Goal: Communication & Community: Answer question/provide support

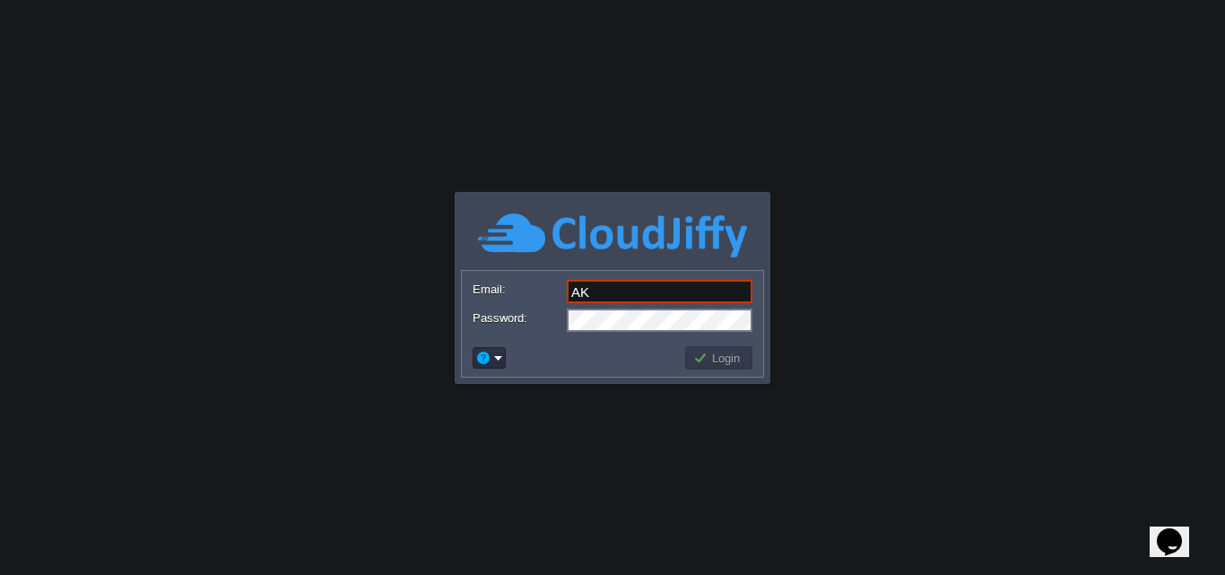
type input "[EMAIL_ADDRESS][DOMAIN_NAME]"
click at [724, 361] on button "Login" at bounding box center [719, 358] width 52 height 16
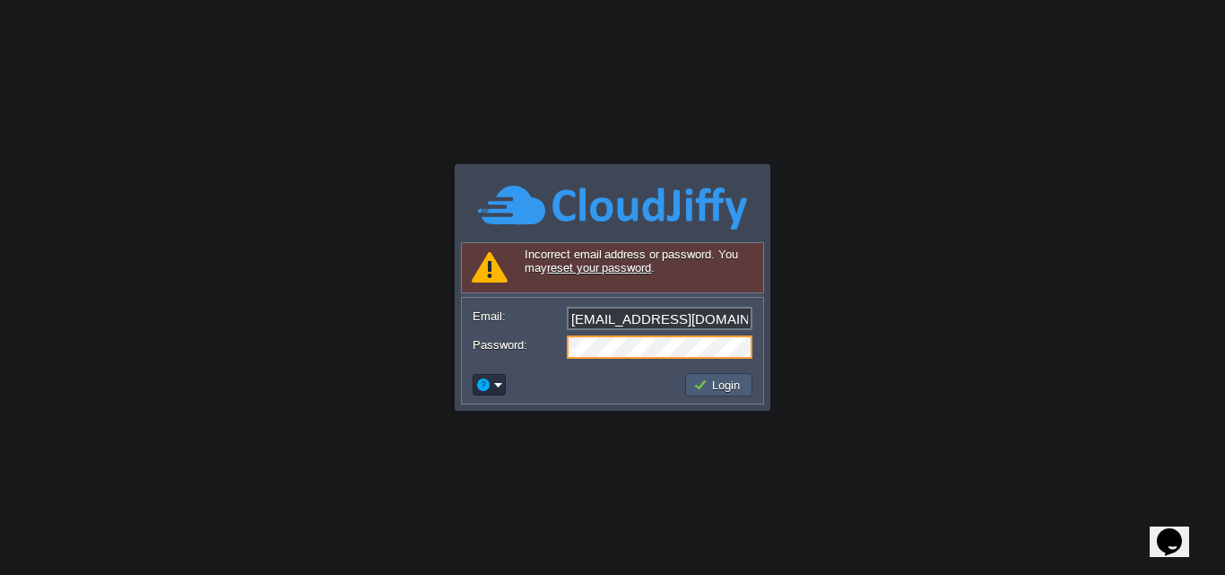
click at [731, 384] on button "Login" at bounding box center [719, 385] width 52 height 16
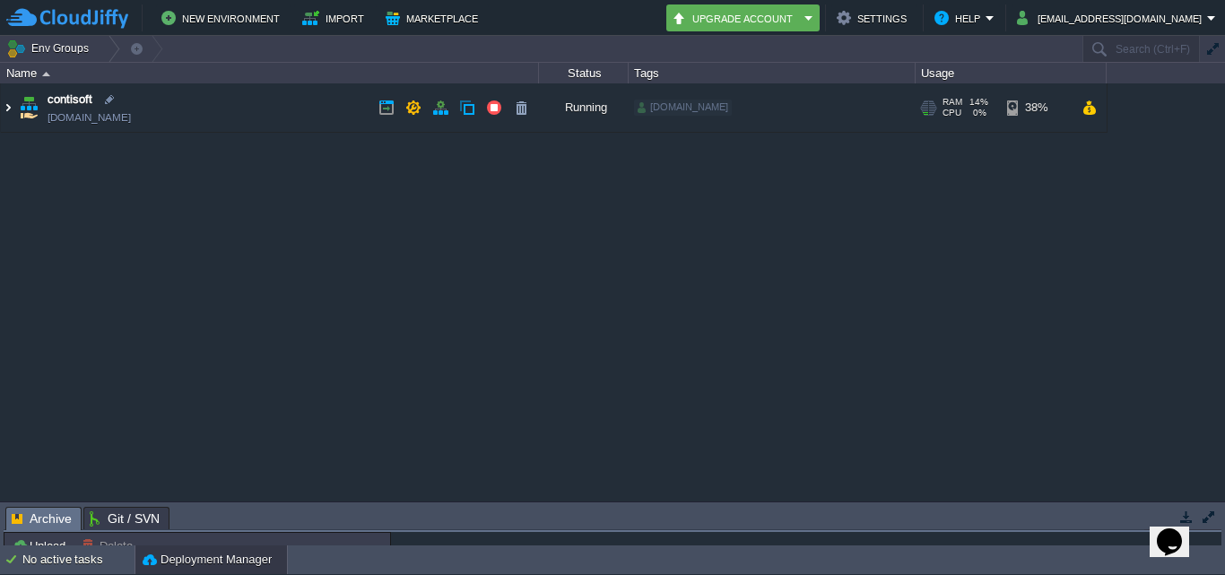
click at [7, 108] on img at bounding box center [8, 107] width 14 height 48
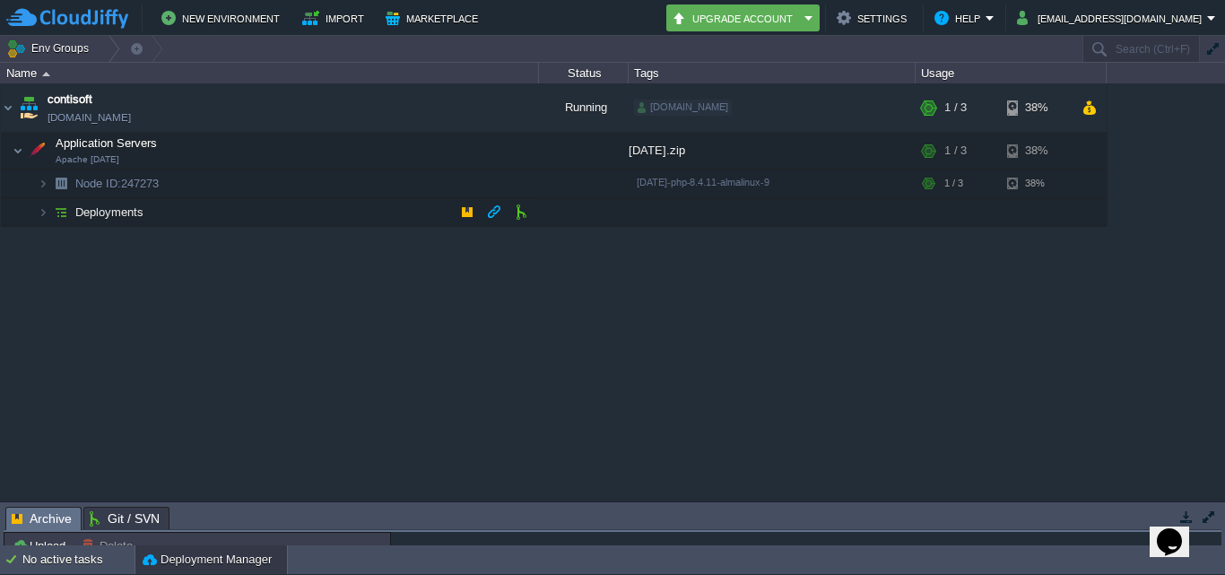
click at [293, 214] on td "Deployments" at bounding box center [270, 212] width 538 height 29
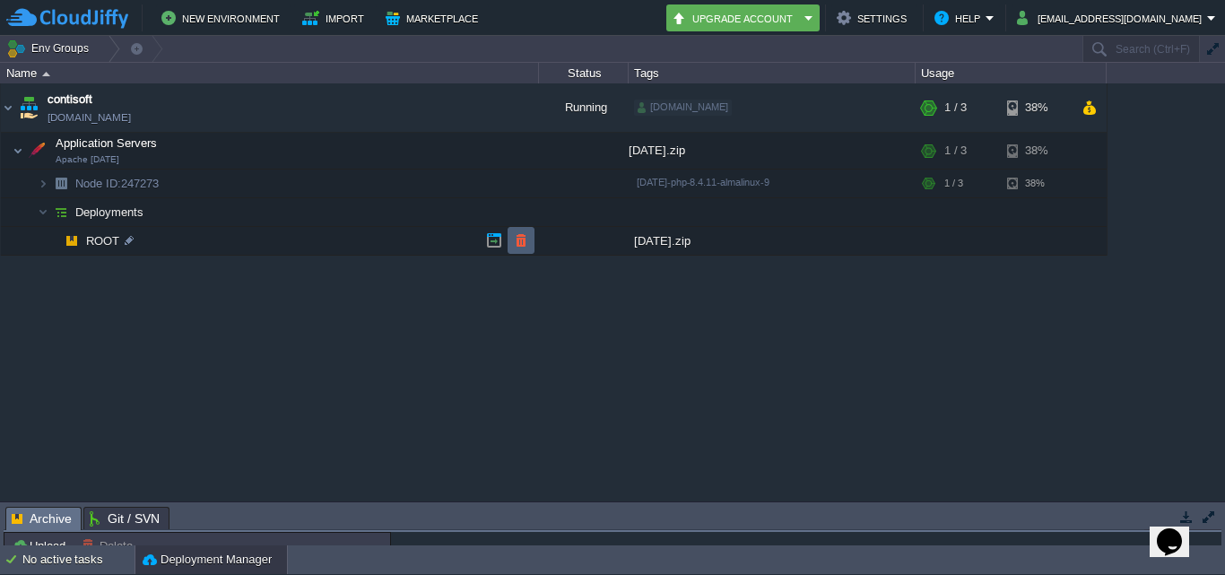
click at [527, 241] on button "button" at bounding box center [521, 240] width 16 height 16
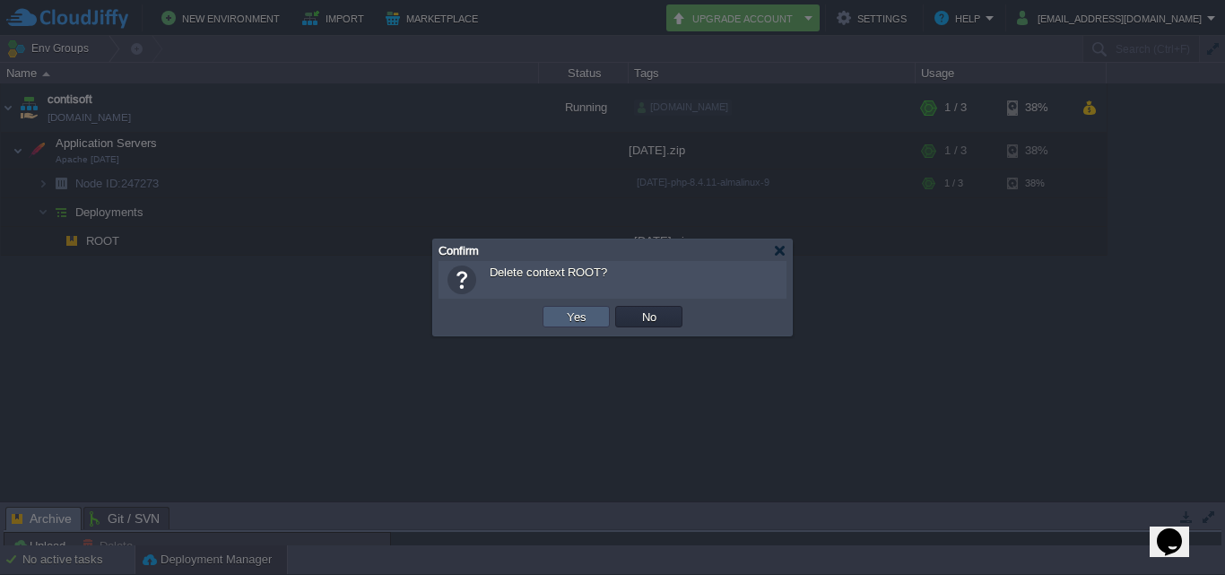
click at [583, 318] on button "Yes" at bounding box center [577, 317] width 30 height 16
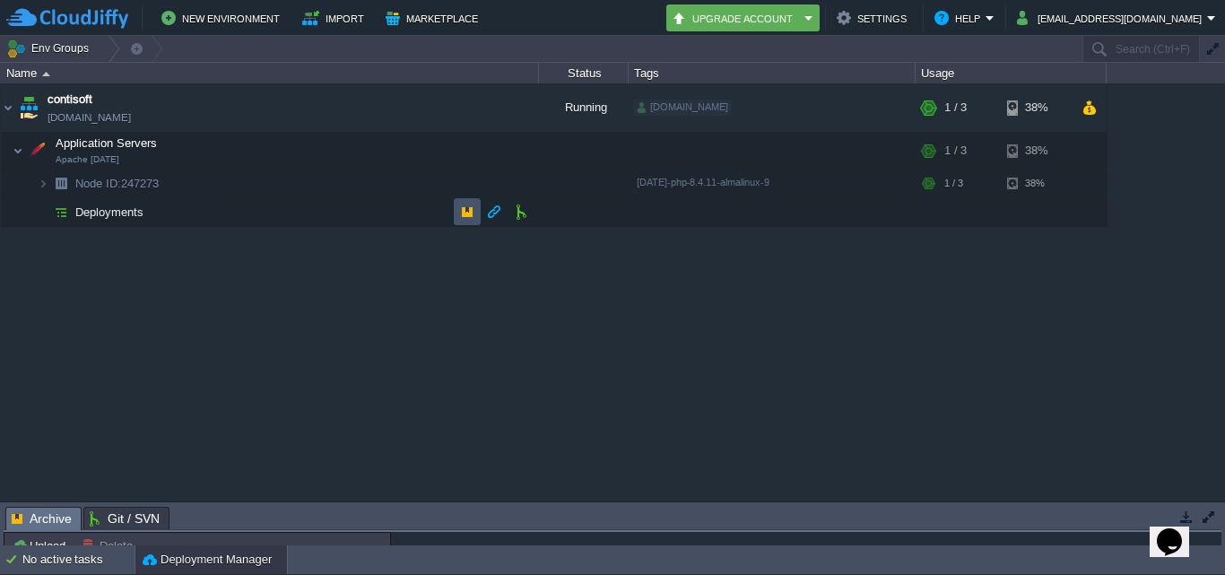
click at [467, 216] on button "button" at bounding box center [467, 212] width 16 height 16
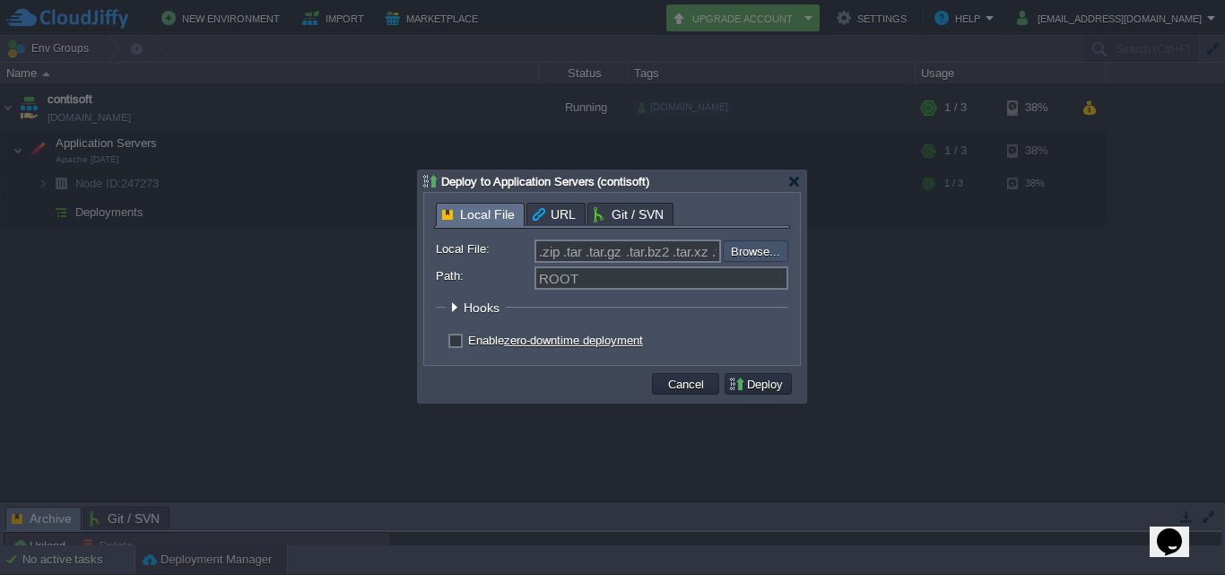
click at [747, 254] on input "file" at bounding box center [675, 251] width 227 height 22
type input "C:\fakepath\[DATE].zip"
type input "[DATE].zip"
click at [750, 395] on td "Deploy" at bounding box center [758, 384] width 67 height 22
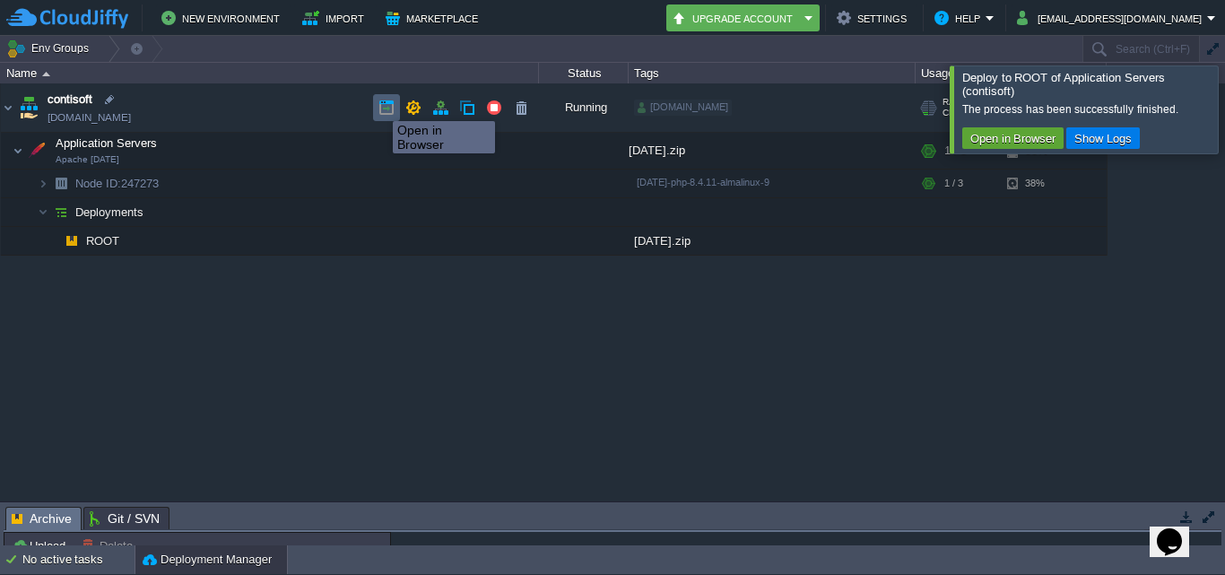
click at [379, 105] on button "button" at bounding box center [387, 108] width 16 height 16
click at [379, 109] on button "button" at bounding box center [387, 108] width 16 height 16
click at [1177, 541] on icon "Chat widget" at bounding box center [1169, 541] width 25 height 27
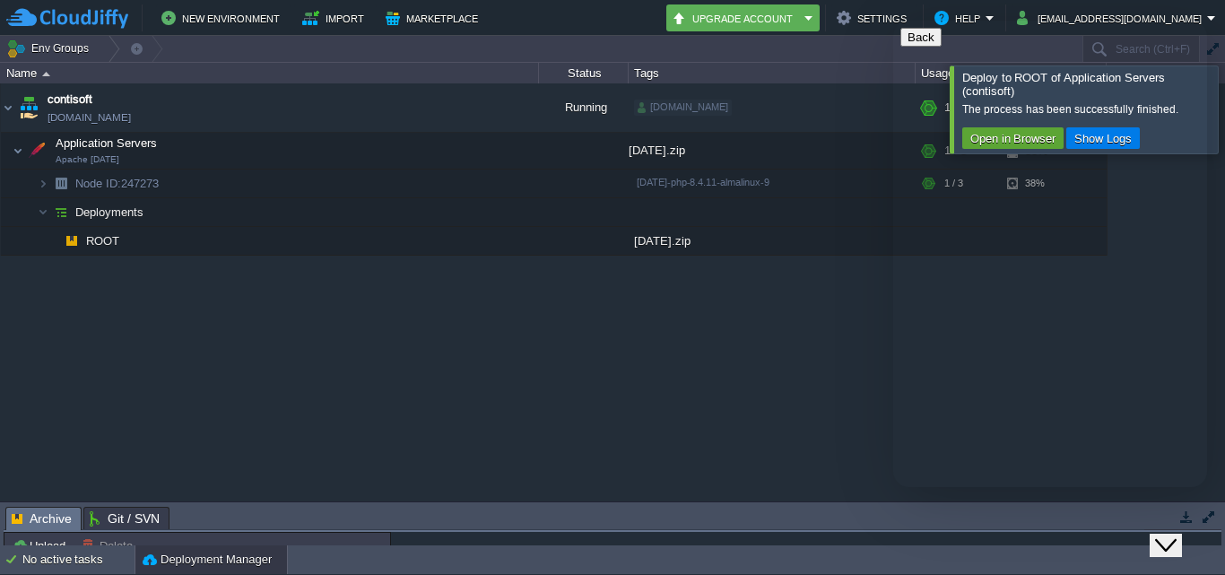
type input "kalkisoft"
type input "919284883767"
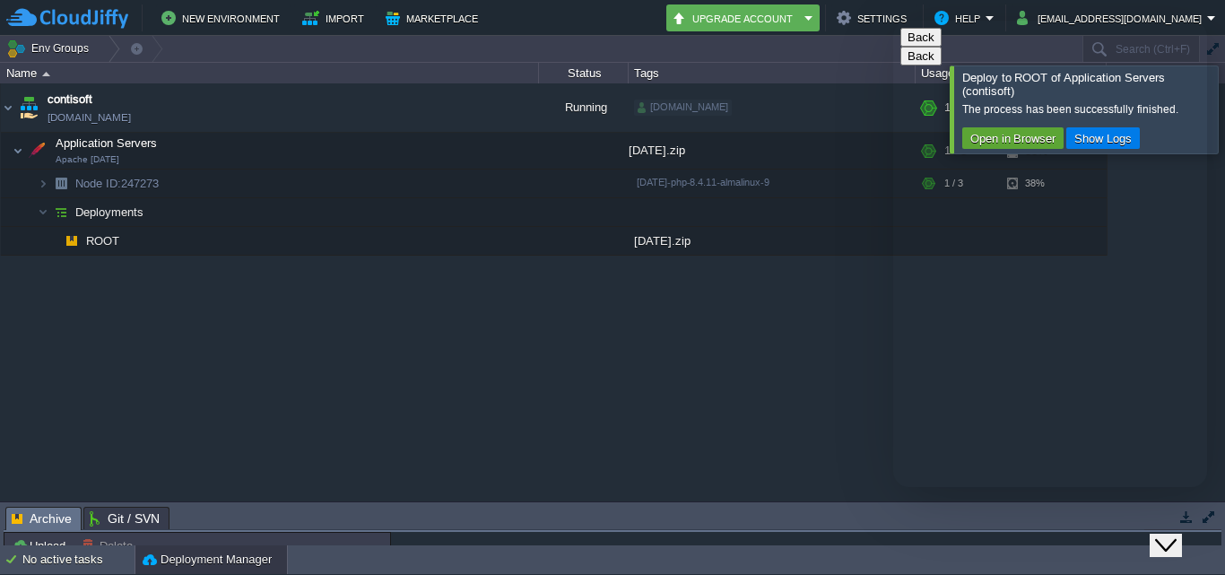
type input "k"
type input "[EMAIL_ADDRESS][DOMAIN_NAME]"
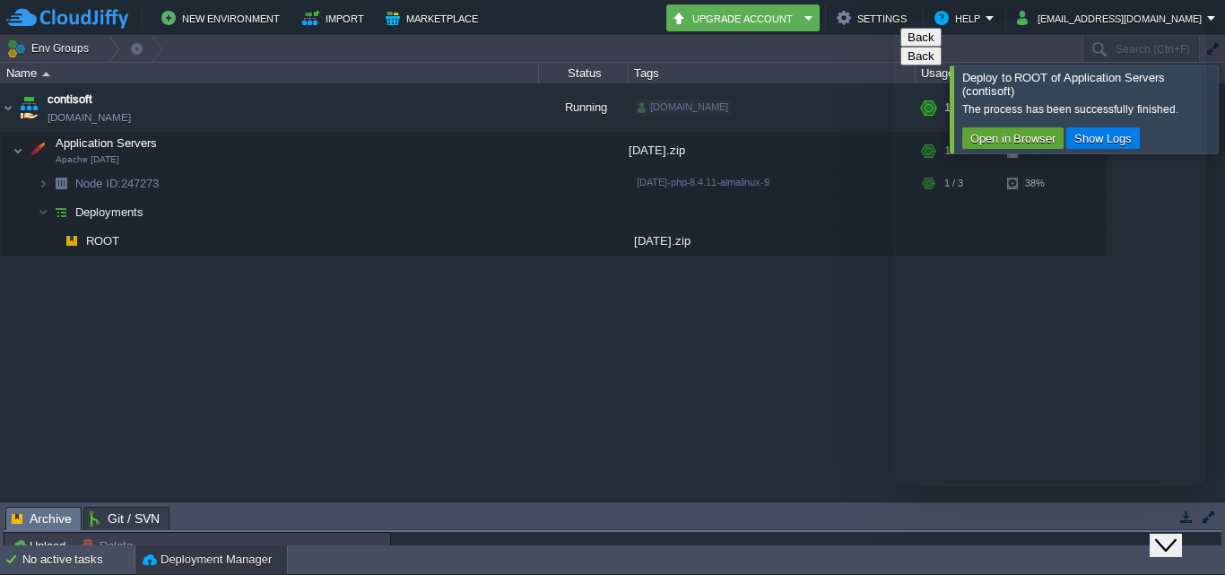
type textarea "h"
type textarea "G"
type textarea "h"
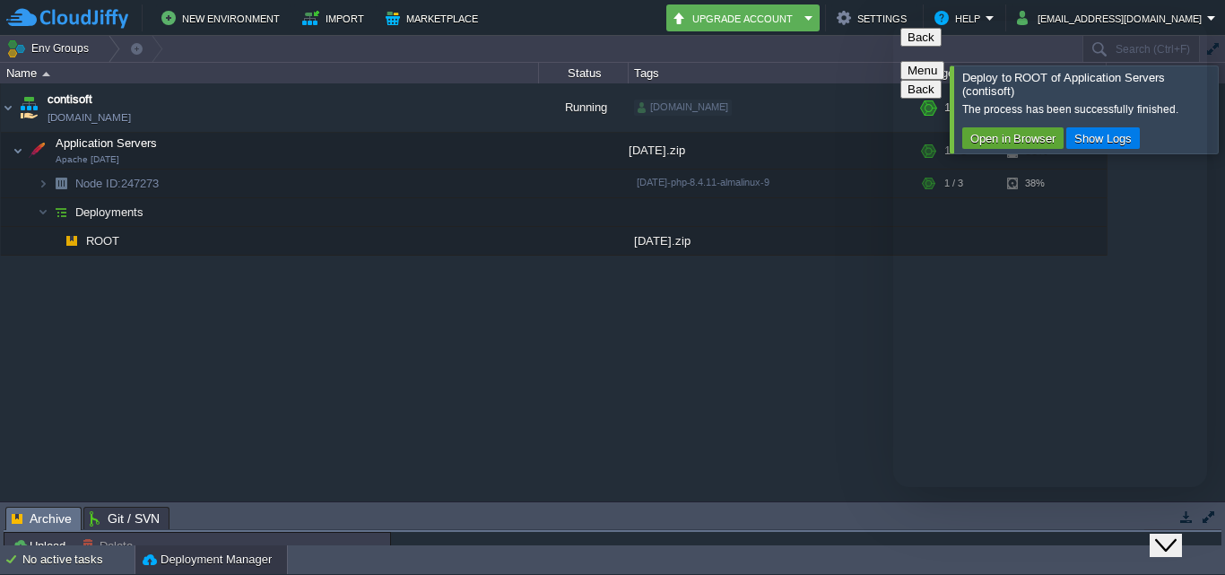
type textarea "Hello"
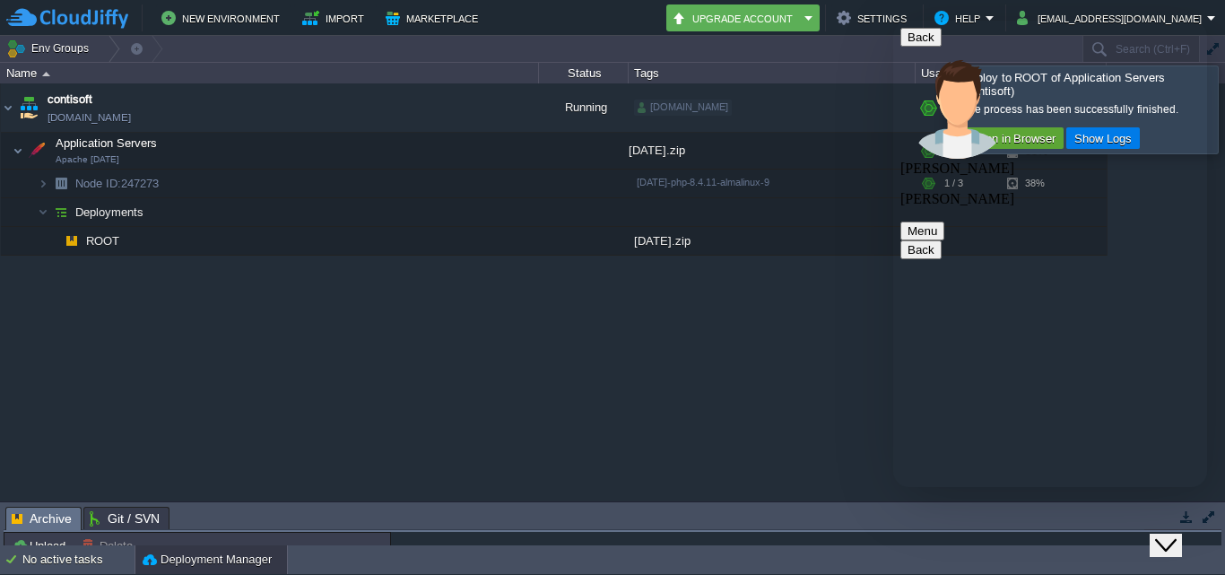
paste textarea "Not Found The requested URL was not found on this server."
type textarea "i will deployed code but its not update and in browser open output but yhis pag…"
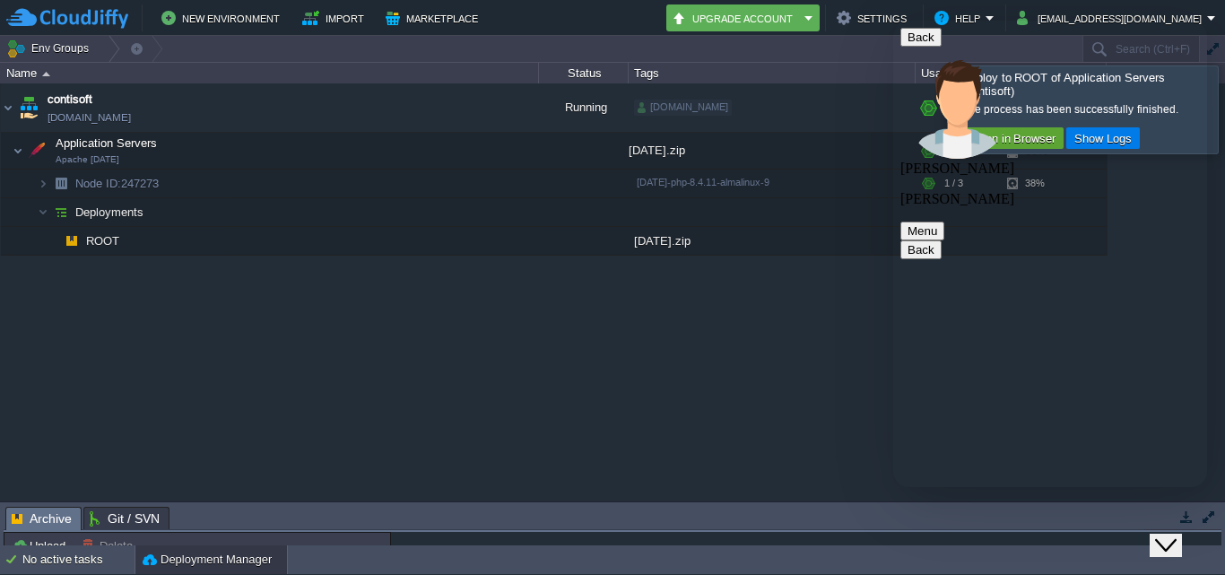
scroll to position [120, 0]
type textarea "s"
paste textarea "Not Found The requested URL was not found on this server."
type textarea "Refresh the output code then output give this error Not Found The requested URL…"
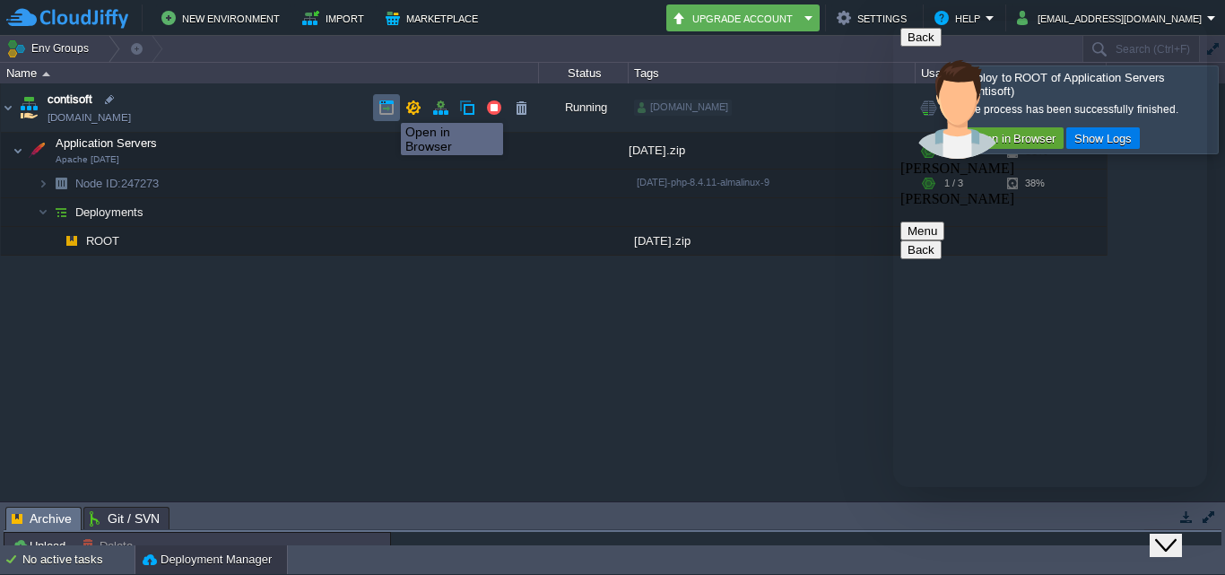
scroll to position [430, 0]
type textarea "[DOMAIN_NAME][EMAIL_ADDRESS][DOMAIN_NAME]"
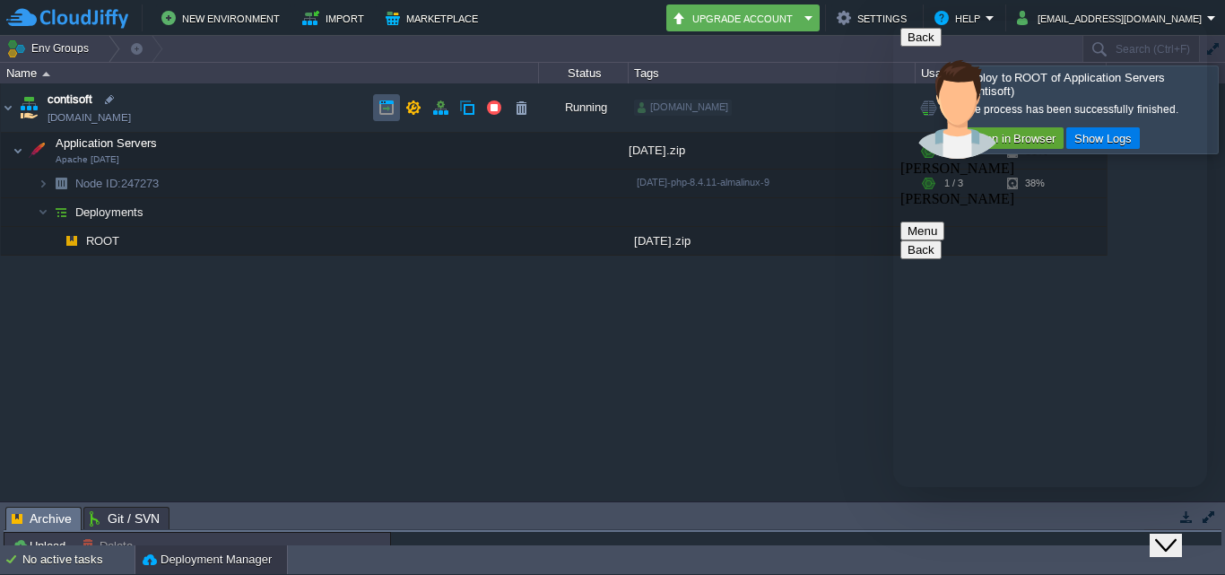
click at [392, 115] on button "button" at bounding box center [387, 108] width 16 height 16
type textarea "ok"
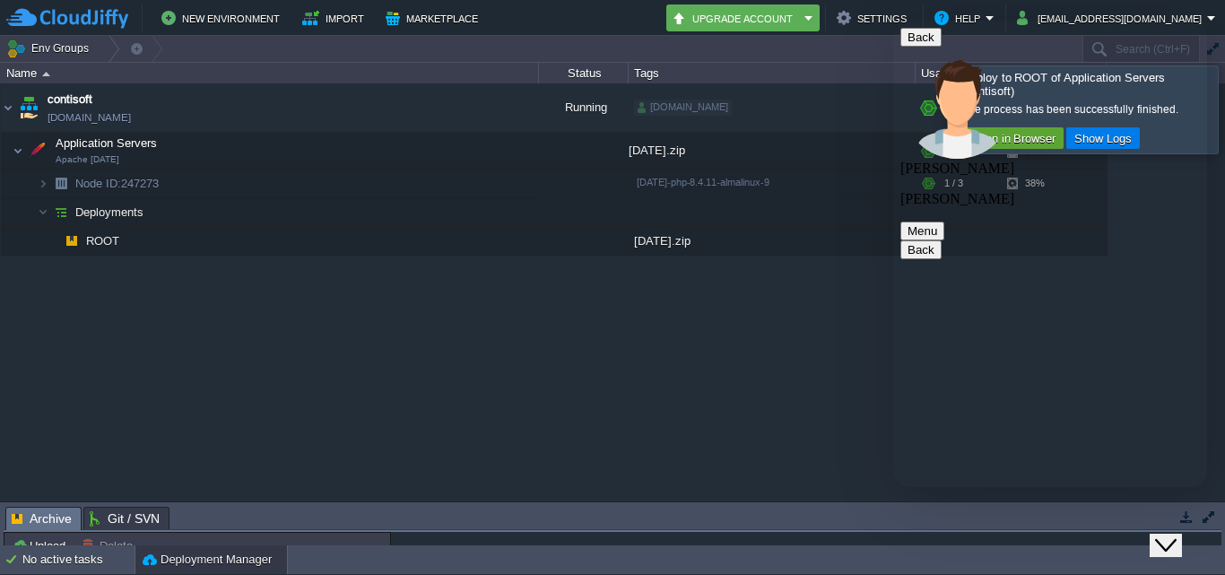
type textarea "c"
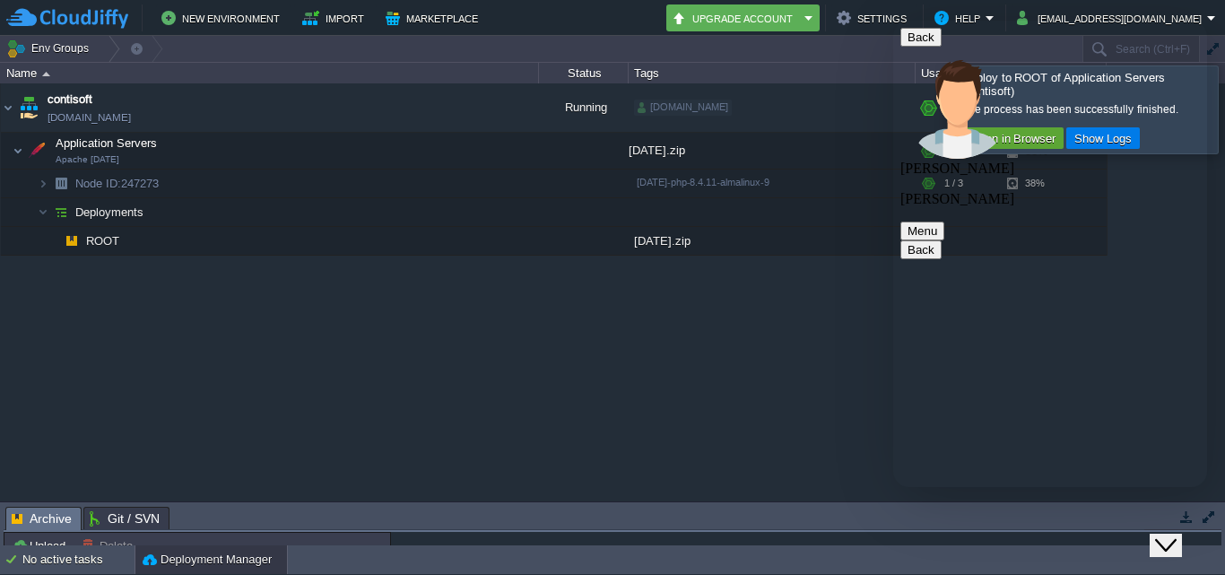
copy span "environment"
paste textarea "environment"
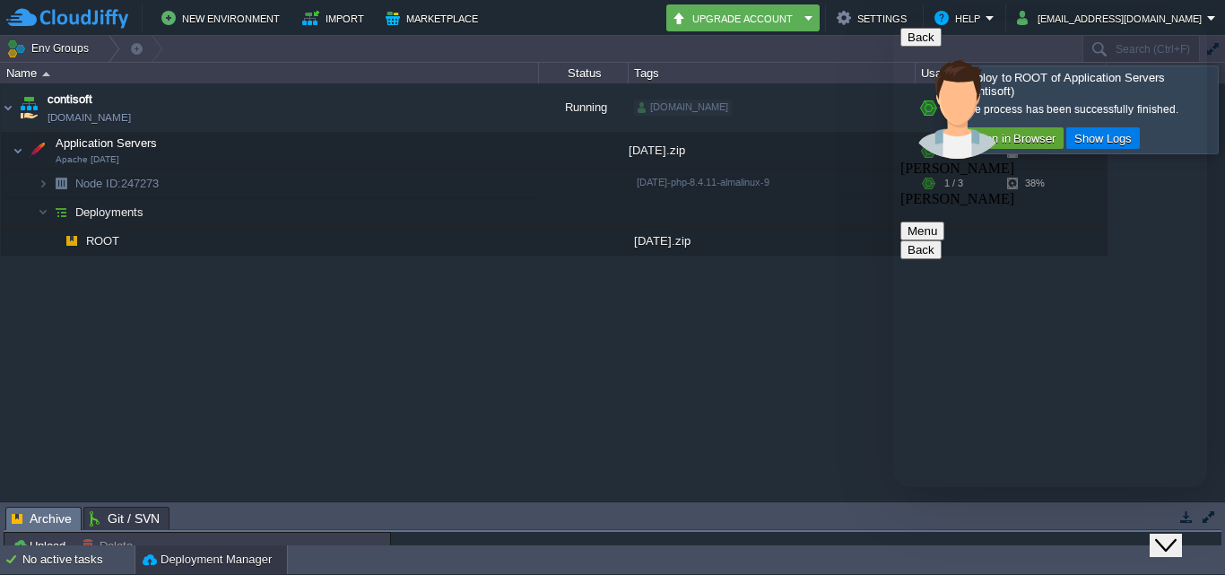
type textarea "environment - contisoft node id - 247273"
type textarea "hello [PERSON_NAME]"
type textarea "ok"
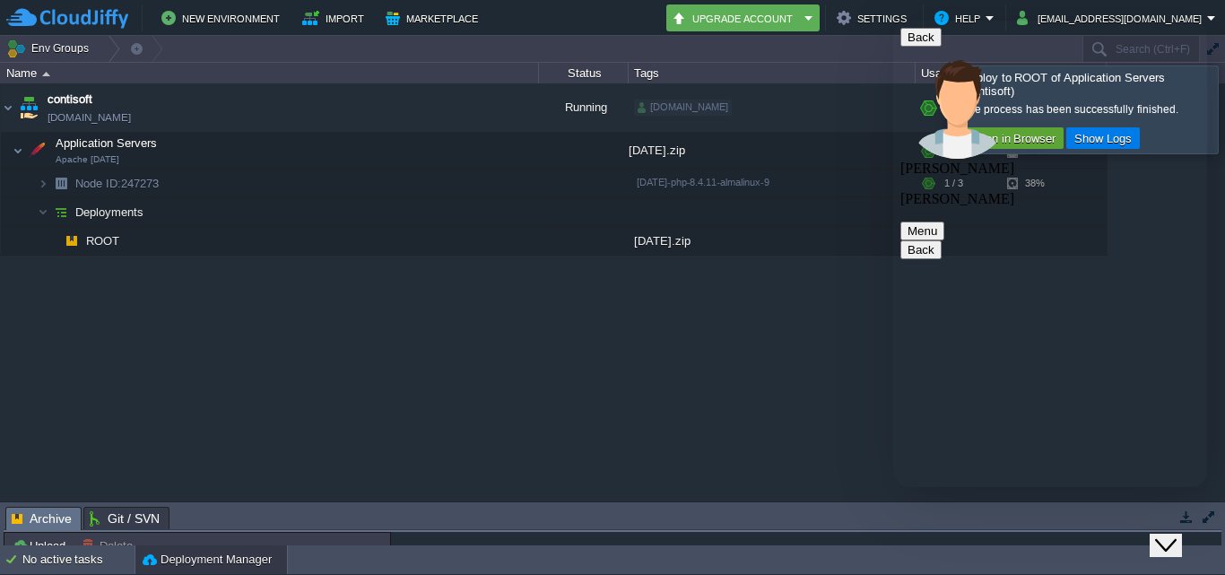
scroll to position [1306, 0]
type textarea "not found"
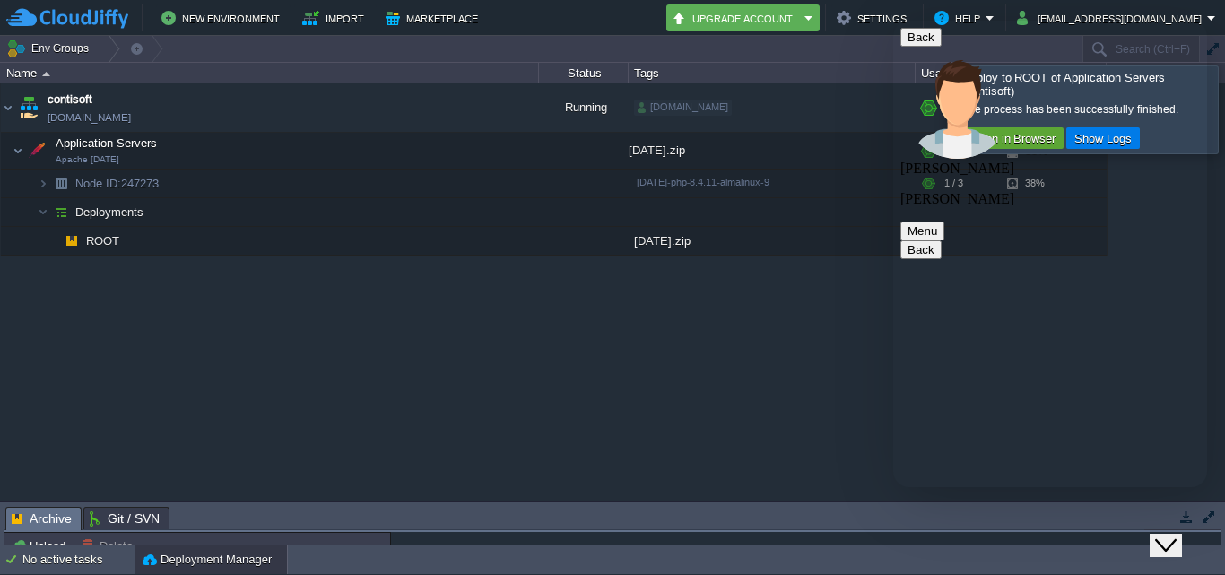
paste textarea "Not Found The requested URL was not found on this server."
type textarea "Not Found The requested URL was not found on this server."
drag, startPoint x: 1019, startPoint y: 157, endPoint x: 1094, endPoint y: 179, distance: 78.4
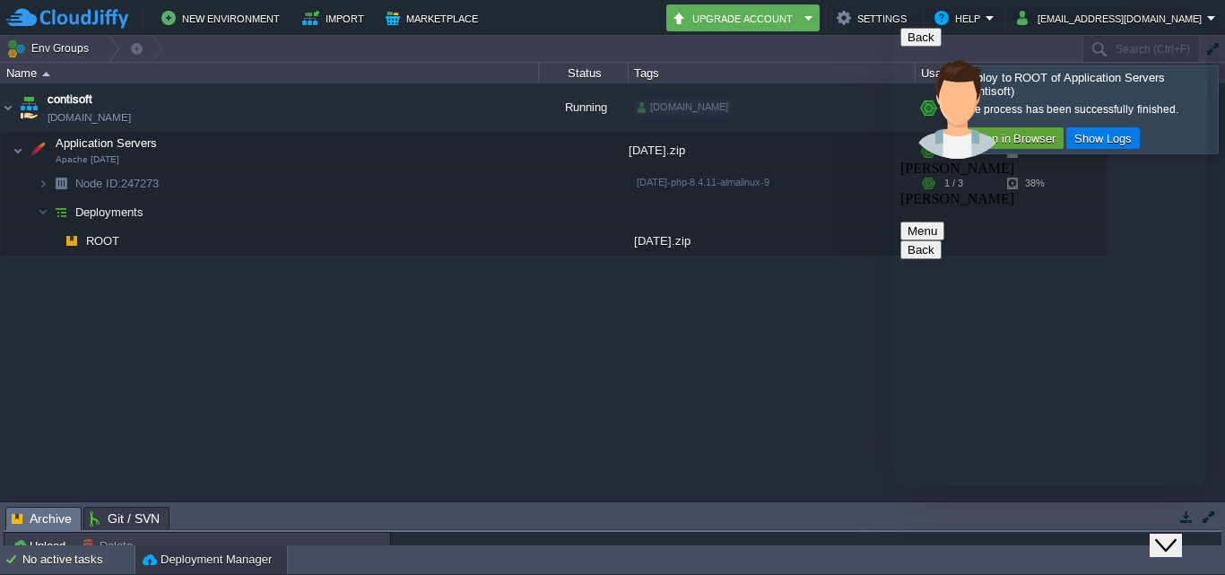
copy span "[URL][DOMAIN_NAME]"
paste textarea "[URL][DOMAIN_NAME]"
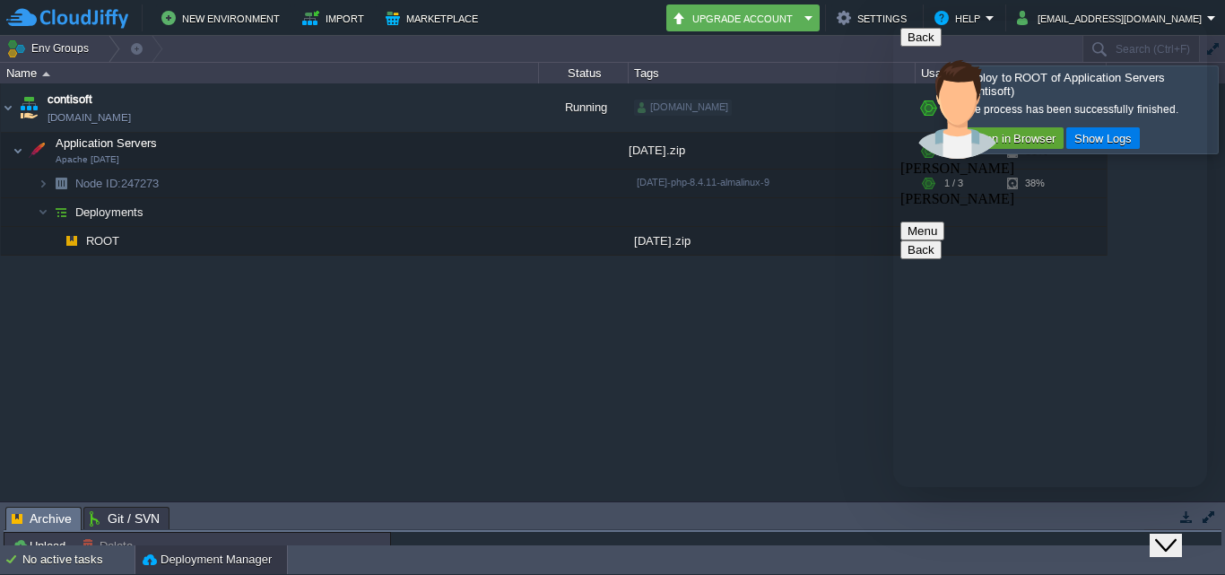
paste textarea "[URL][DOMAIN_NAME]"
drag, startPoint x: 1063, startPoint y: 396, endPoint x: 981, endPoint y: 356, distance: 91.1
copy span "Not Found The requested URL was not found on this server."
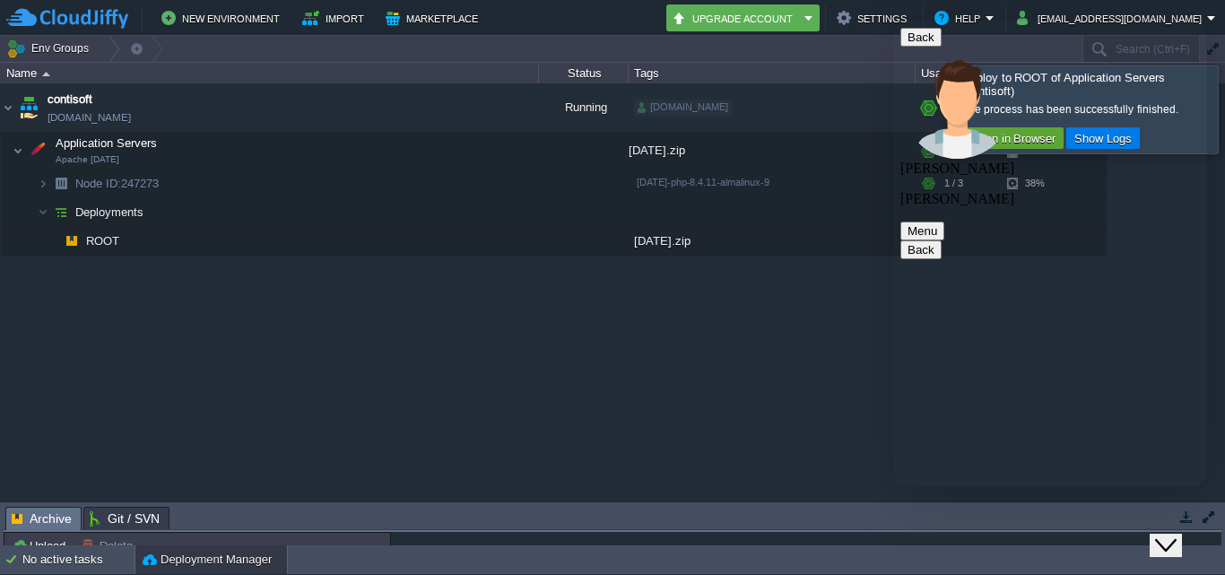
paste textarea "Not Found The requested URL was not found on this server."
type textarea "[URL][DOMAIN_NAME] url is same but this error give Not Found The requested URL …"
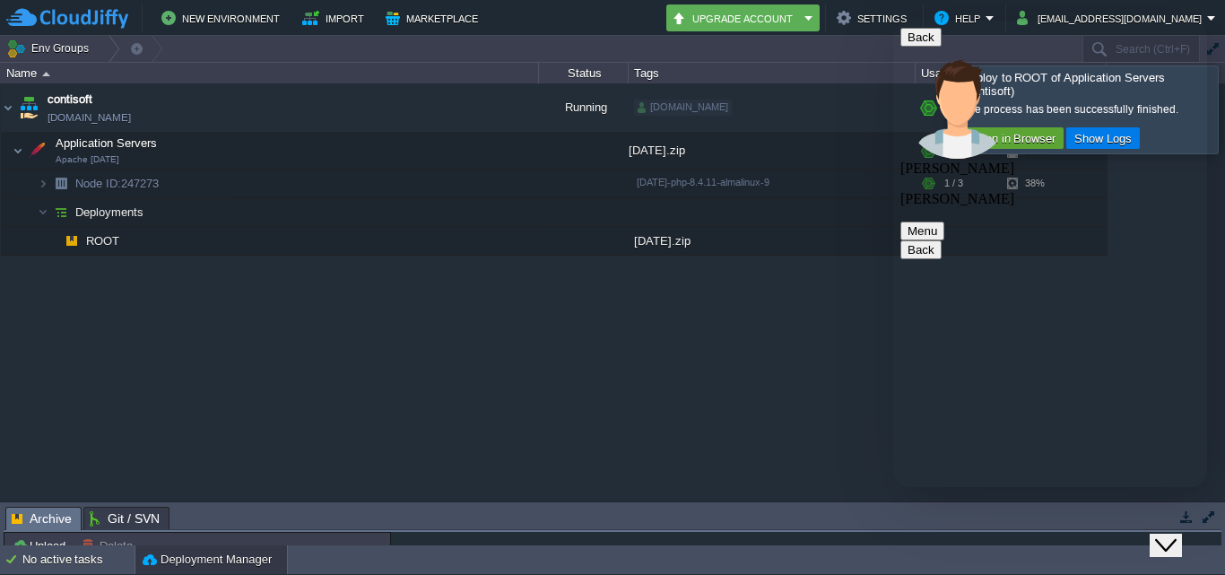
scroll to position [1399, 0]
copy span "forbidden"
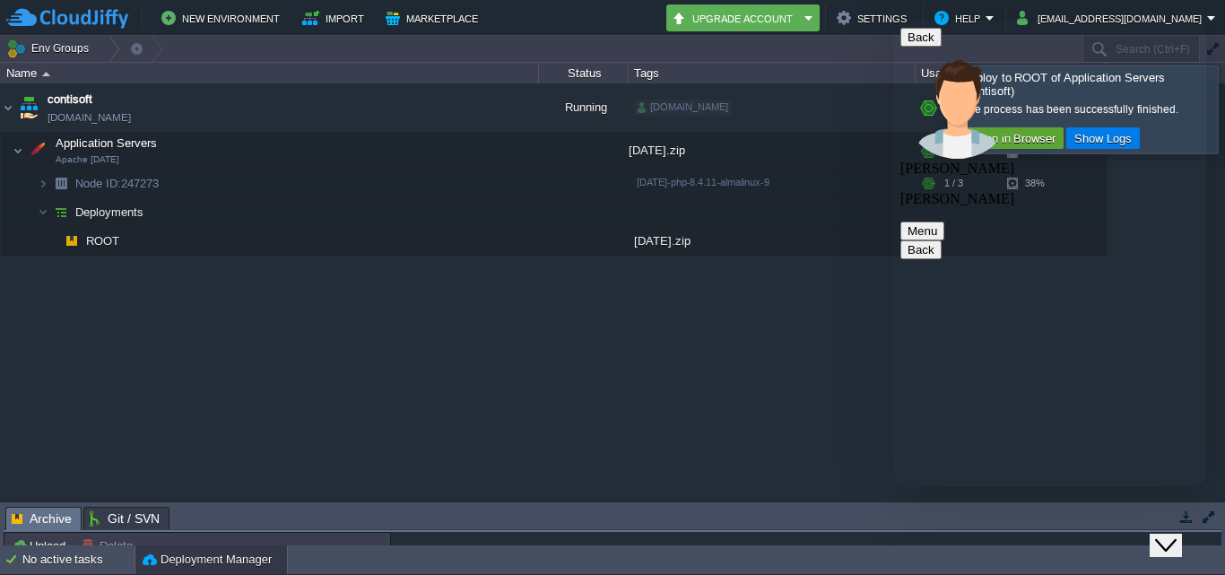
click at [386, 102] on button "button" at bounding box center [387, 108] width 16 height 16
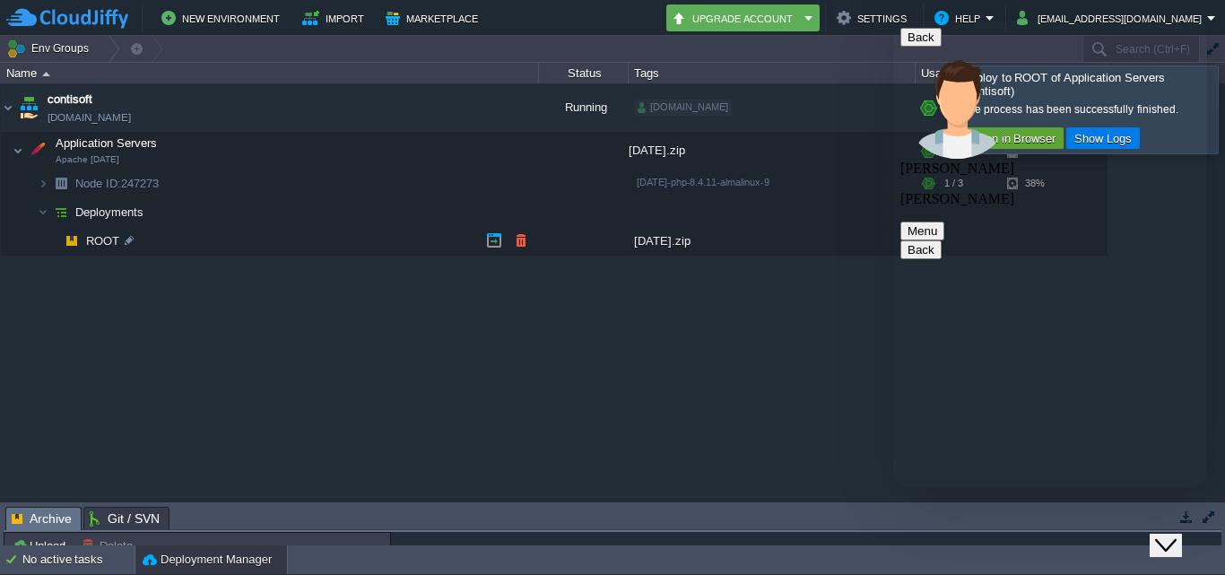
scroll to position [1949, 0]
click at [392, 109] on button "button" at bounding box center [387, 108] width 16 height 16
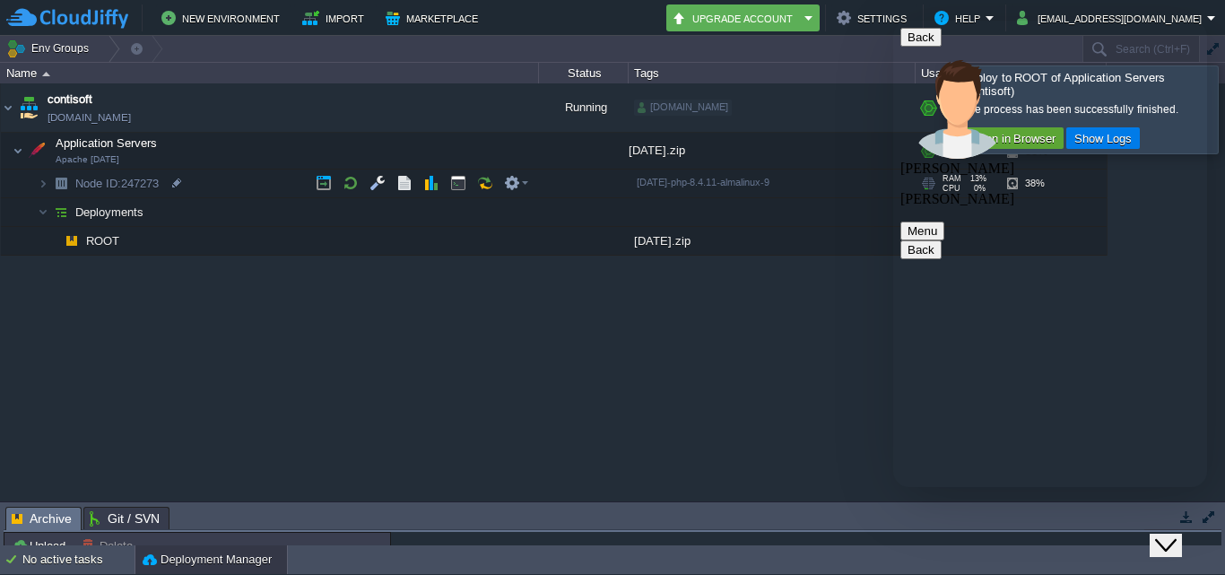
scroll to position [0, 0]
paste textarea "Forbidden You don't have permission to access this resource. Additionally, a 40…"
type textarea "yes this url getting this error Forbidden You don't have permission to access t…"
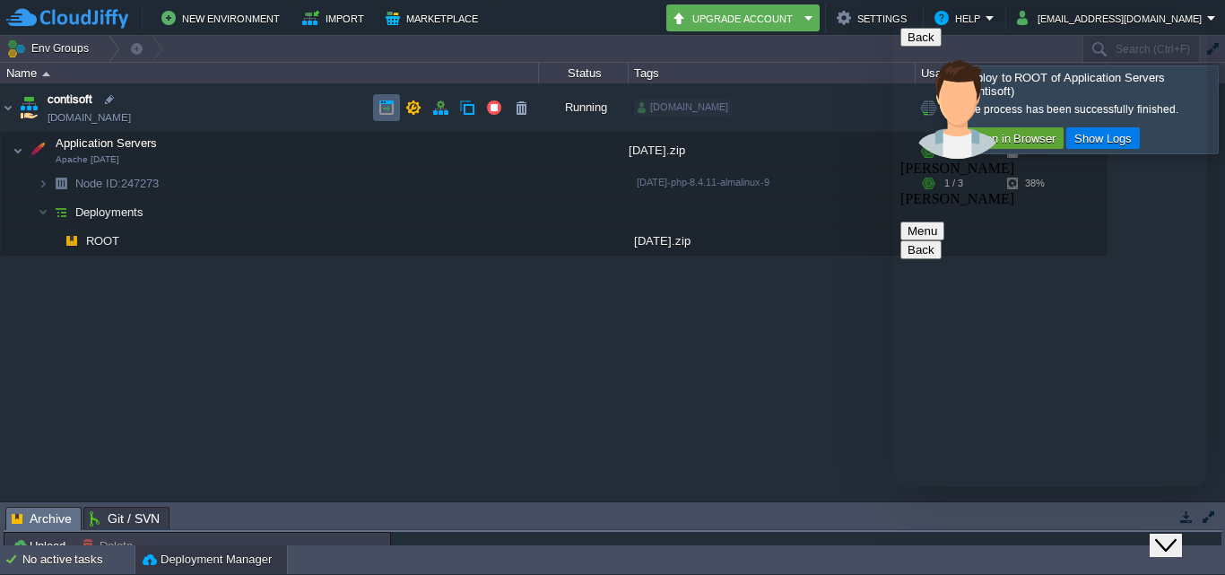
click at [386, 106] on button "button" at bounding box center [387, 108] width 16 height 16
click at [396, 109] on td at bounding box center [386, 107] width 27 height 27
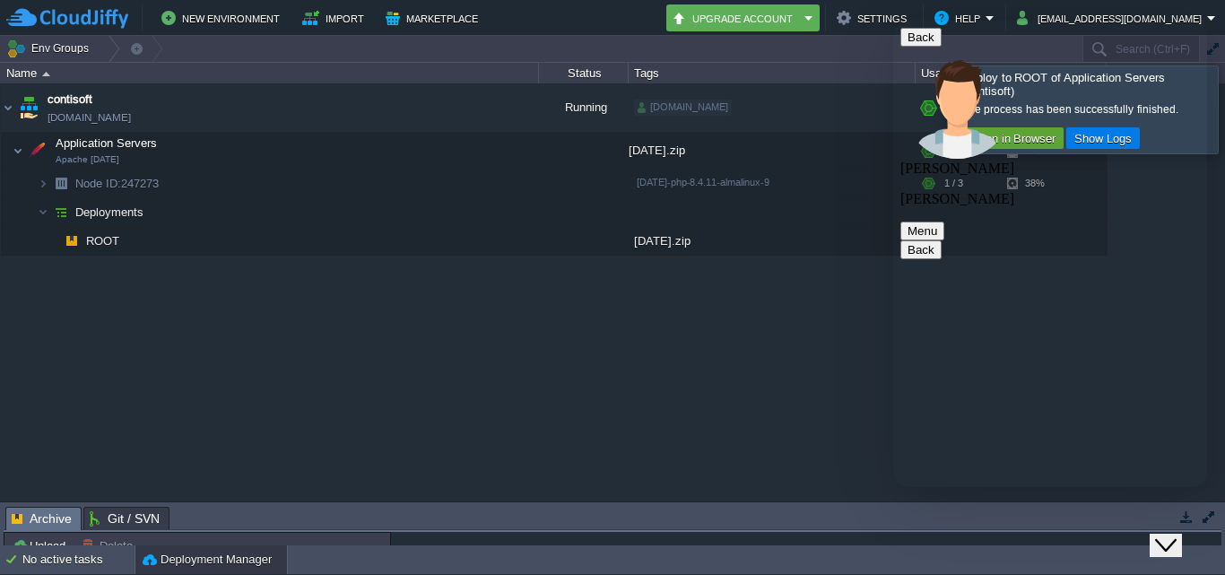
type textarea "ok"
click at [718, 335] on div "contisoft [DOMAIN_NAME] Running [DOMAIN_NAME] + Add to Env Group RAM 13% CPU 14…" at bounding box center [612, 291] width 1225 height 417
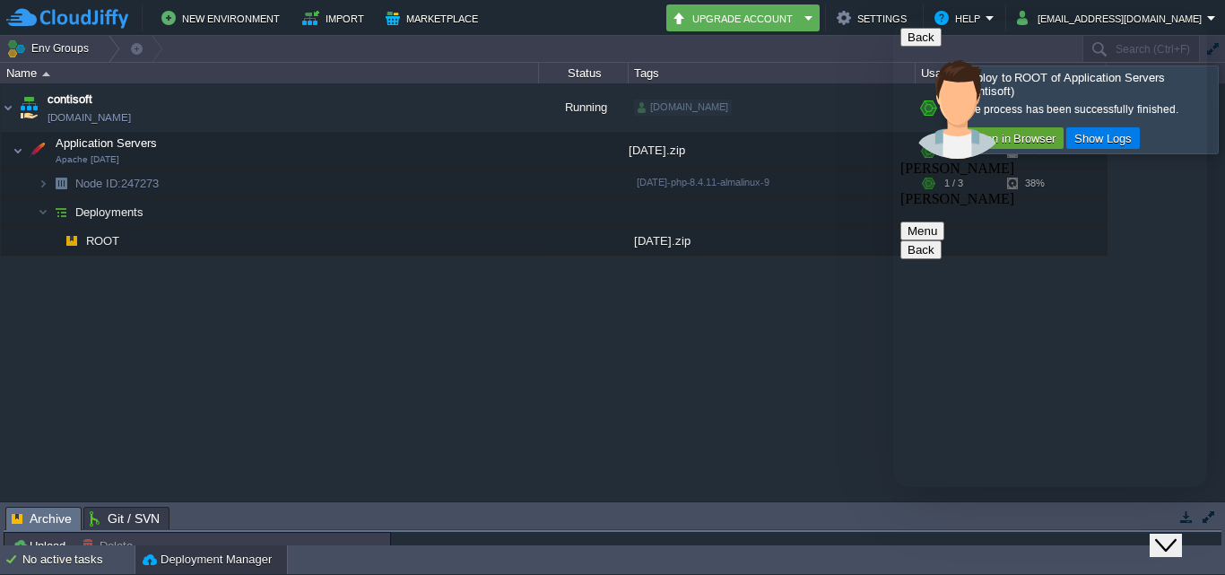
type textarea "ok"
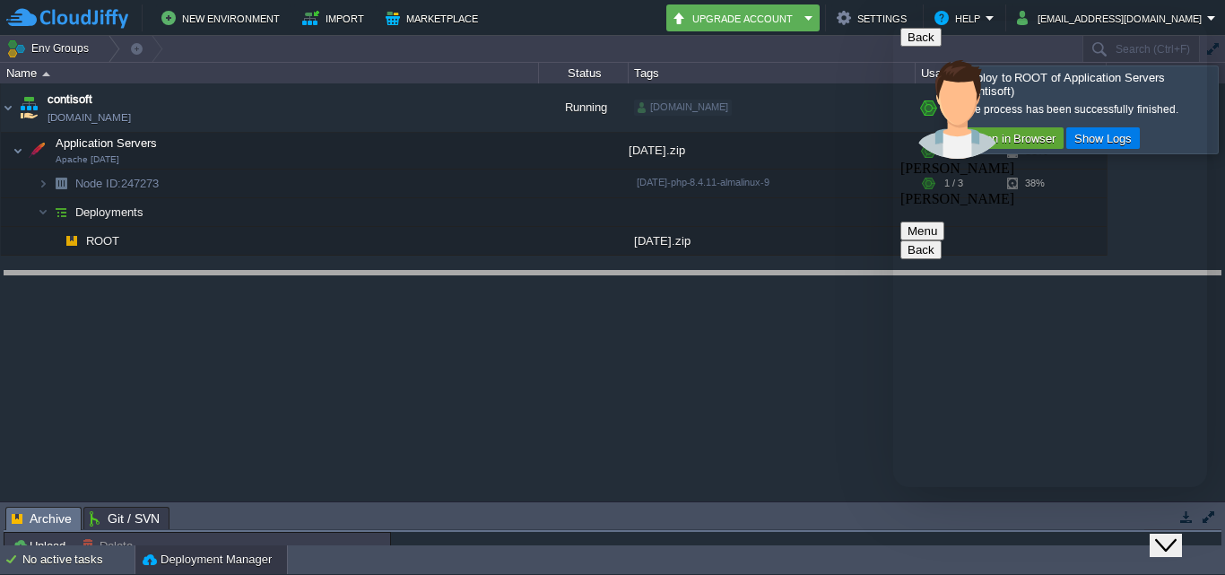
drag, startPoint x: 257, startPoint y: 527, endPoint x: 295, endPoint y: 291, distance: 239.0
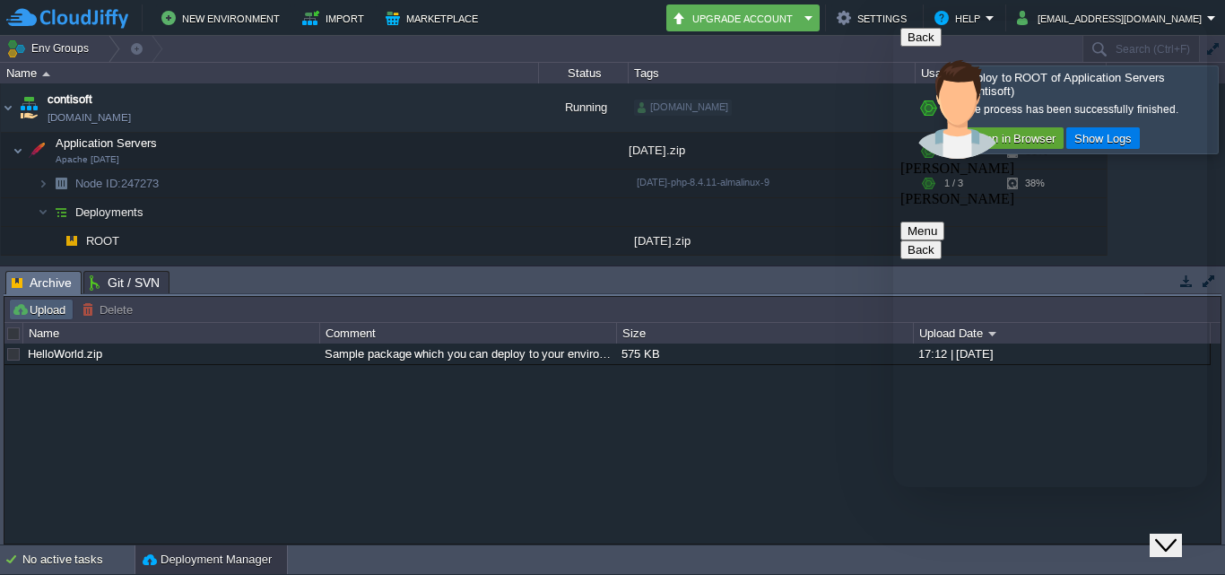
click at [36, 307] on button "Upload" at bounding box center [41, 309] width 59 height 16
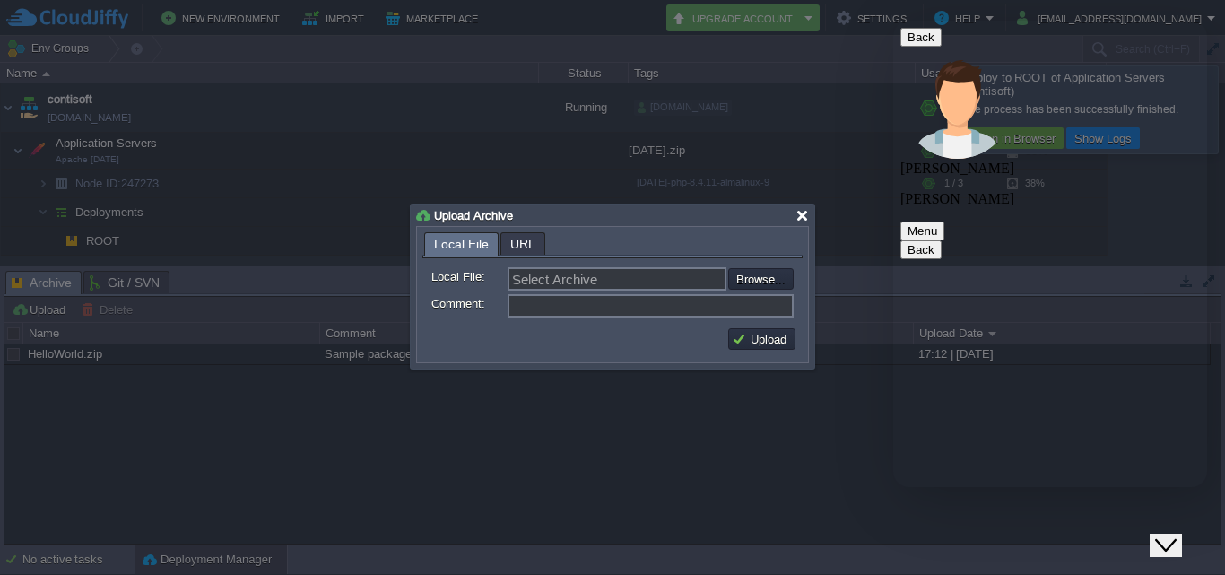
click at [798, 211] on div at bounding box center [802, 215] width 13 height 13
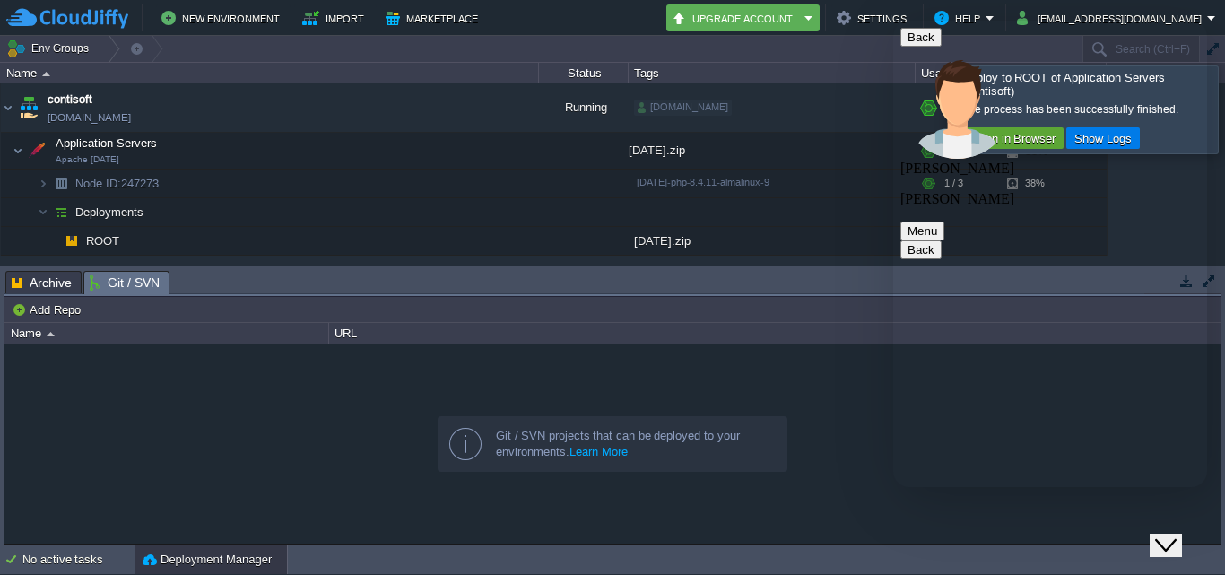
click at [103, 280] on span "Git / SVN" at bounding box center [125, 283] width 70 height 22
click at [52, 332] on div "Name" at bounding box center [167, 333] width 322 height 21
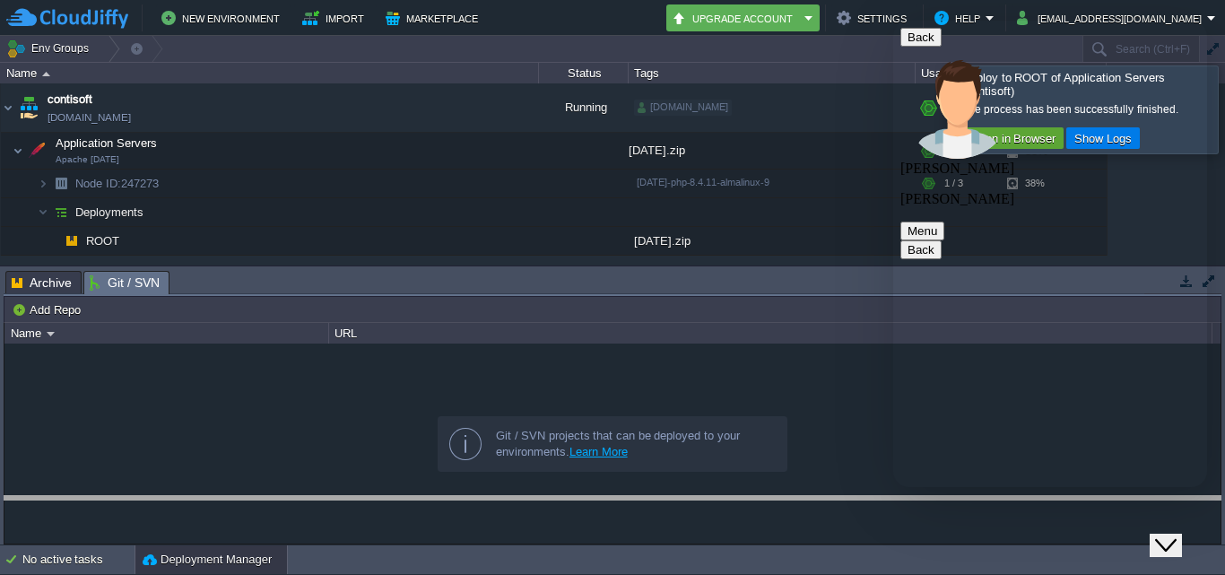
drag, startPoint x: 709, startPoint y: 279, endPoint x: 691, endPoint y: 504, distance: 225.9
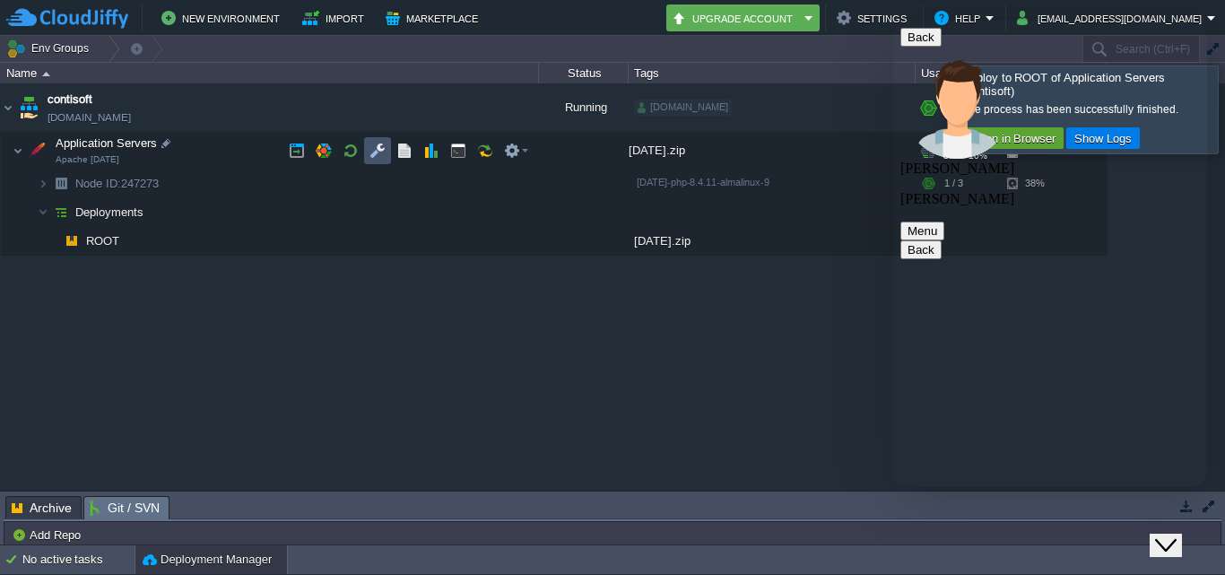
click at [370, 156] on button "button" at bounding box center [378, 151] width 16 height 16
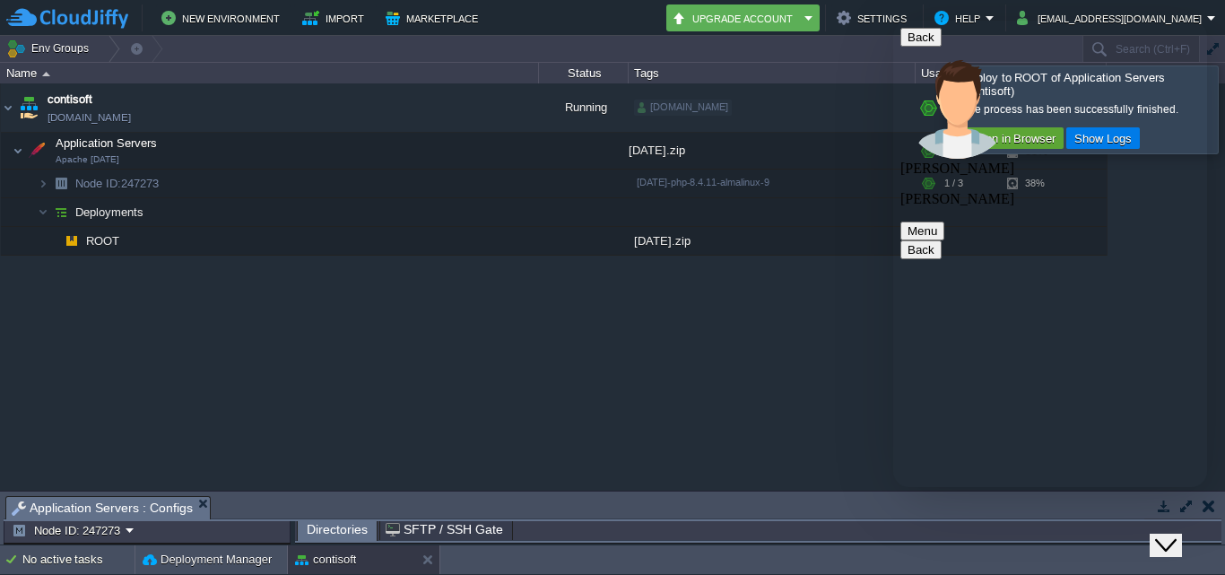
scroll to position [0, 0]
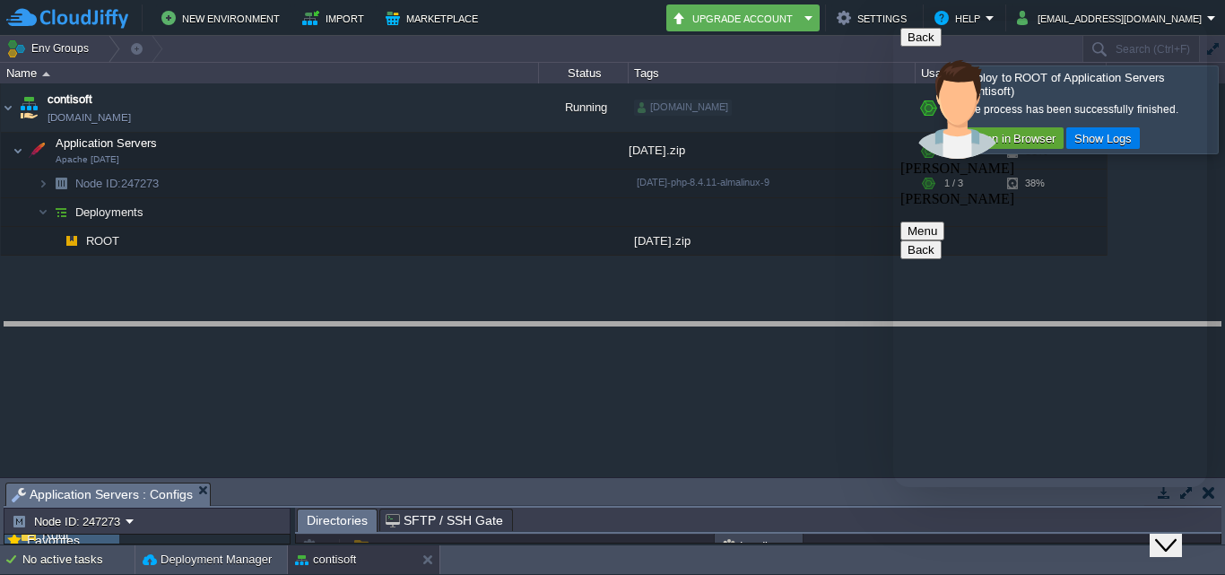
drag, startPoint x: 318, startPoint y: 483, endPoint x: 337, endPoint y: 320, distance: 163.6
click at [337, 320] on body "New Environment Import Marketplace Bonus ₹0.00 Upgrade Account Settings Help [E…" at bounding box center [612, 287] width 1225 height 575
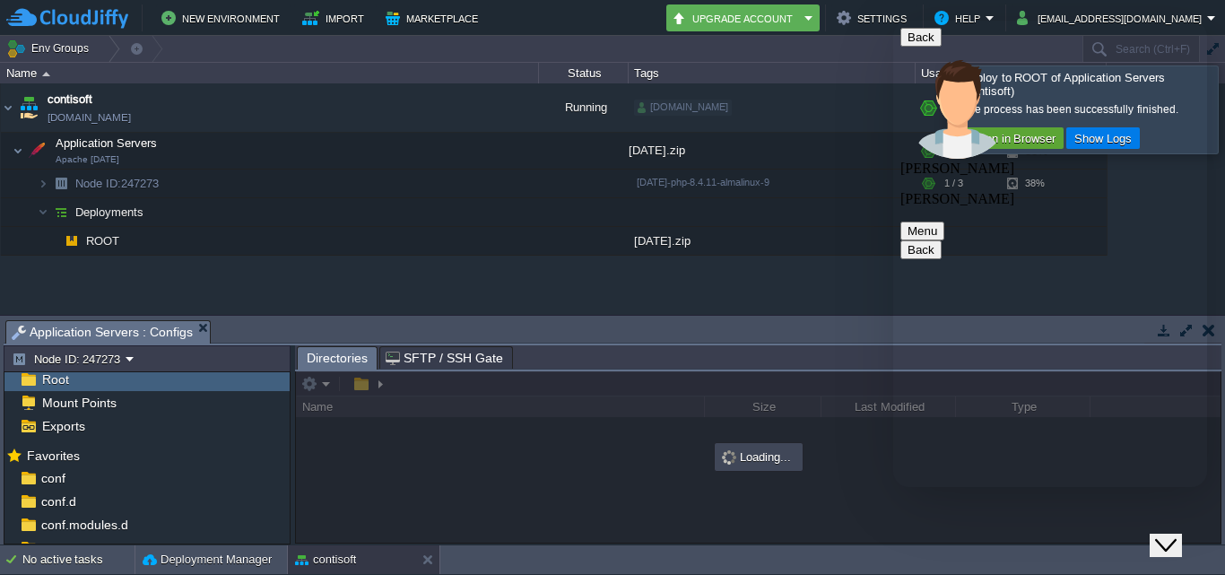
click at [61, 376] on span "Root" at bounding box center [55, 379] width 33 height 16
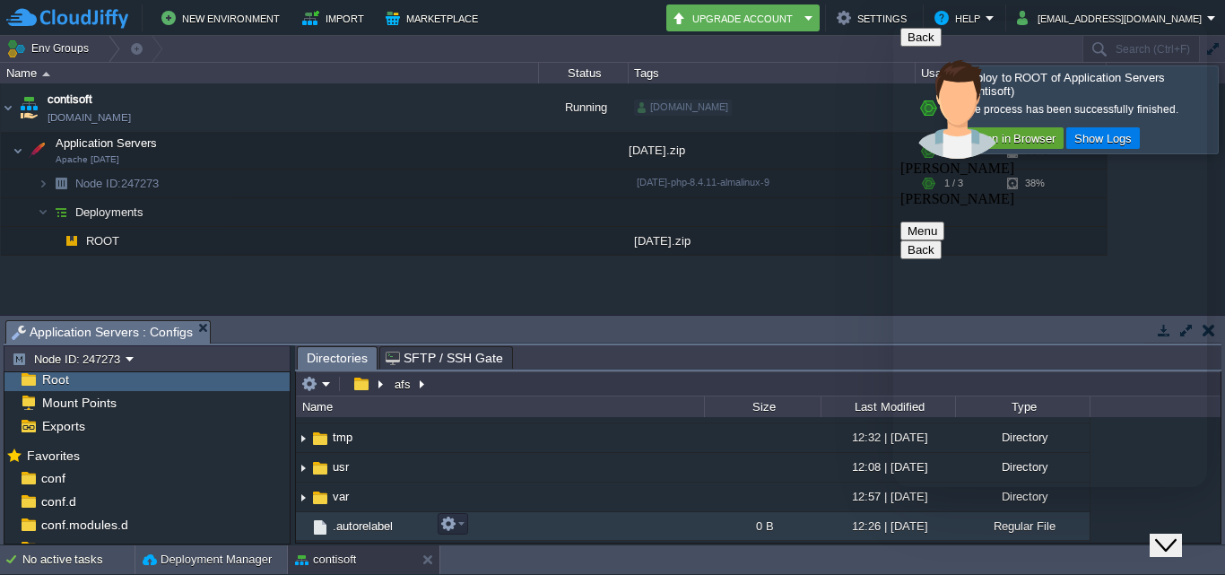
scroll to position [538, 0]
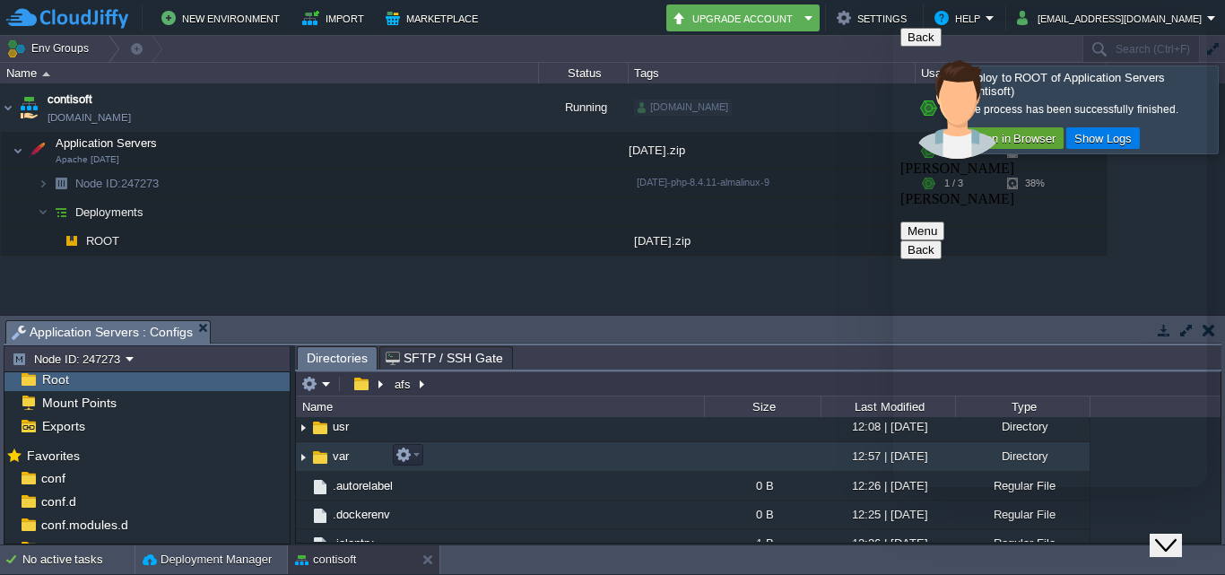
click at [363, 465] on td "var" at bounding box center [500, 457] width 408 height 30
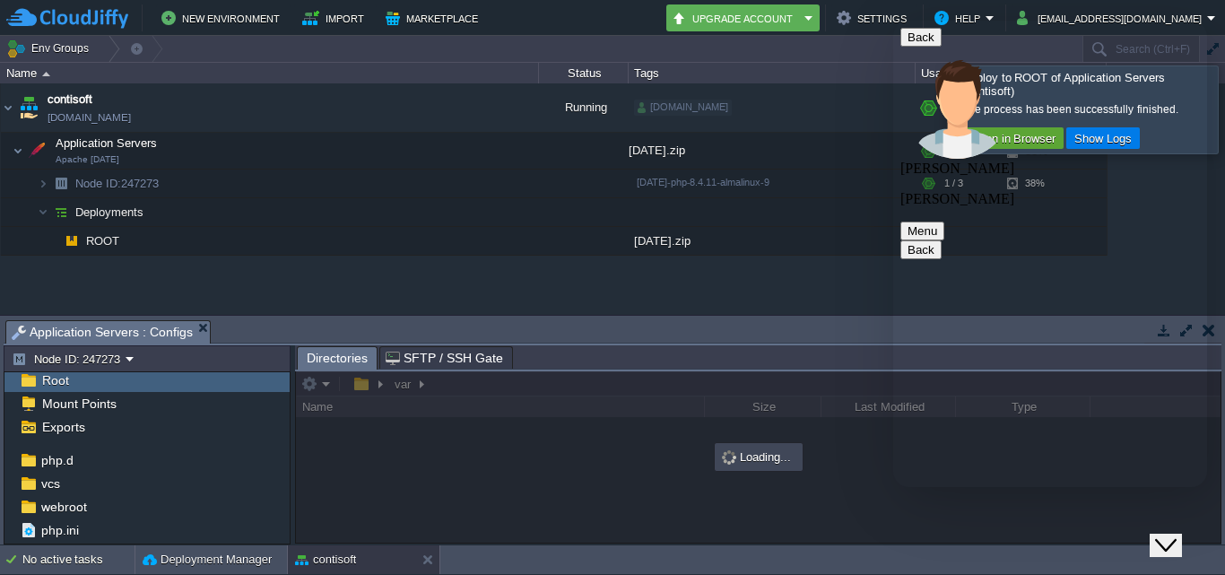
scroll to position [227, 0]
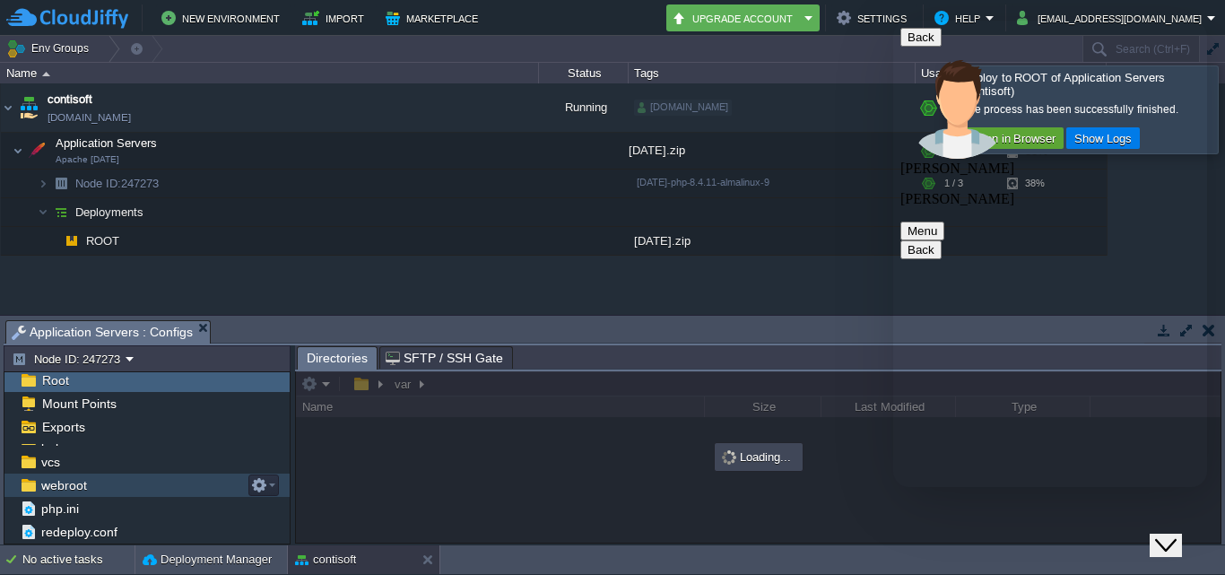
click at [77, 485] on span "webroot" at bounding box center [64, 485] width 52 height 16
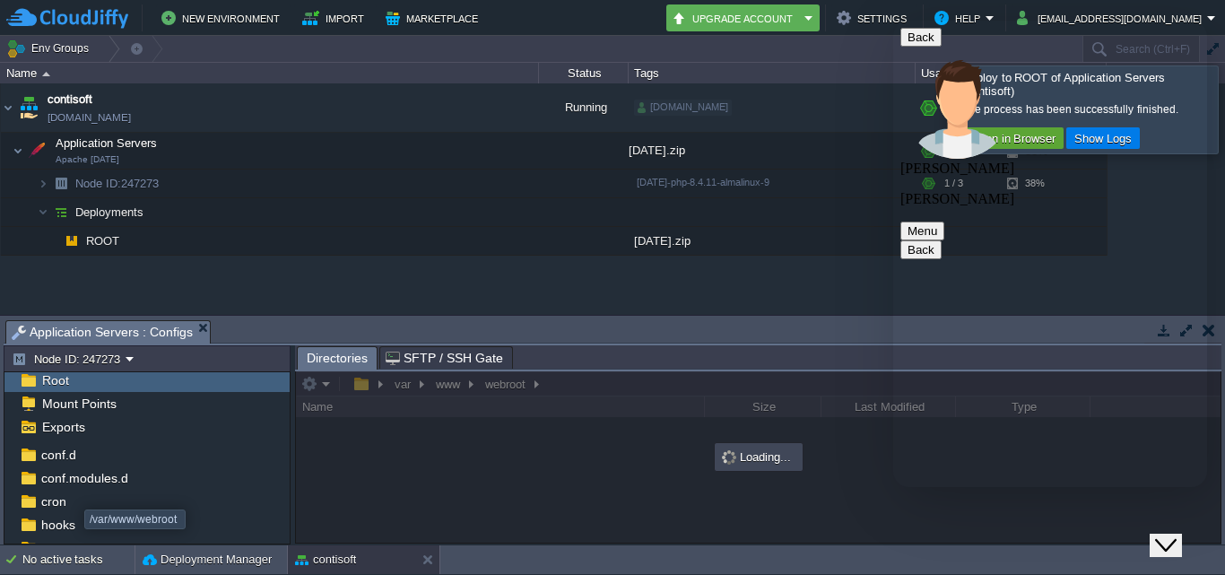
scroll to position [0, 0]
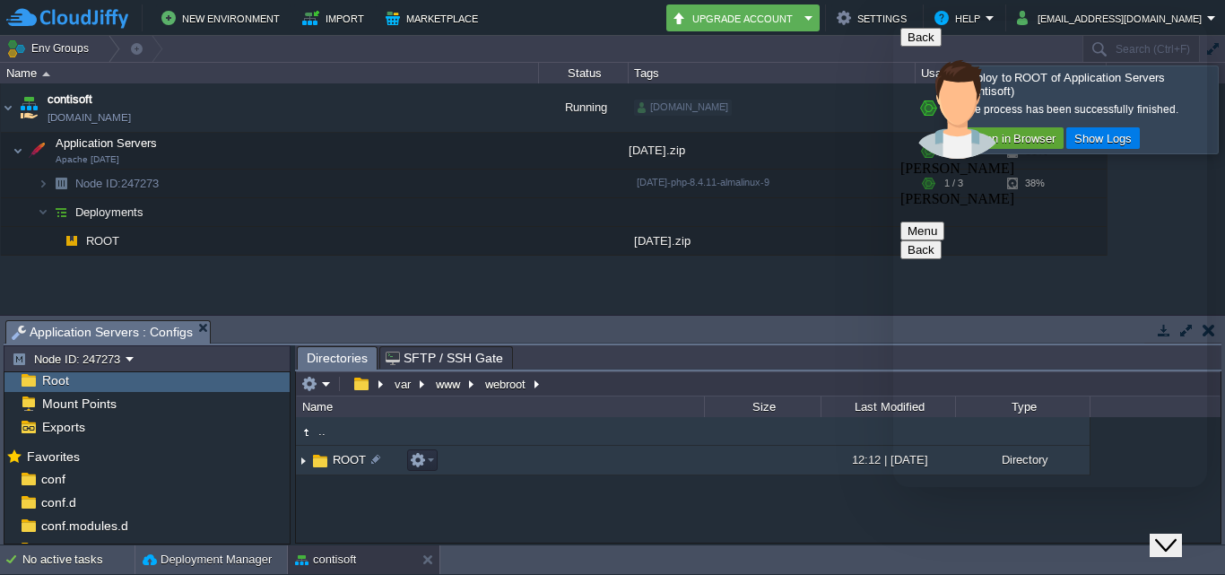
click at [561, 466] on td "ROOT" at bounding box center [500, 461] width 408 height 30
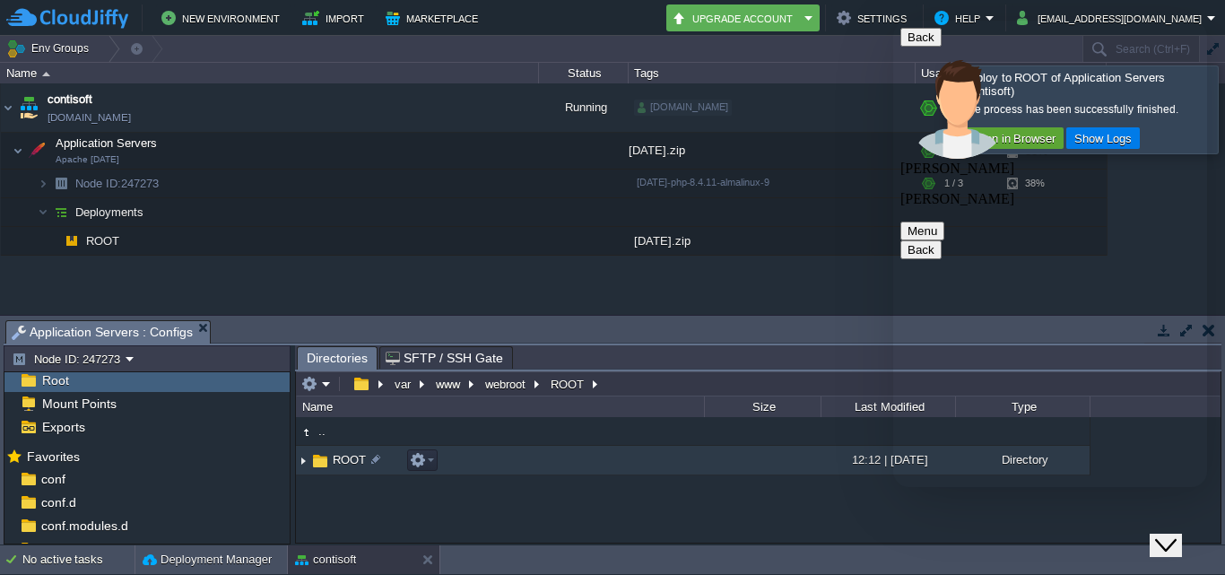
click at [554, 467] on td "ROOT" at bounding box center [500, 461] width 408 height 30
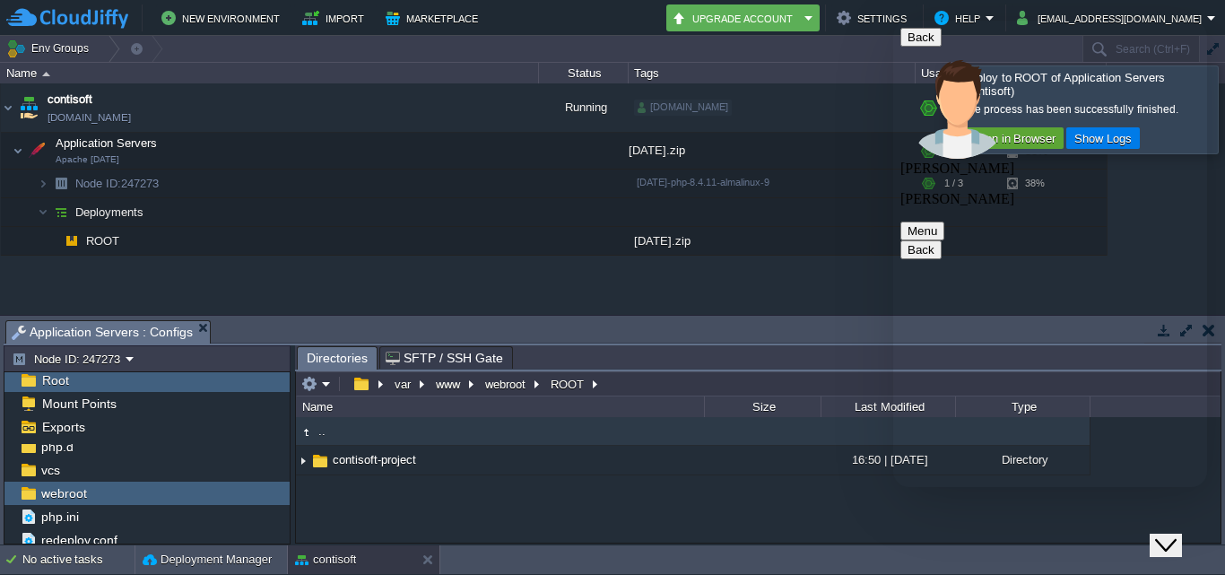
scroll to position [2936, 0]
drag, startPoint x: 1045, startPoint y: 316, endPoint x: 948, endPoint y: 182, distance: 165.1
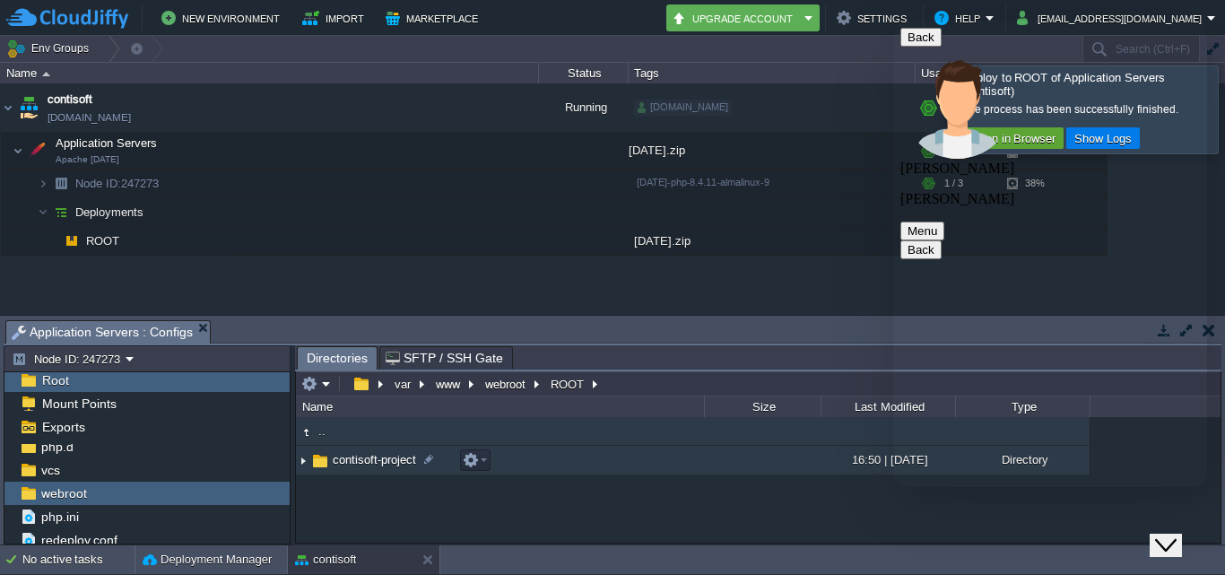
click at [530, 466] on td "contisoft-project" at bounding box center [500, 461] width 408 height 30
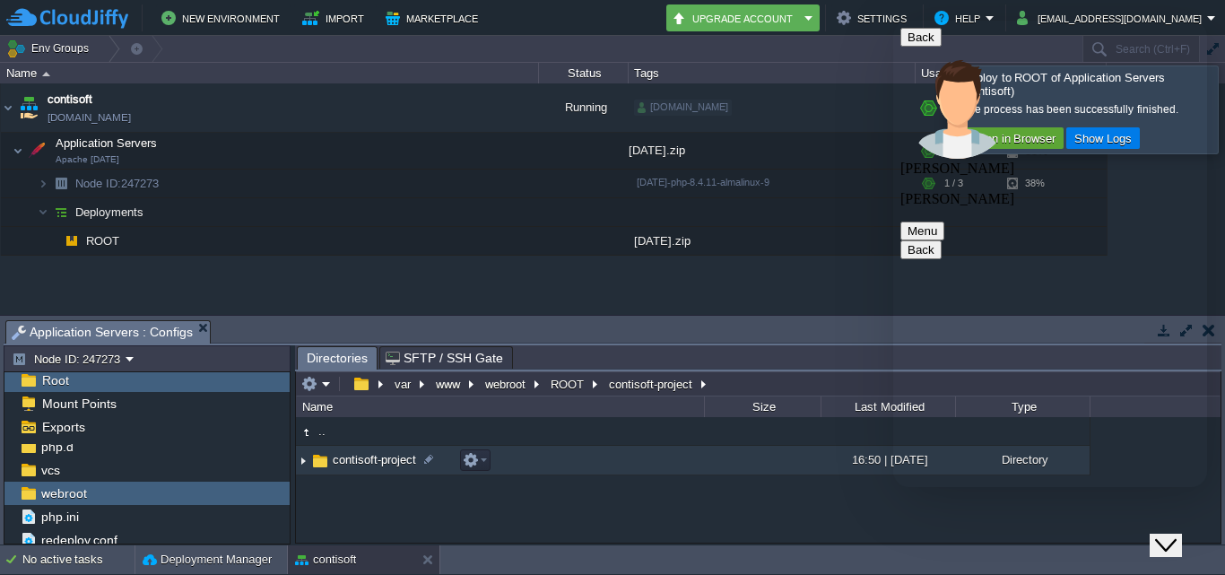
click at [530, 466] on td "contisoft-project" at bounding box center [500, 461] width 408 height 30
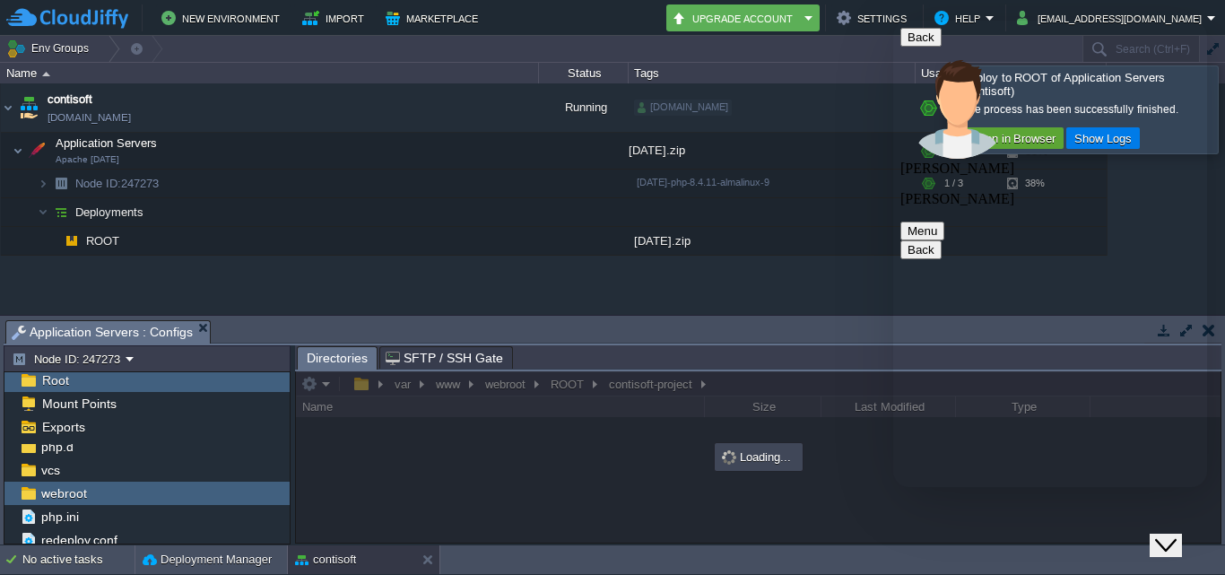
click at [556, 308] on div "contisoft [DOMAIN_NAME] Running [DOMAIN_NAME] + Add to Env Group RAM 14% CPU 20…" at bounding box center [612, 198] width 1225 height 231
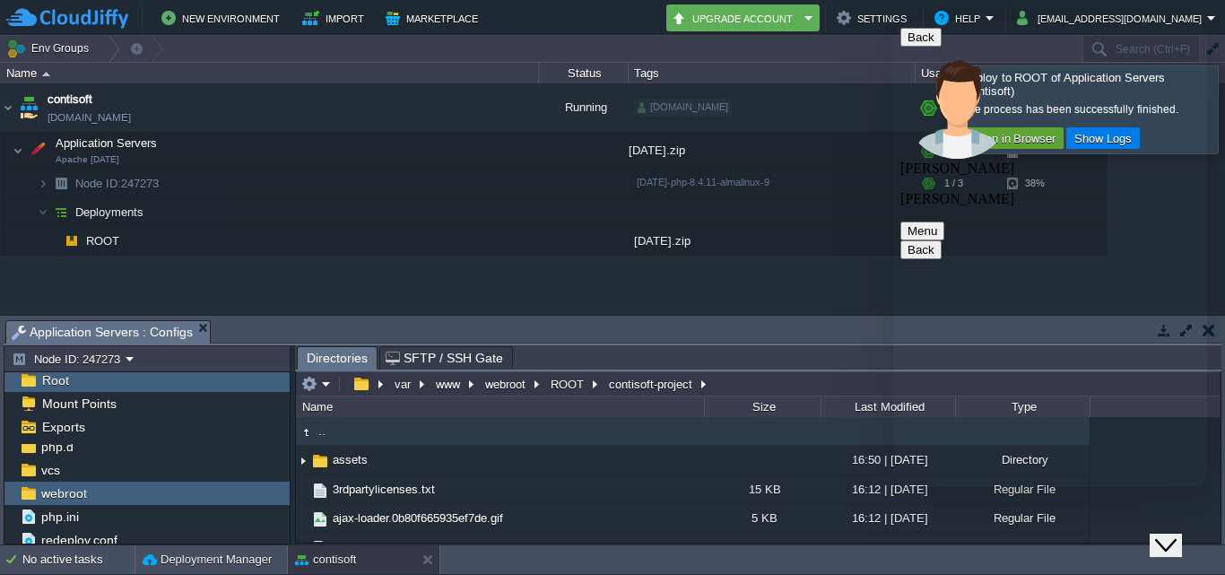
click at [558, 317] on div "Tasks Activity Log Archive Git / SVN Application Servers : Configs Upload Delet…" at bounding box center [612, 430] width 1225 height 229
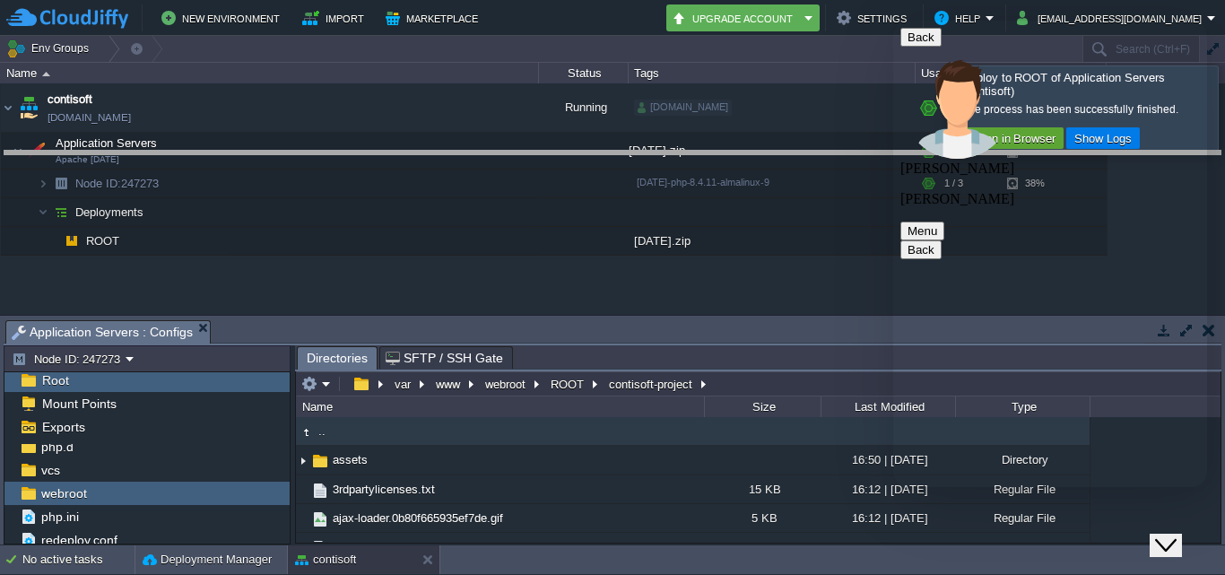
drag, startPoint x: 557, startPoint y: 328, endPoint x: 562, endPoint y: 159, distance: 169.6
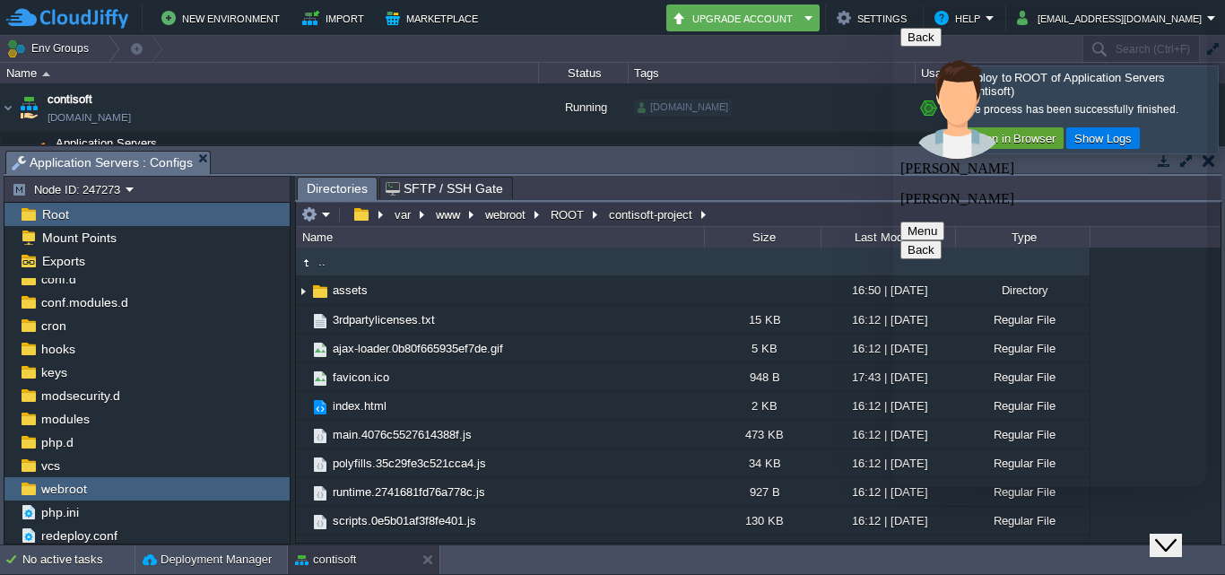
scroll to position [3115, 0]
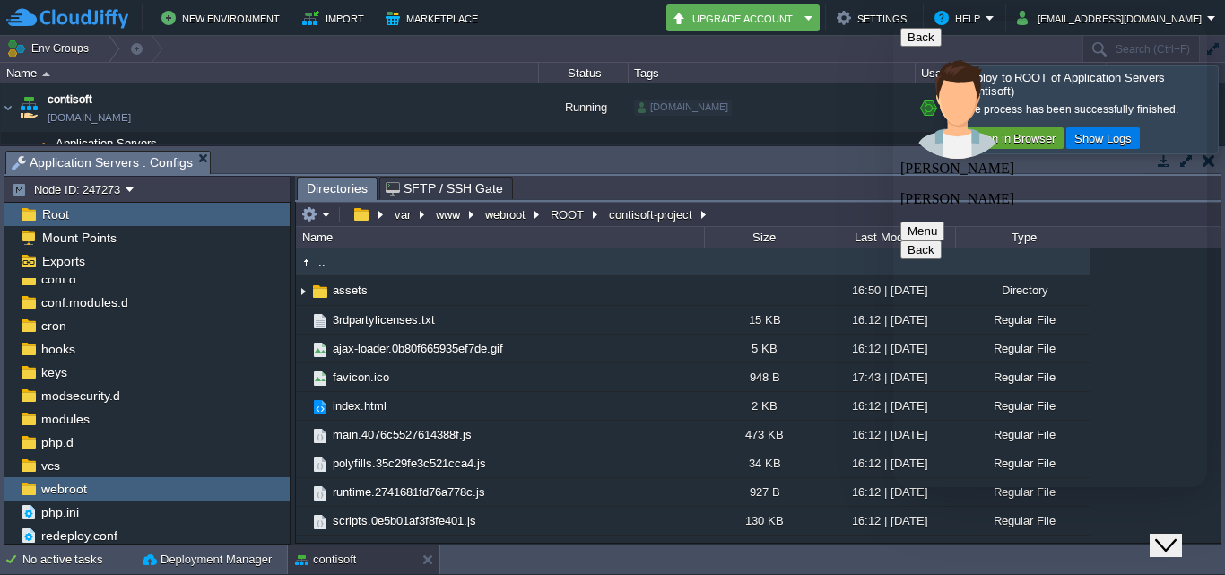
scroll to position [3115, 0]
type textarea "yes correct this is work fine"
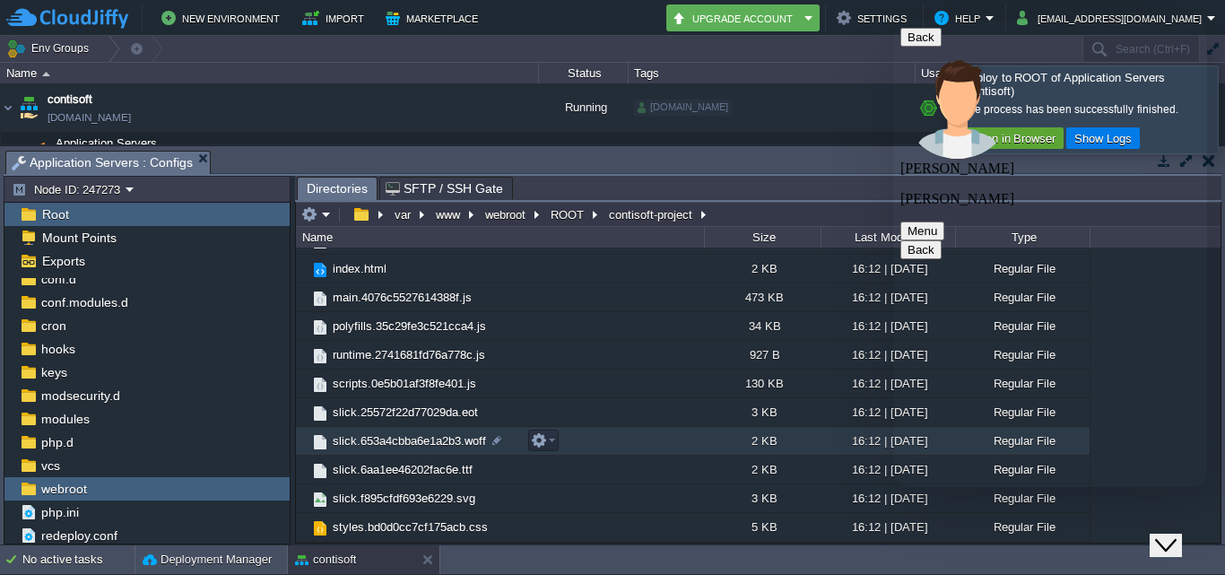
scroll to position [0, 0]
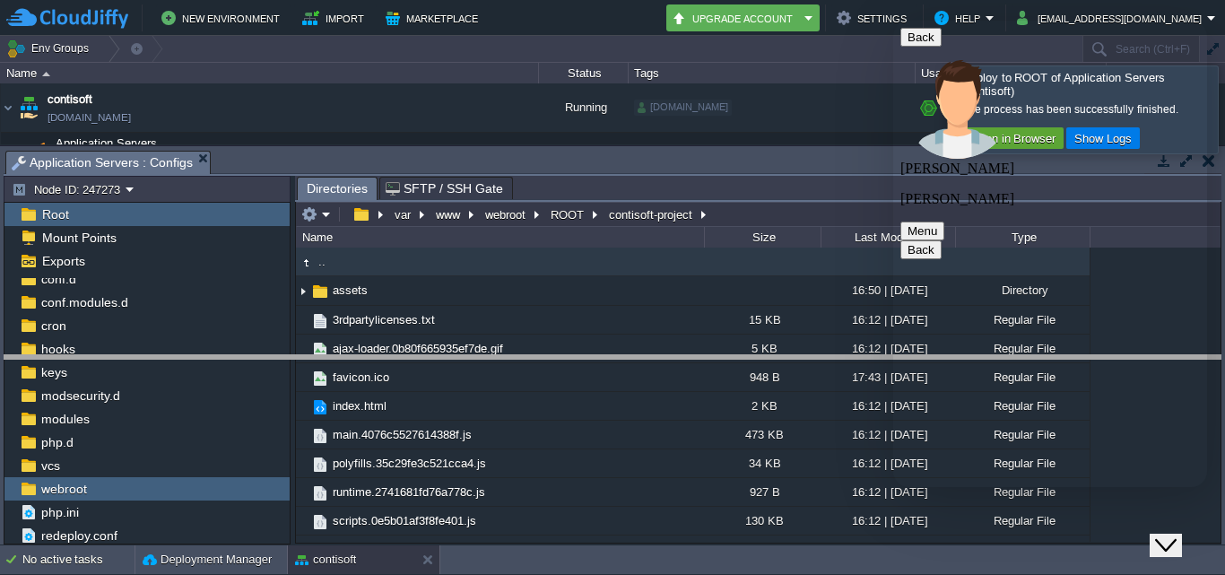
drag, startPoint x: 509, startPoint y: 161, endPoint x: 530, endPoint y: 366, distance: 205.6
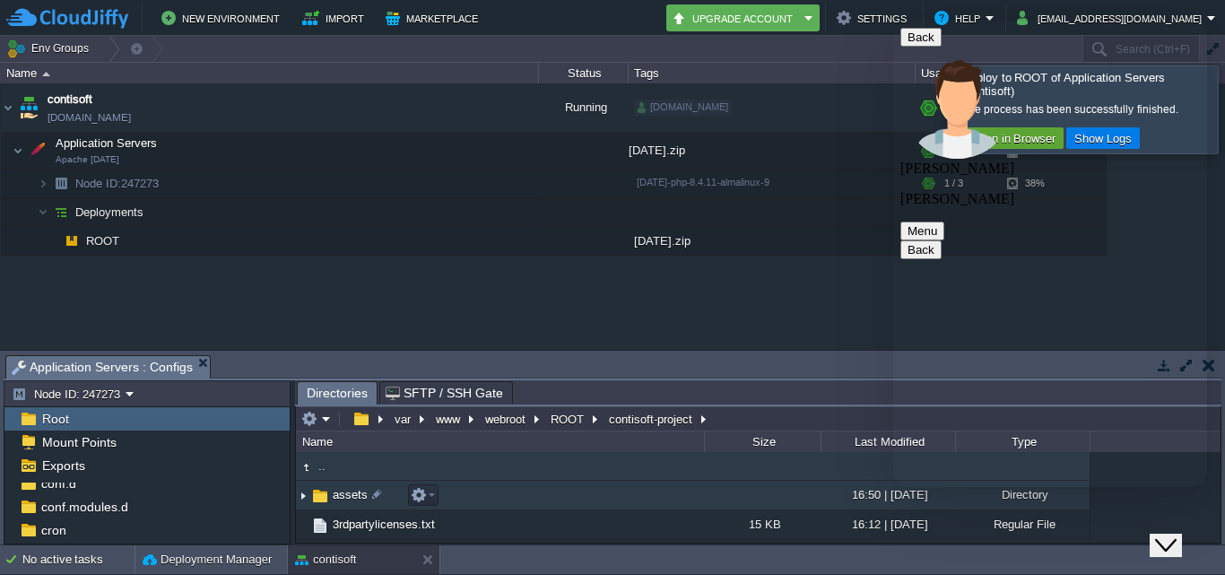
click at [545, 498] on td "assets" at bounding box center [500, 496] width 408 height 30
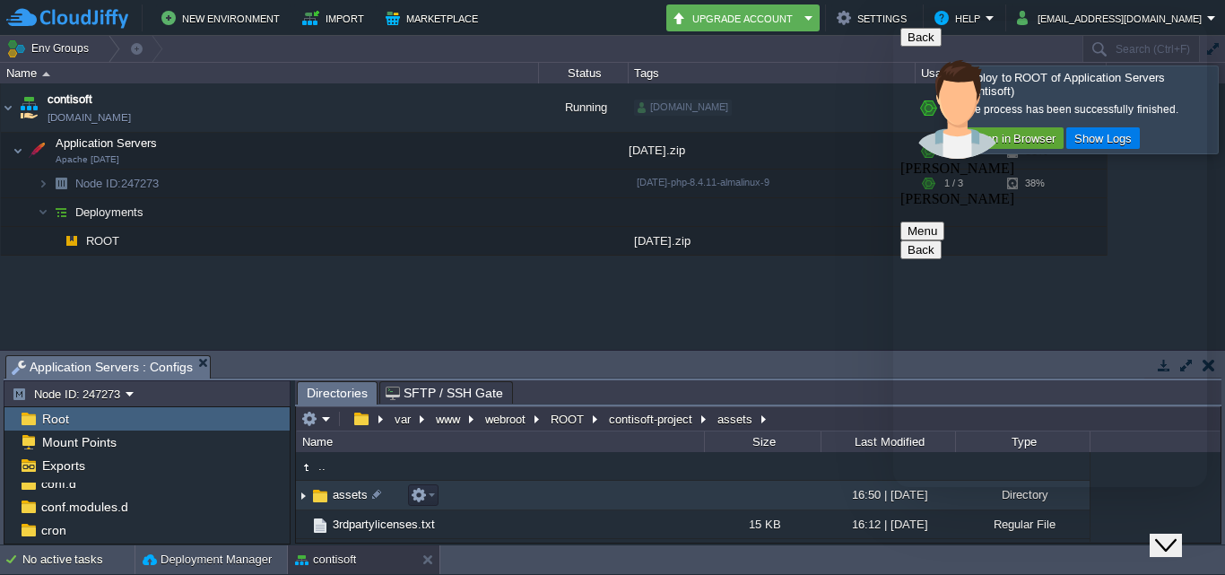
click at [545, 498] on td "assets" at bounding box center [500, 496] width 408 height 30
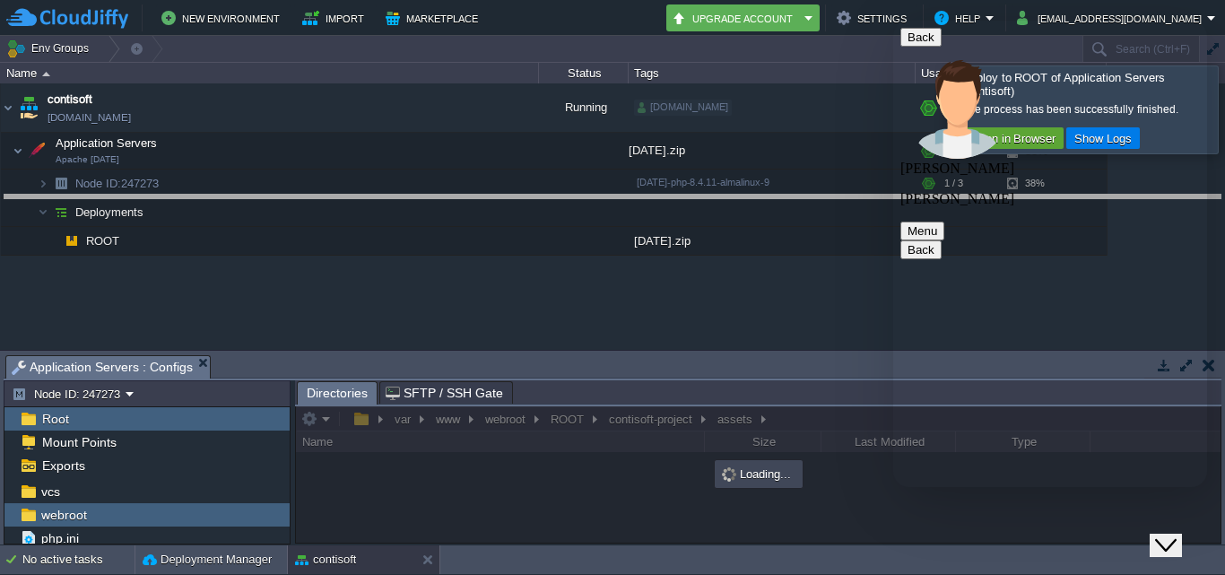
drag, startPoint x: 562, startPoint y: 367, endPoint x: 586, endPoint y: 178, distance: 190.8
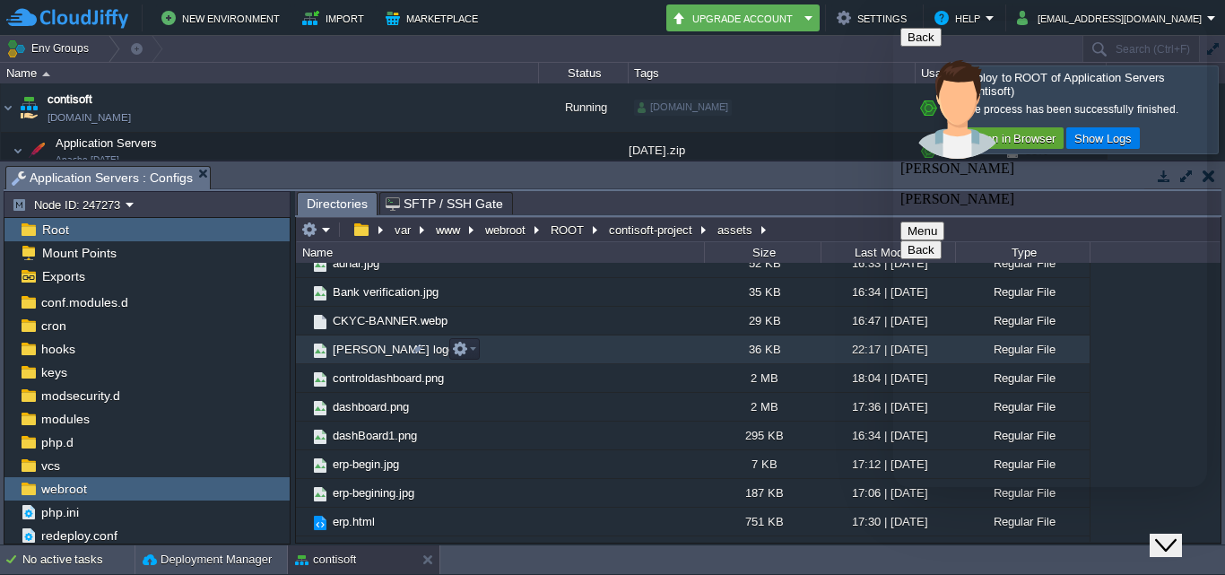
scroll to position [0, 0]
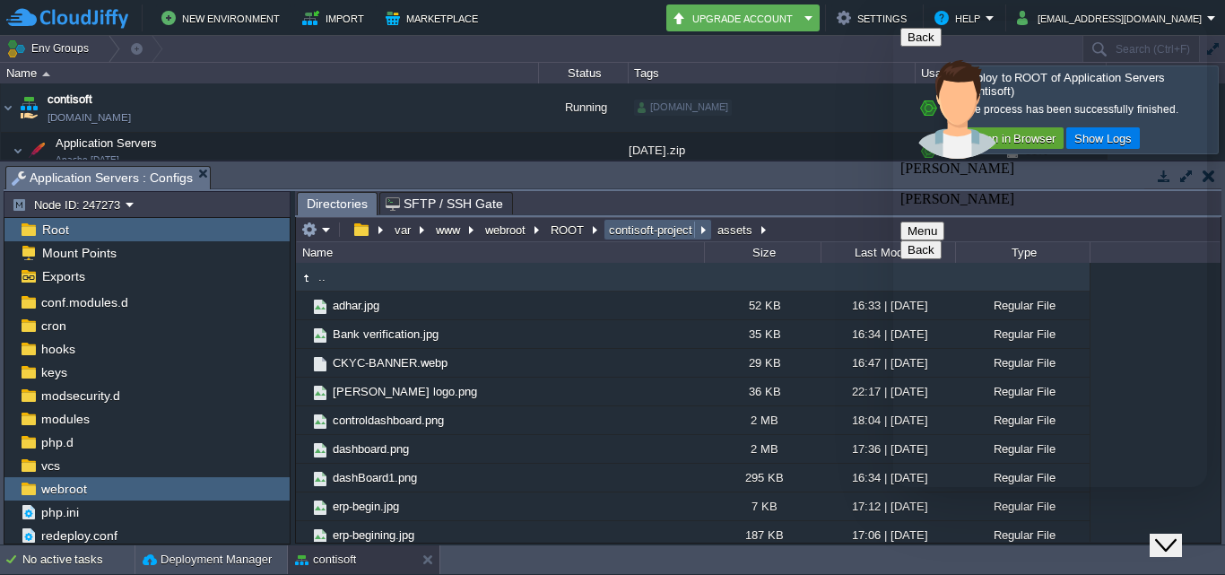
click at [658, 234] on button "contisoft-project" at bounding box center [651, 230] width 91 height 16
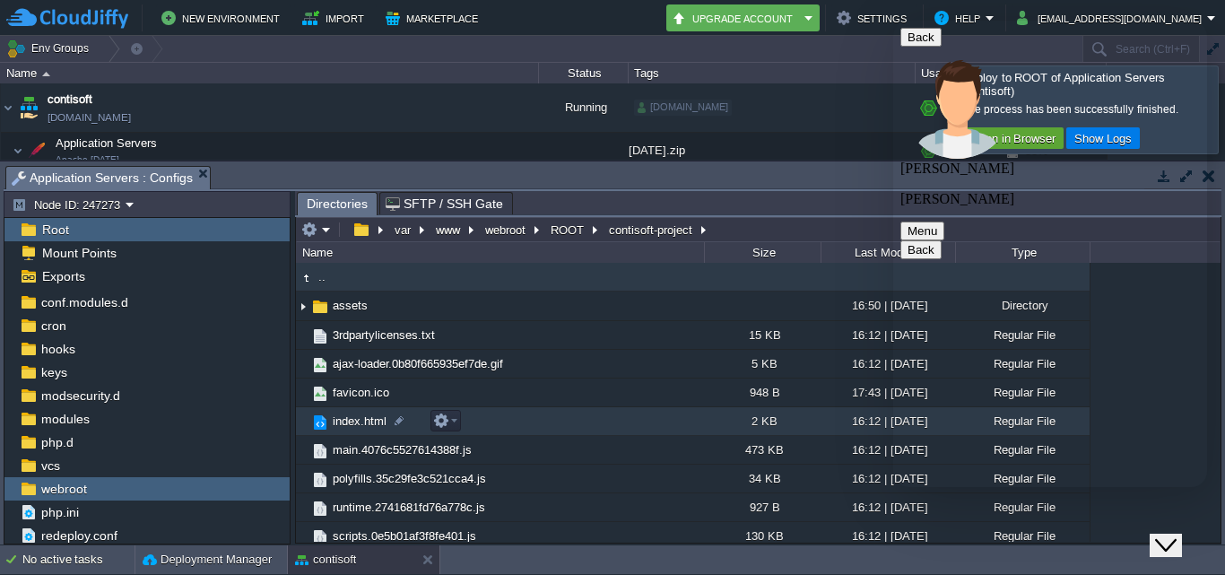
click at [586, 424] on td "index.html" at bounding box center [500, 421] width 408 height 29
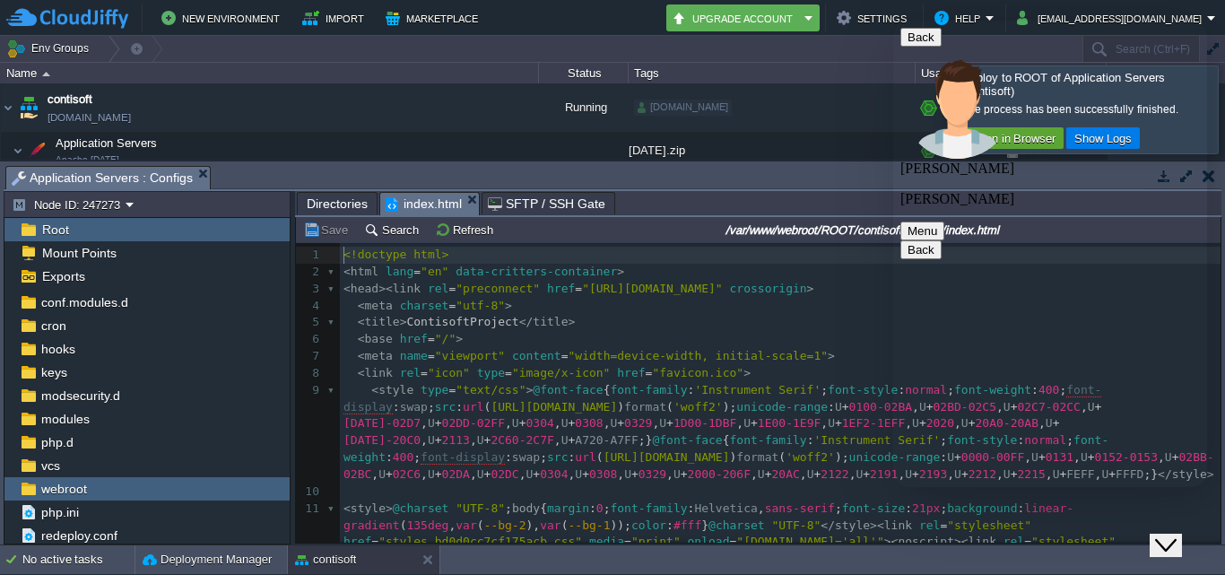
click at [332, 198] on span "Directories" at bounding box center [337, 204] width 61 height 22
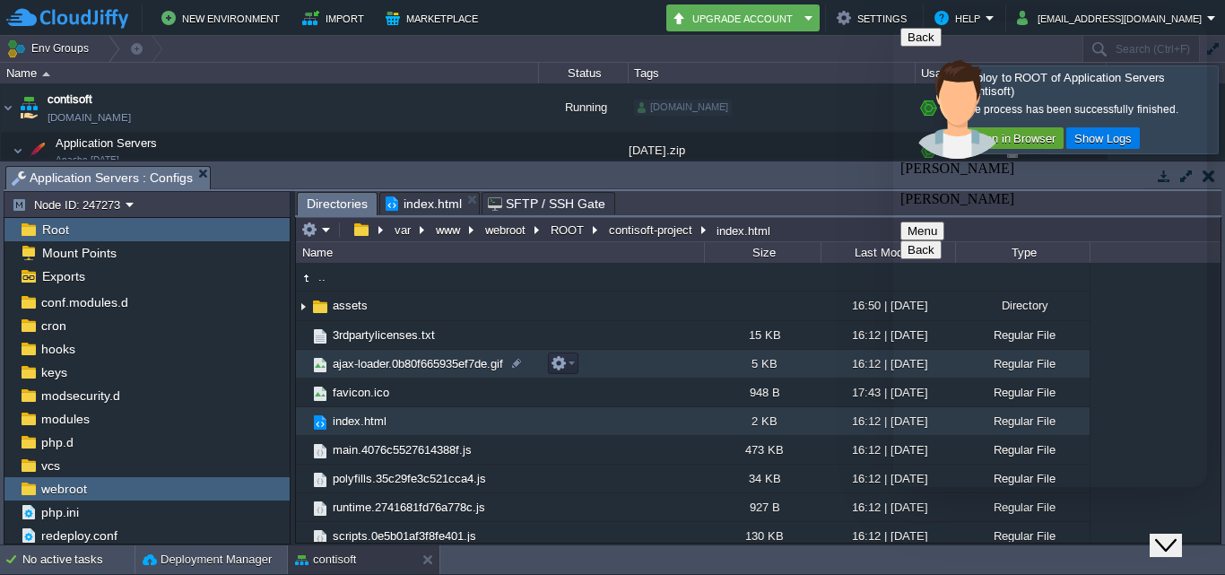
scroll to position [3287, 0]
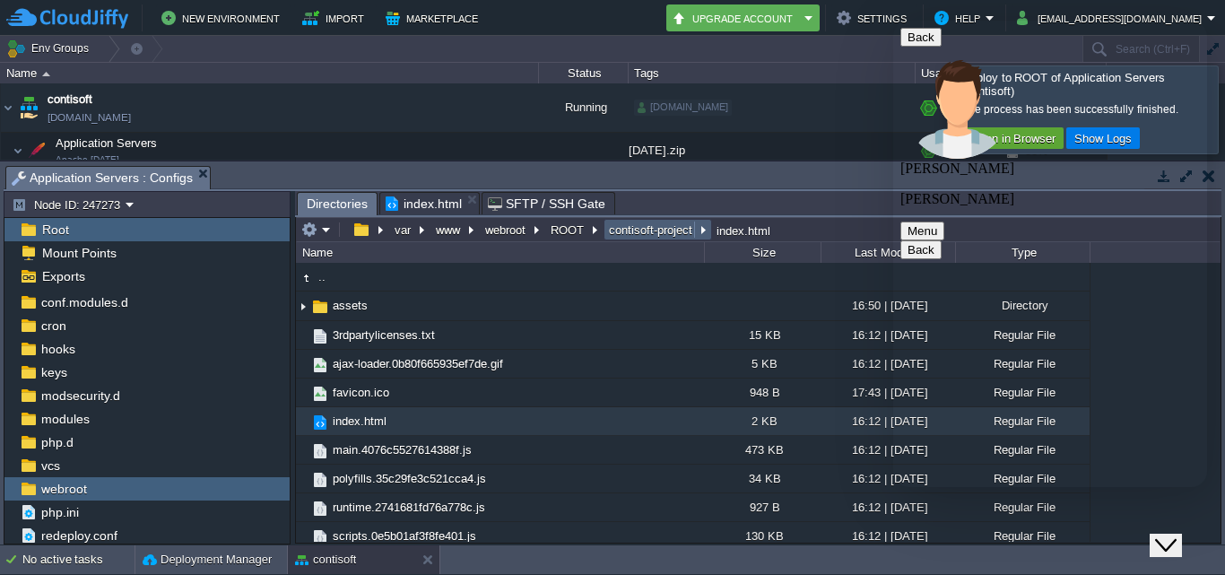
type textarea "yes i will move this location"
click at [631, 231] on button "contisoft-project" at bounding box center [651, 230] width 91 height 16
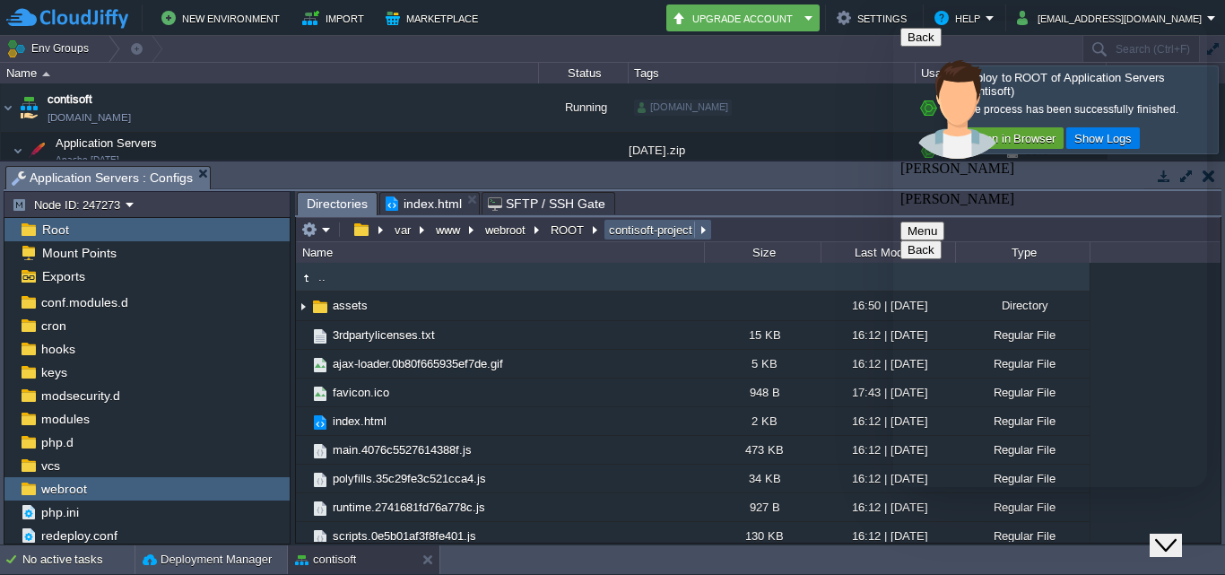
type input "/var/www/webroot/ROOT/contisoft-project"
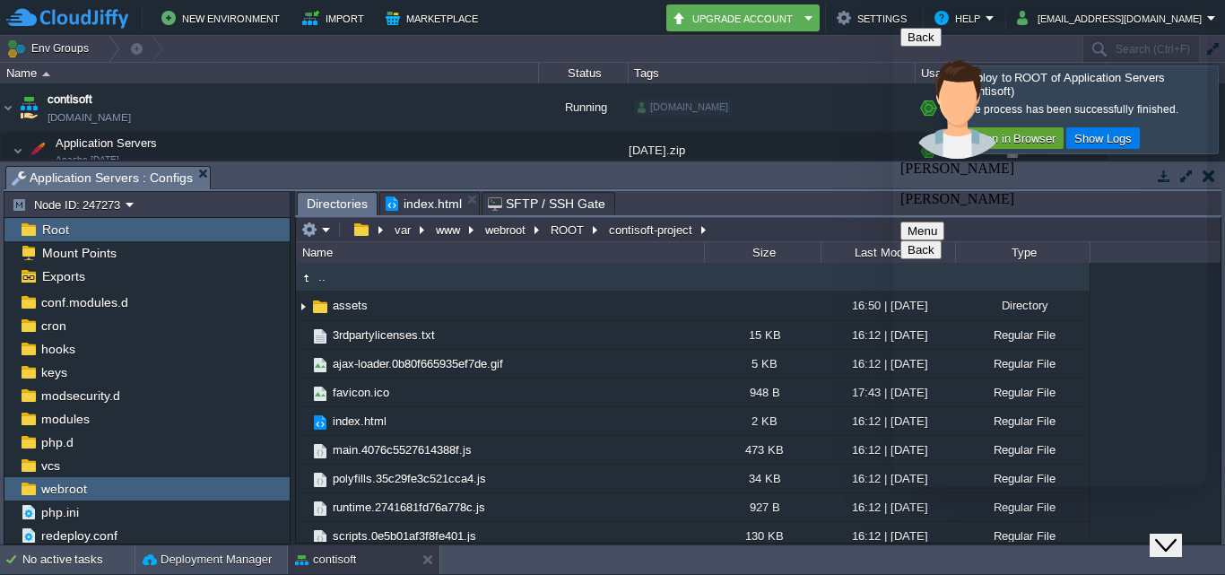
type textarea "yes i will move this location /var/www/webroot/ROOT/contisoft-project"
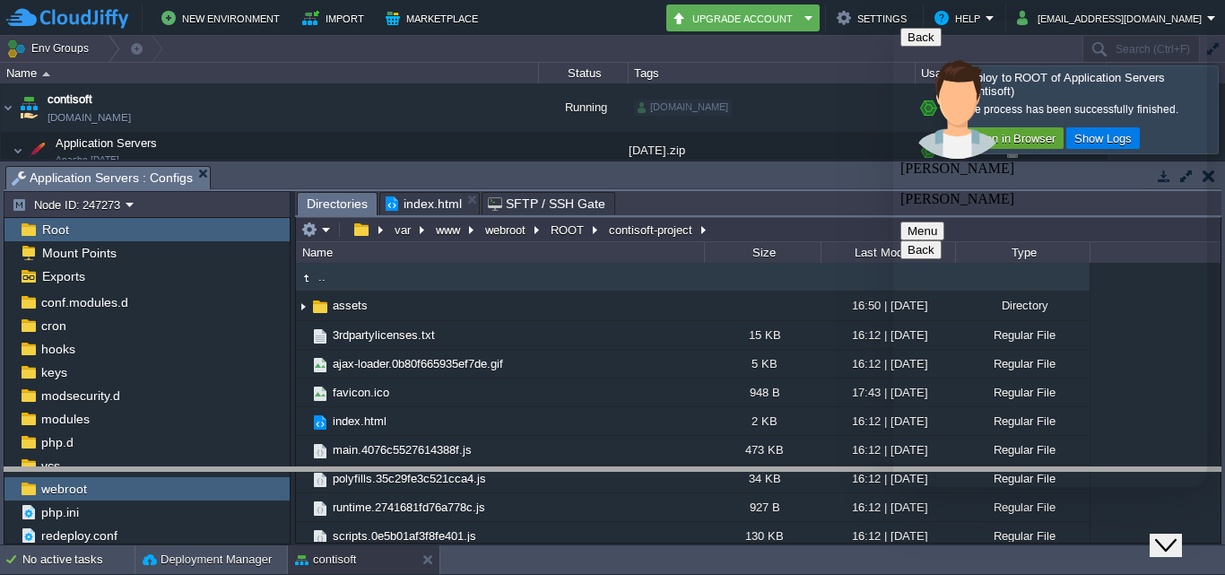
drag, startPoint x: 759, startPoint y: 172, endPoint x: 718, endPoint y: 529, distance: 359.3
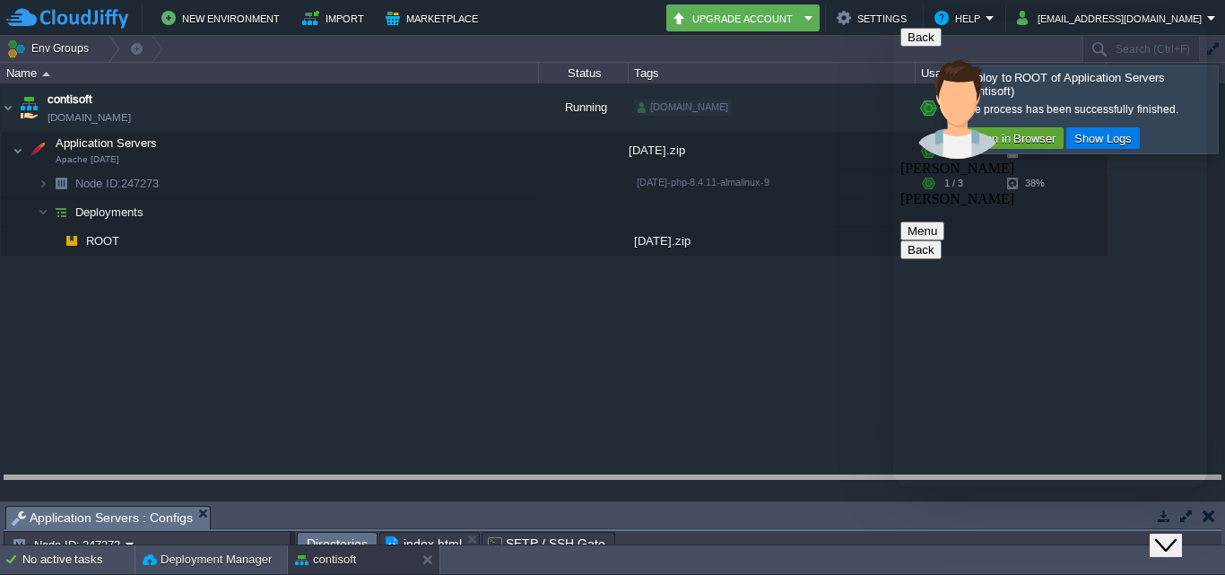
drag, startPoint x: 709, startPoint y: 506, endPoint x: 709, endPoint y: 424, distance: 81.6
click at [709, 424] on body "New Environment Import Marketplace Bonus ₹0.00 Upgrade Account Settings Help [E…" at bounding box center [612, 287] width 1225 height 575
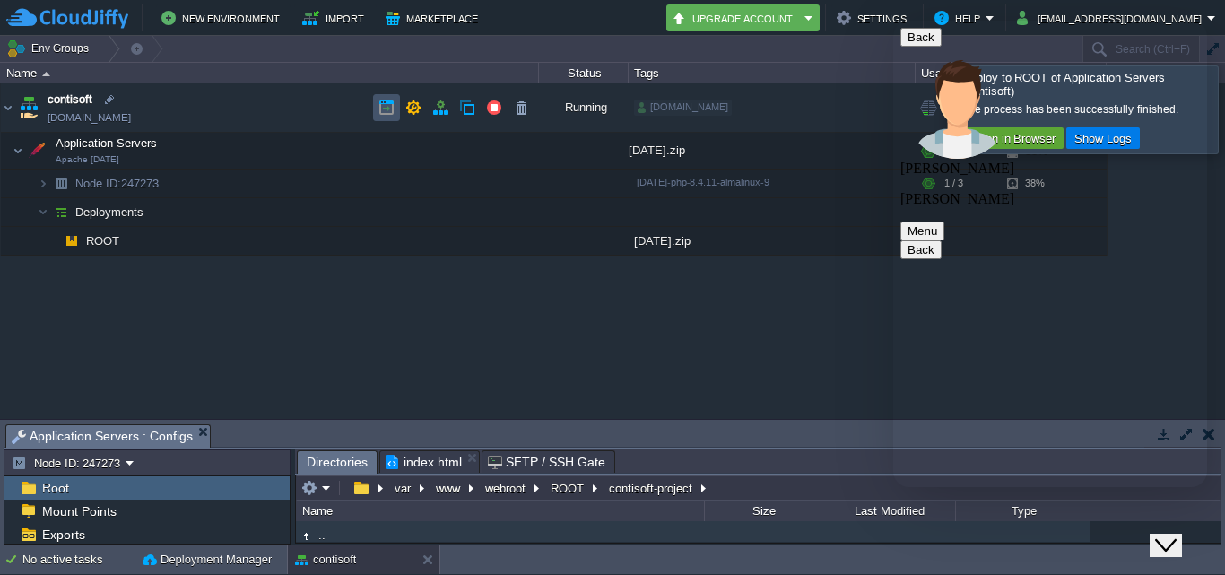
click at [383, 105] on button "button" at bounding box center [387, 108] width 16 height 16
type textarea "e"
paste textarea "Forbidden You don't have permission to access this resource. Additionally, a 40…"
type textarea "solution on this error Forbidden You don't have permission to access this resou…"
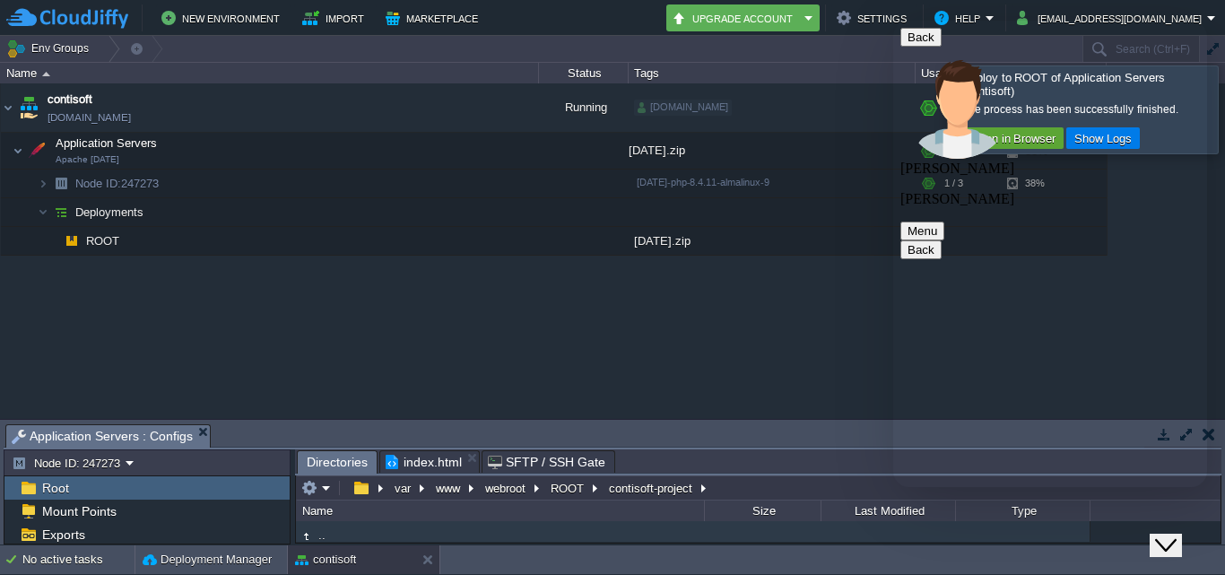
scroll to position [3736, 0]
click at [506, 196] on td at bounding box center [517, 183] width 36 height 27
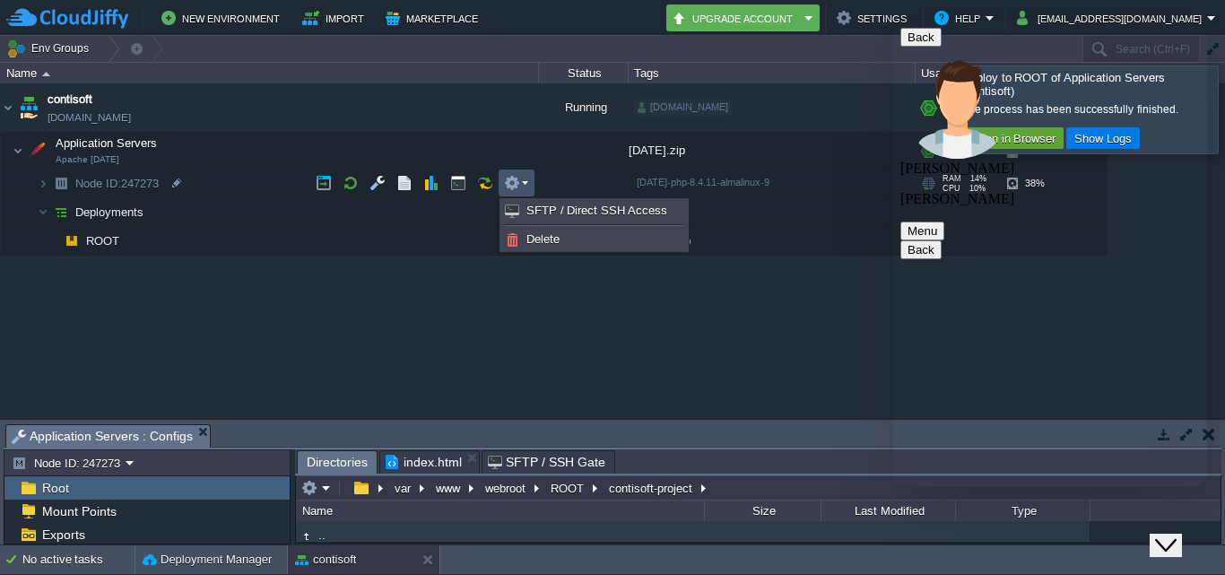
click at [515, 302] on div "contisoft [DOMAIN_NAME] Running [DOMAIN_NAME] + Add to Env Group RAM 14% CPU 10…" at bounding box center [612, 250] width 1225 height 335
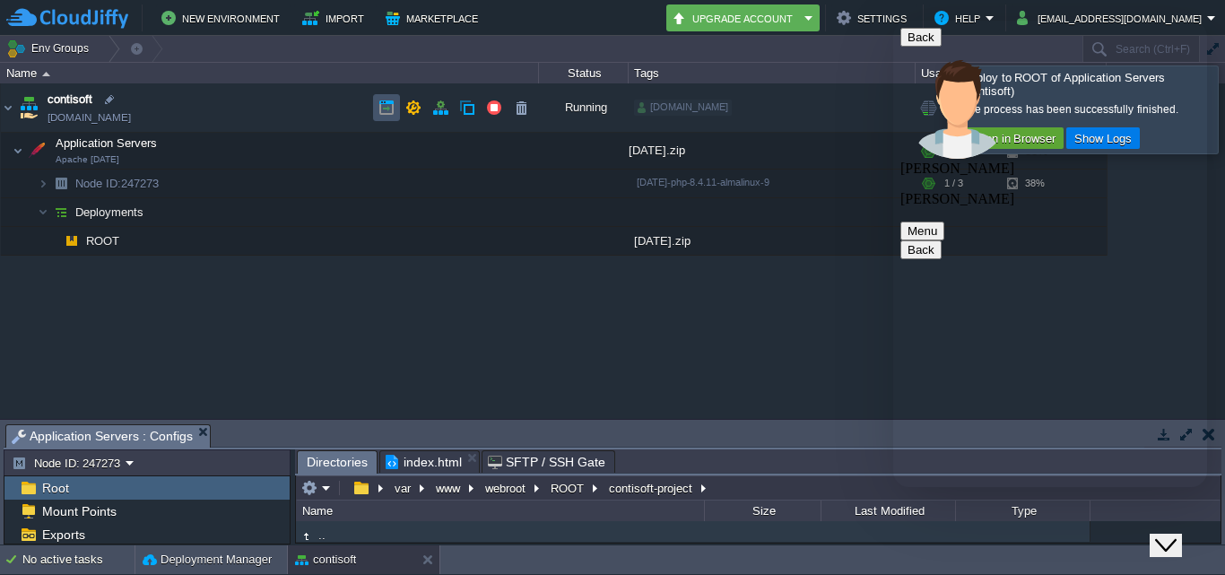
click at [388, 109] on button "button" at bounding box center [387, 108] width 16 height 16
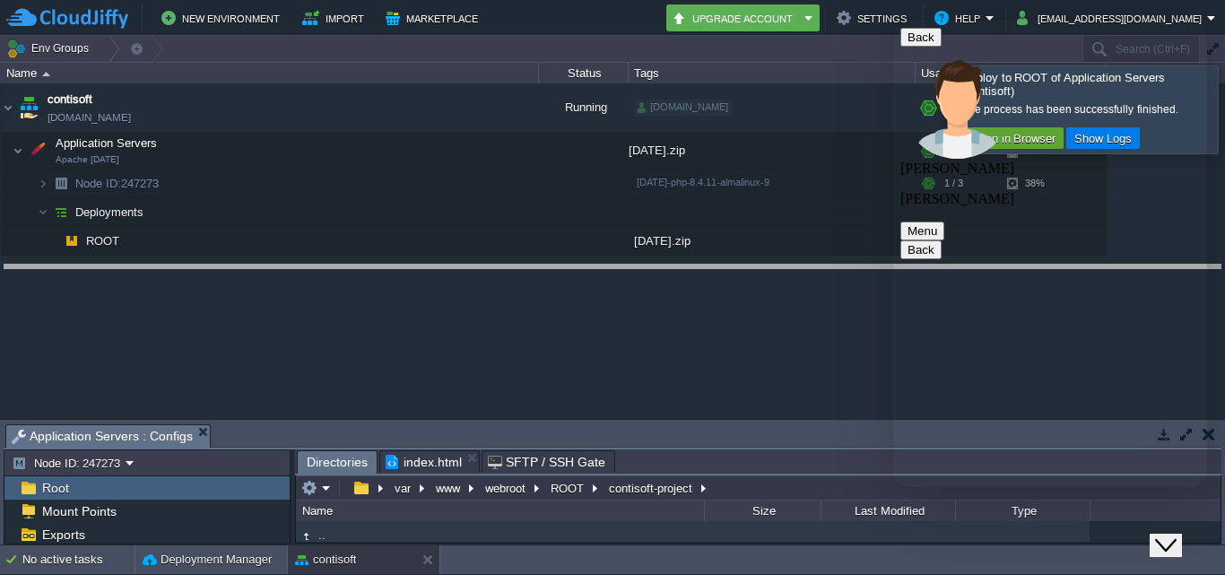
drag, startPoint x: 626, startPoint y: 440, endPoint x: 605, endPoint y: 281, distance: 161.1
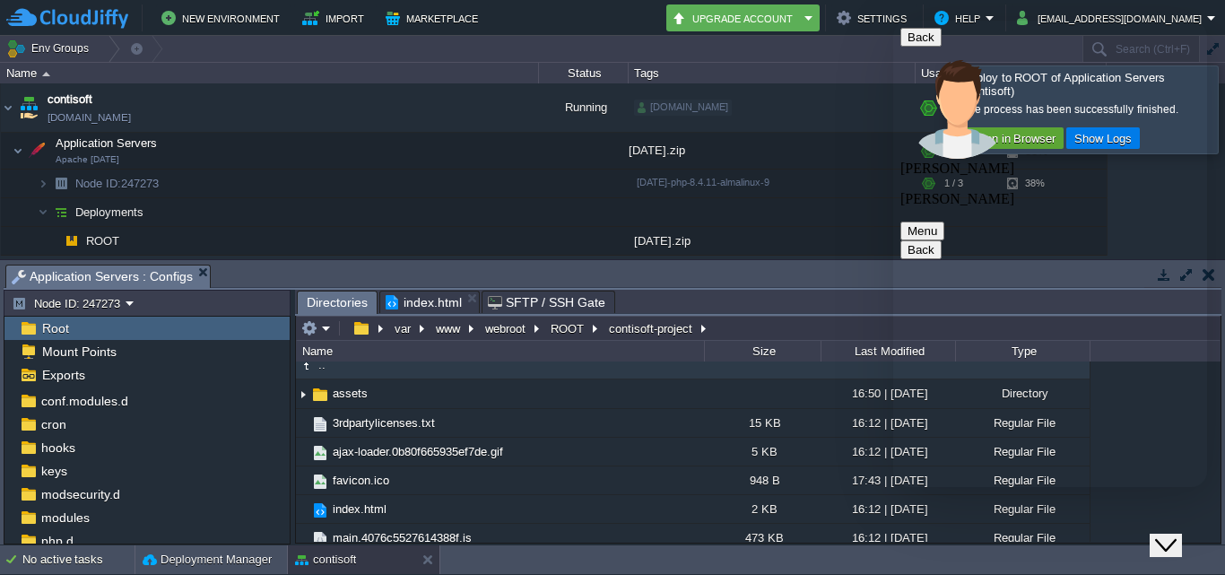
scroll to position [0, 0]
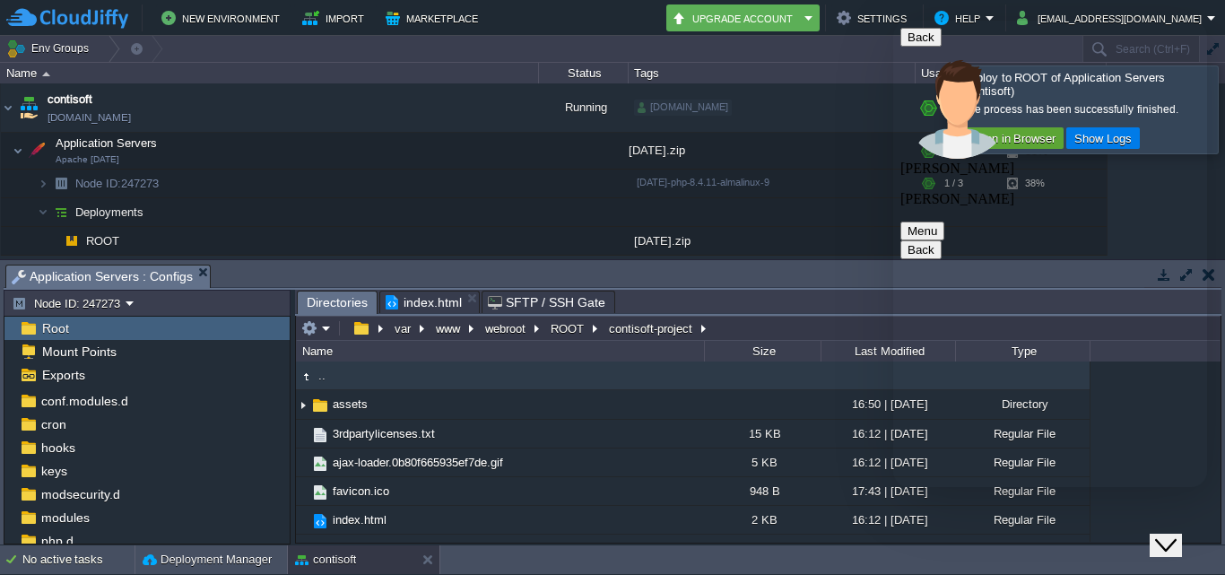
type textarea "i will deploye new file oky"
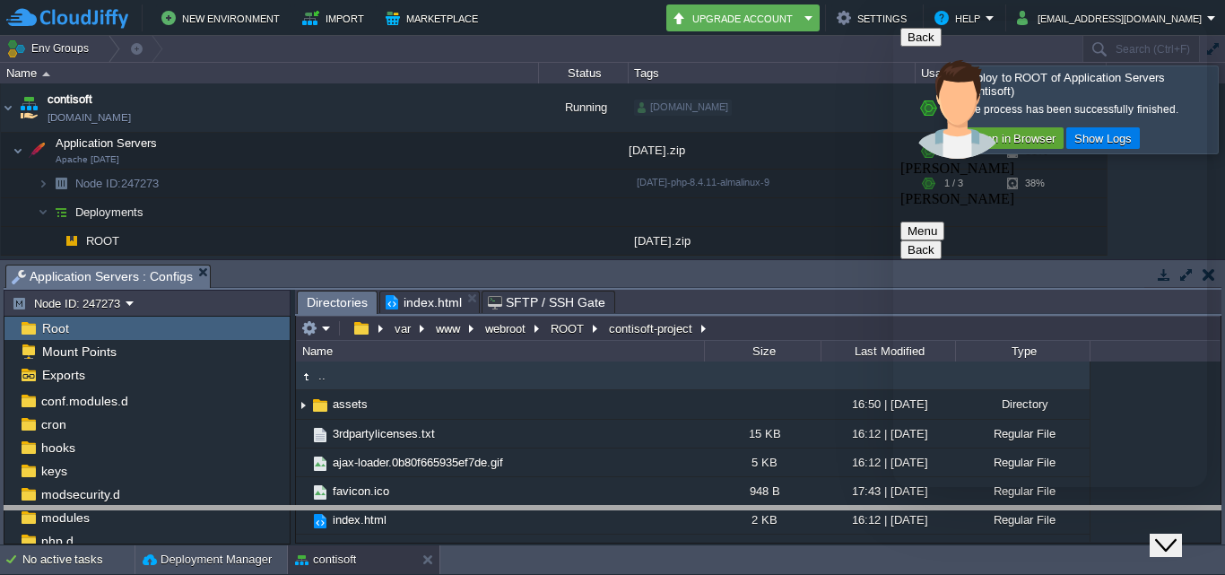
drag, startPoint x: 738, startPoint y: 266, endPoint x: 725, endPoint y: 516, distance: 249.7
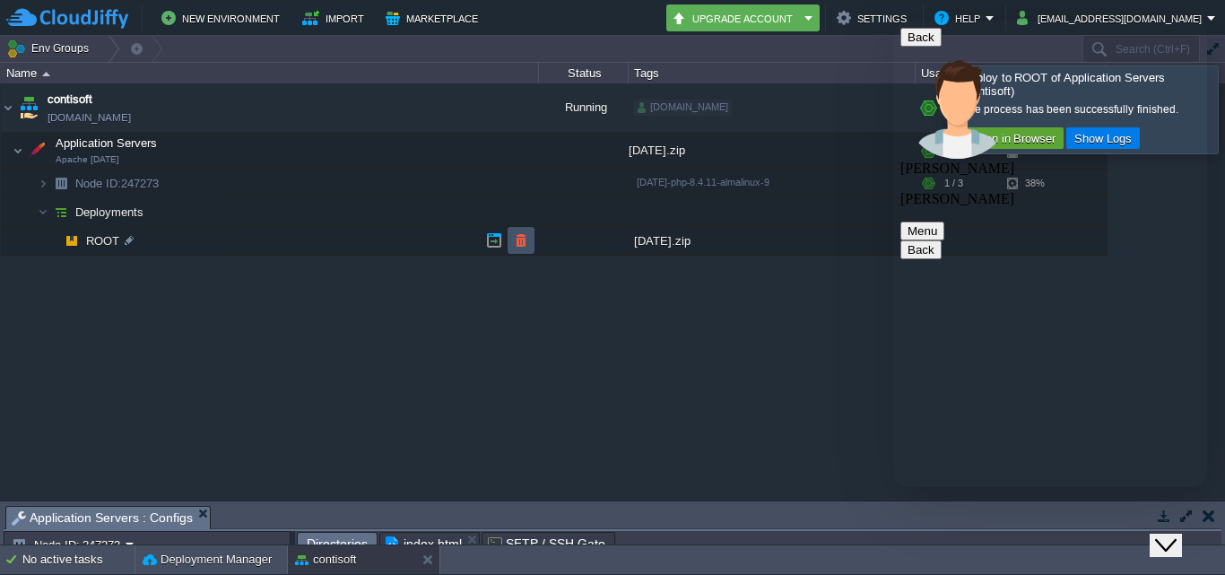
click at [523, 239] on button "button" at bounding box center [521, 240] width 16 height 16
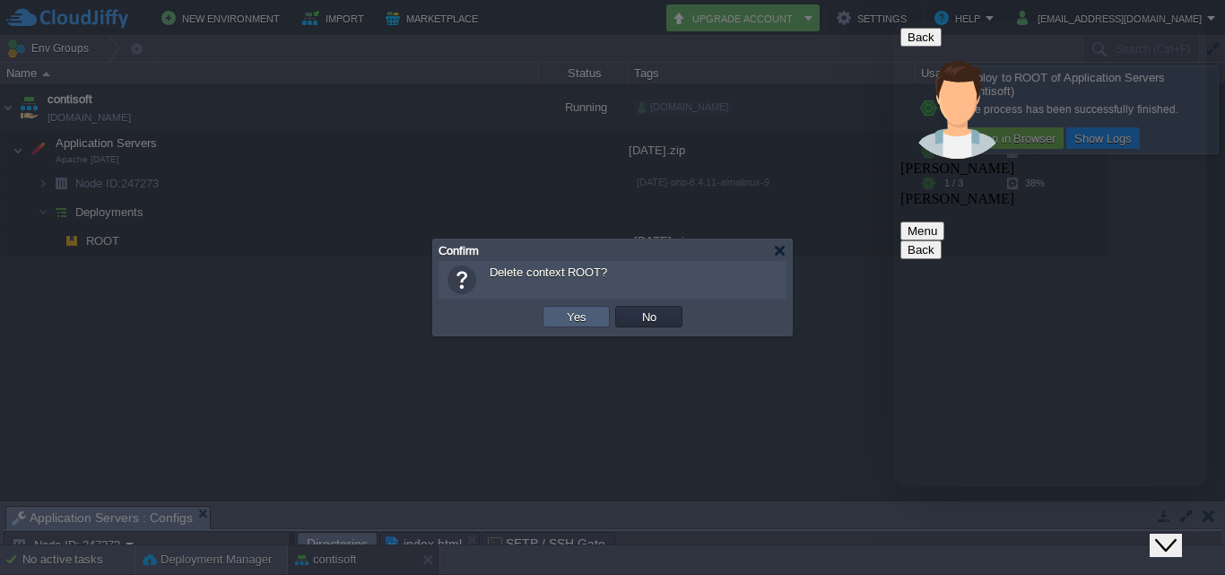
click at [553, 321] on td "Yes" at bounding box center [576, 317] width 67 height 22
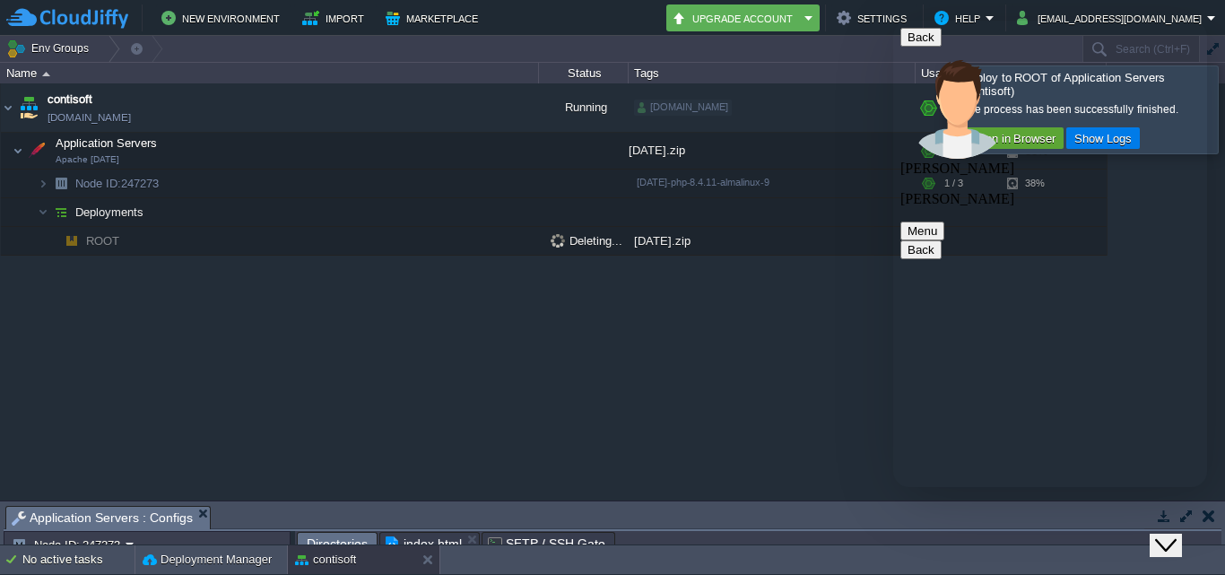
scroll to position [3862, 0]
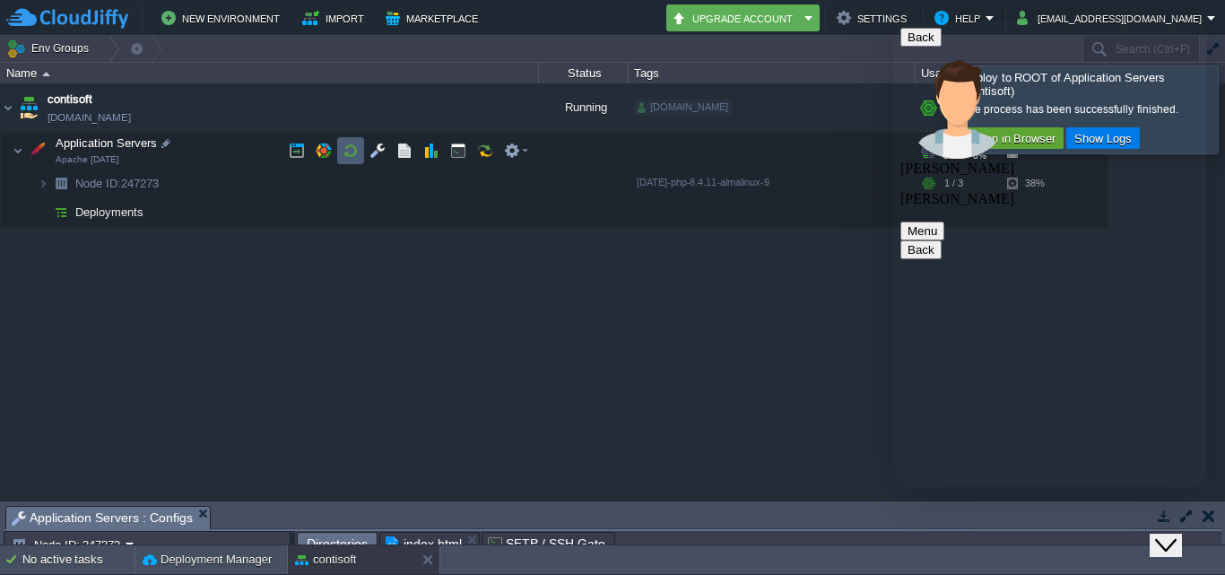
click at [353, 149] on button "button" at bounding box center [351, 151] width 16 height 16
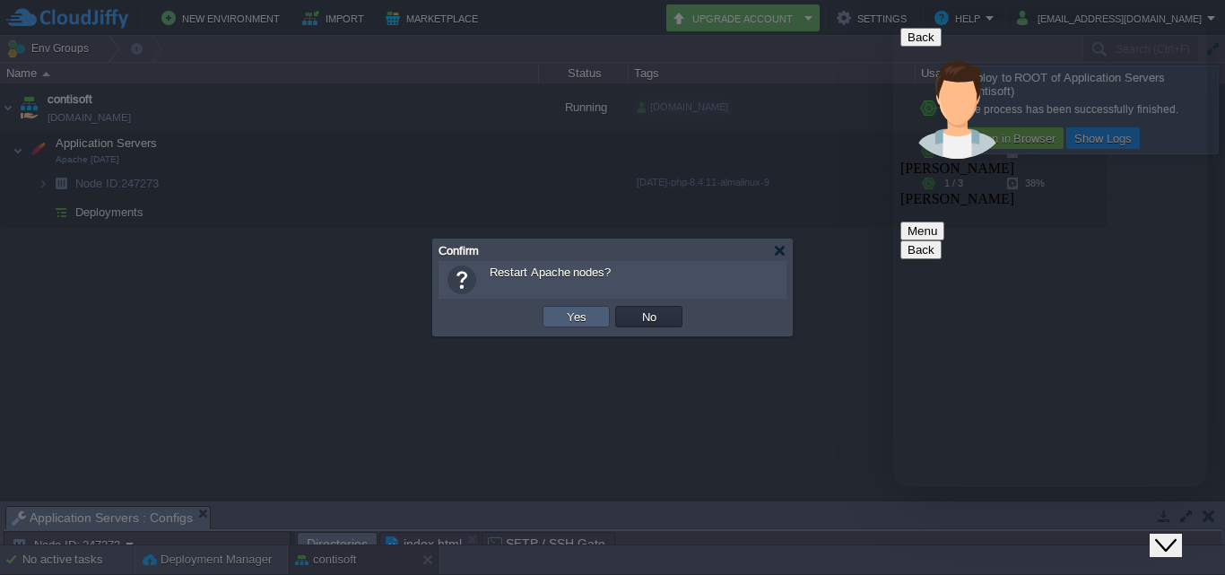
click at [580, 322] on button "Yes" at bounding box center [577, 317] width 30 height 16
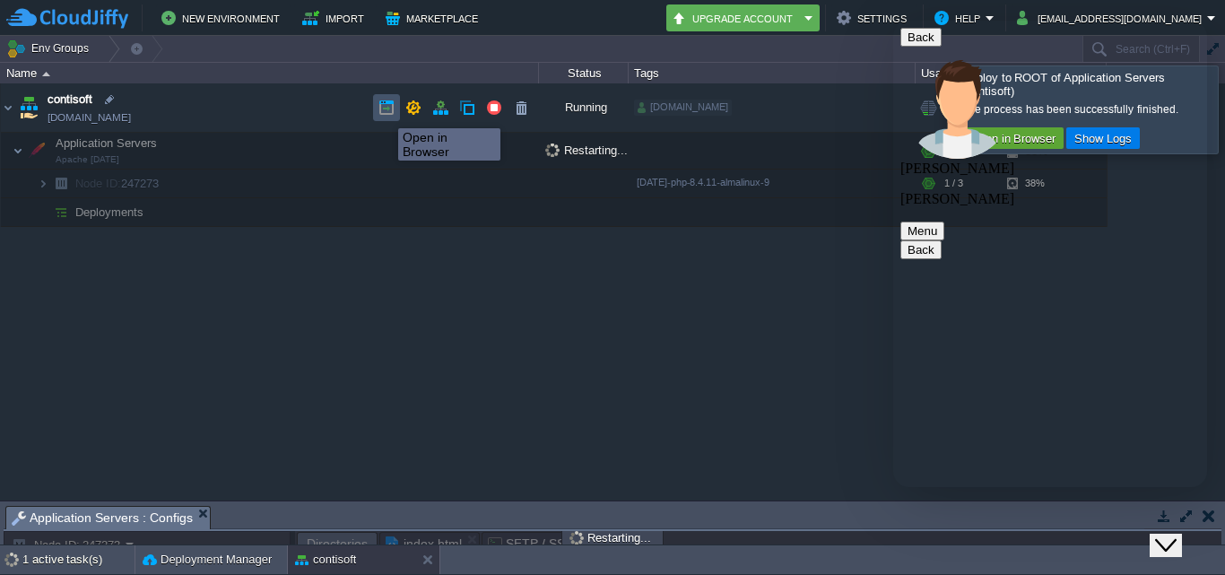
click at [385, 112] on button "button" at bounding box center [387, 108] width 16 height 16
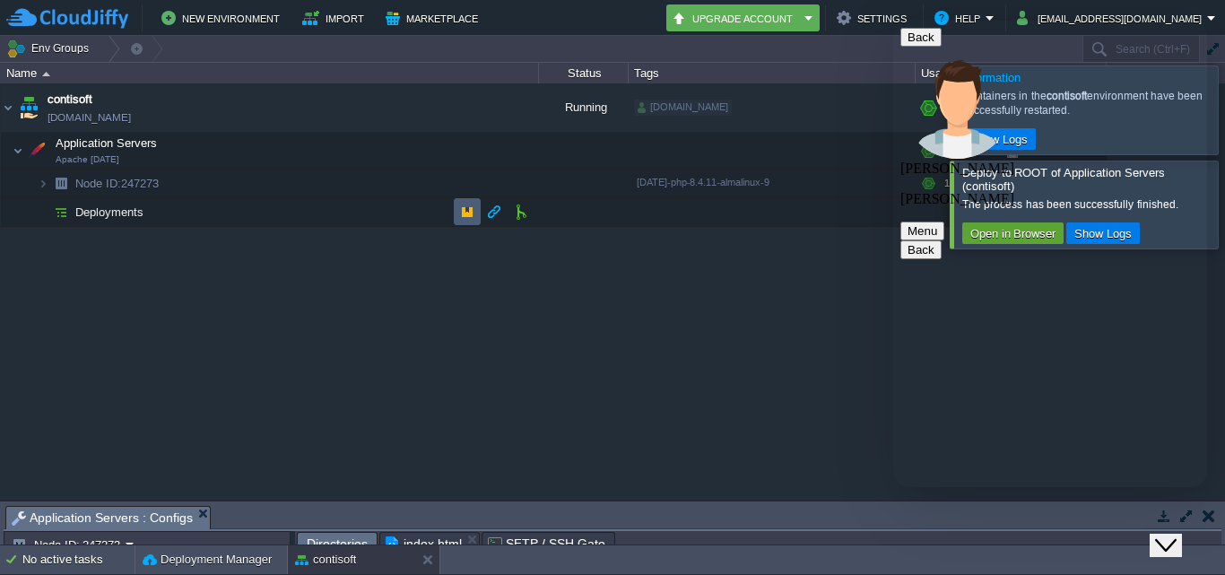
click at [471, 210] on button "button" at bounding box center [467, 212] width 16 height 16
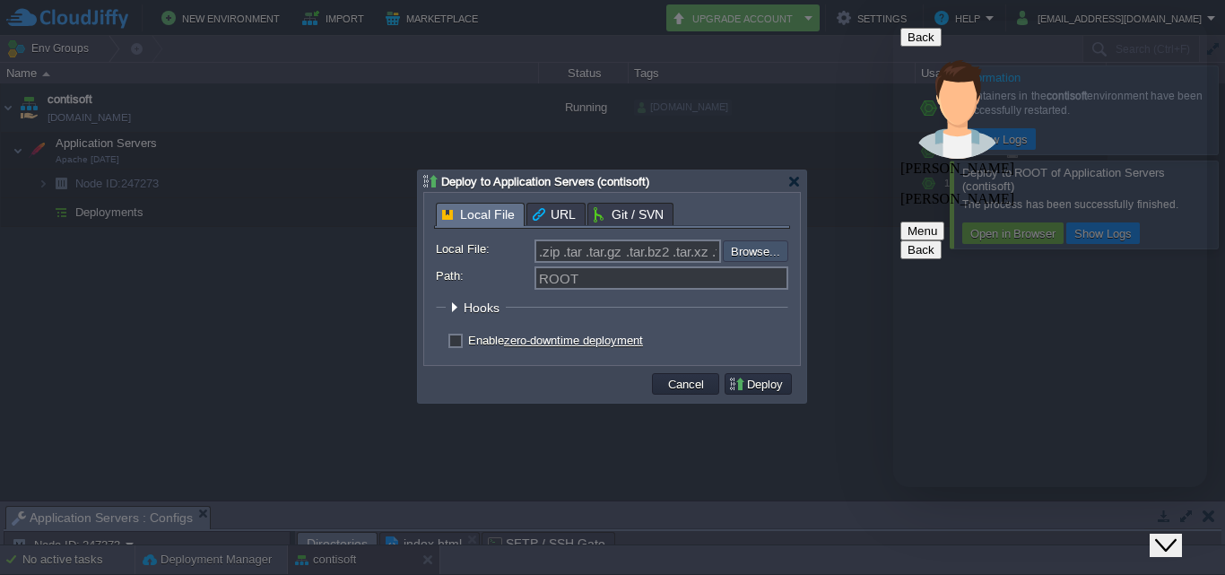
click at [739, 254] on input "file" at bounding box center [675, 251] width 227 height 22
type input "C:\fakepath\[DATE].zip"
type input "[DATE].zip"
click at [774, 392] on button "Deploy" at bounding box center [758, 384] width 60 height 16
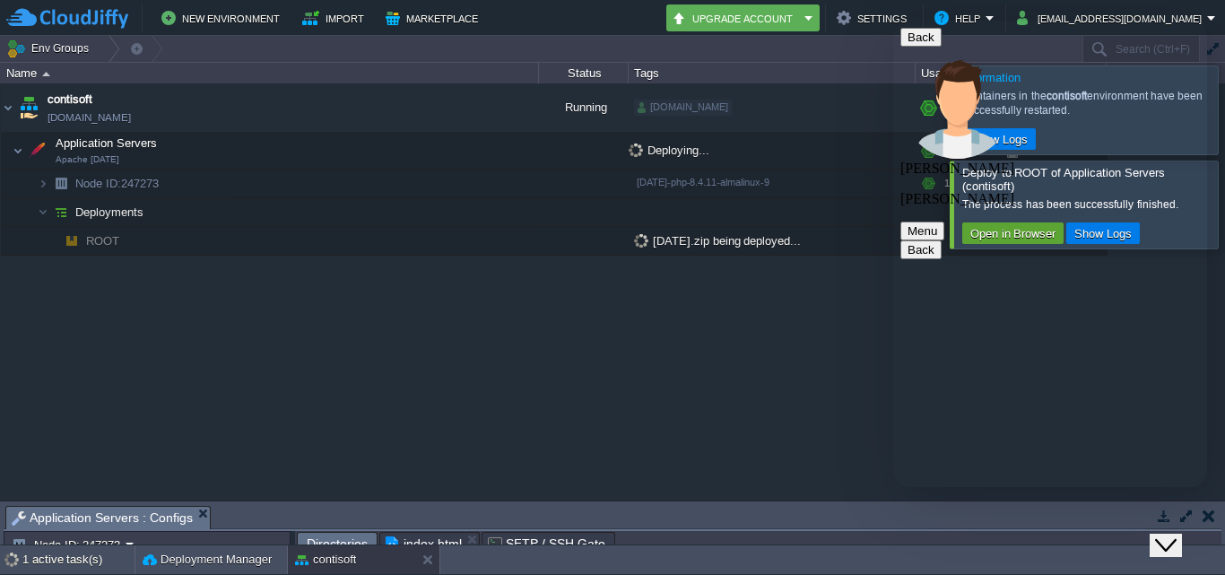
click at [774, 394] on div "contisoft [DOMAIN_NAME] Running [DOMAIN_NAME] + Add to Env Group RAM 20% CPU 10…" at bounding box center [612, 291] width 1225 height 416
click at [514, 395] on div "contisoft [DOMAIN_NAME] Running [DOMAIN_NAME] + Add to Env Group RAM 20% CPU 9%…" at bounding box center [612, 291] width 1225 height 416
click at [1177, 535] on icon "Close Chat This icon closes the chat window." at bounding box center [1166, 546] width 22 height 22
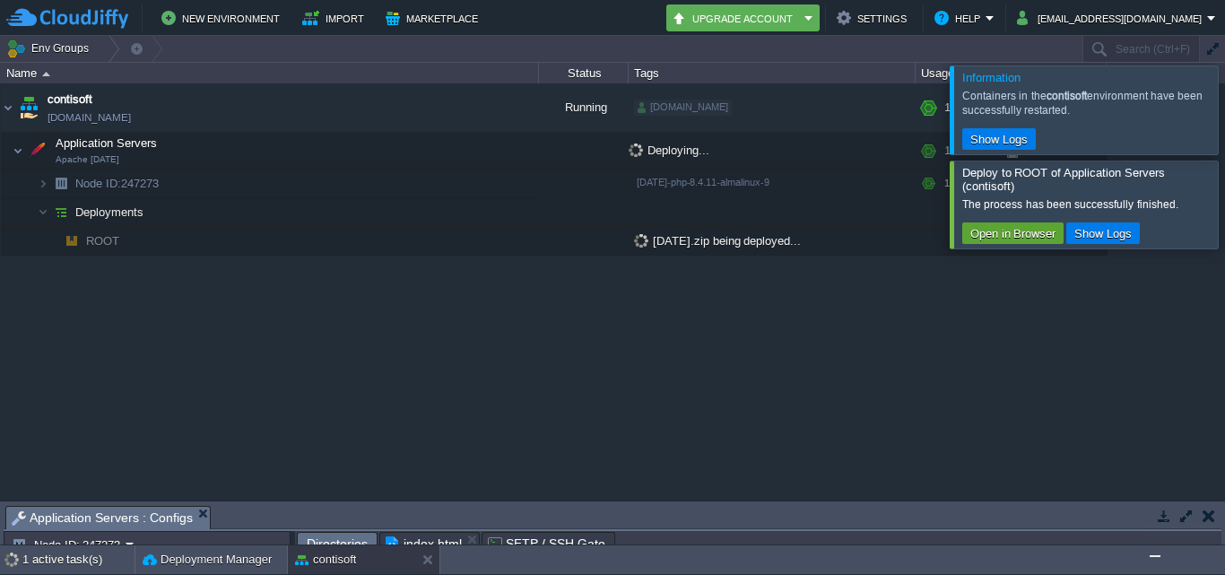
click at [1155, 556] on img "Chat widget" at bounding box center [1155, 556] width 0 height 0
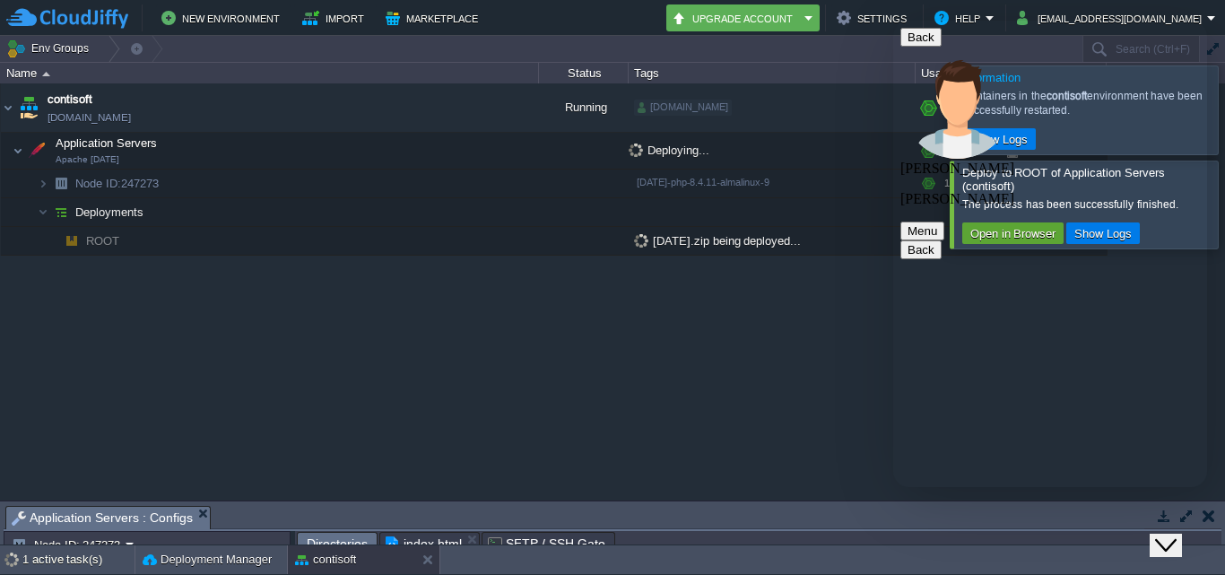
click at [1177, 535] on icon "Close Chat This icon closes the chat window." at bounding box center [1166, 546] width 22 height 22
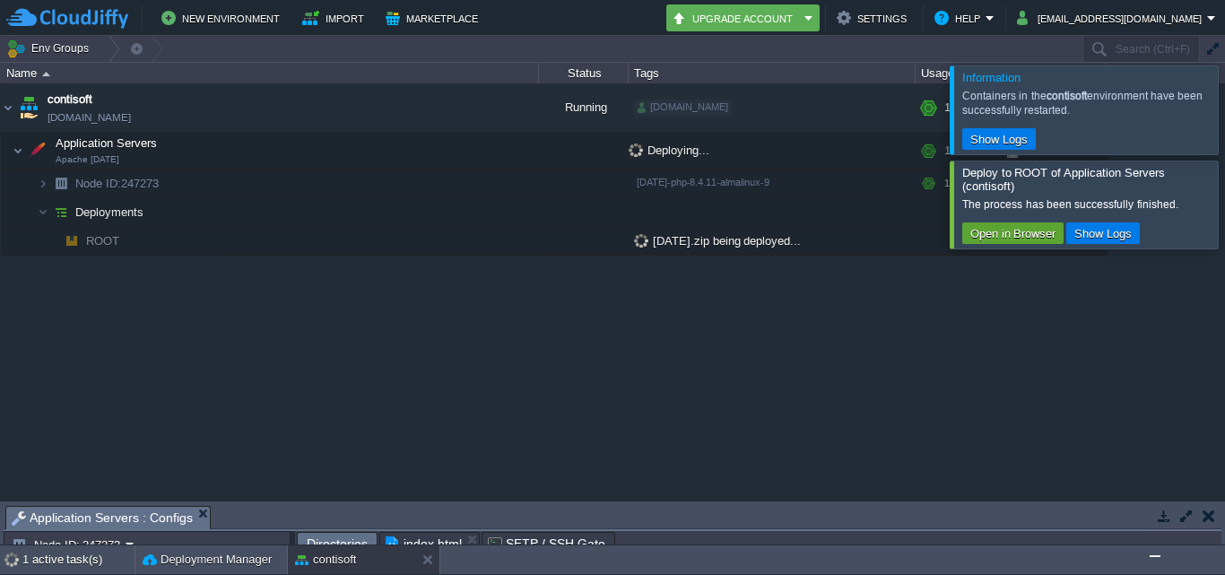
click at [1224, 193] on div at bounding box center [1247, 204] width 0 height 87
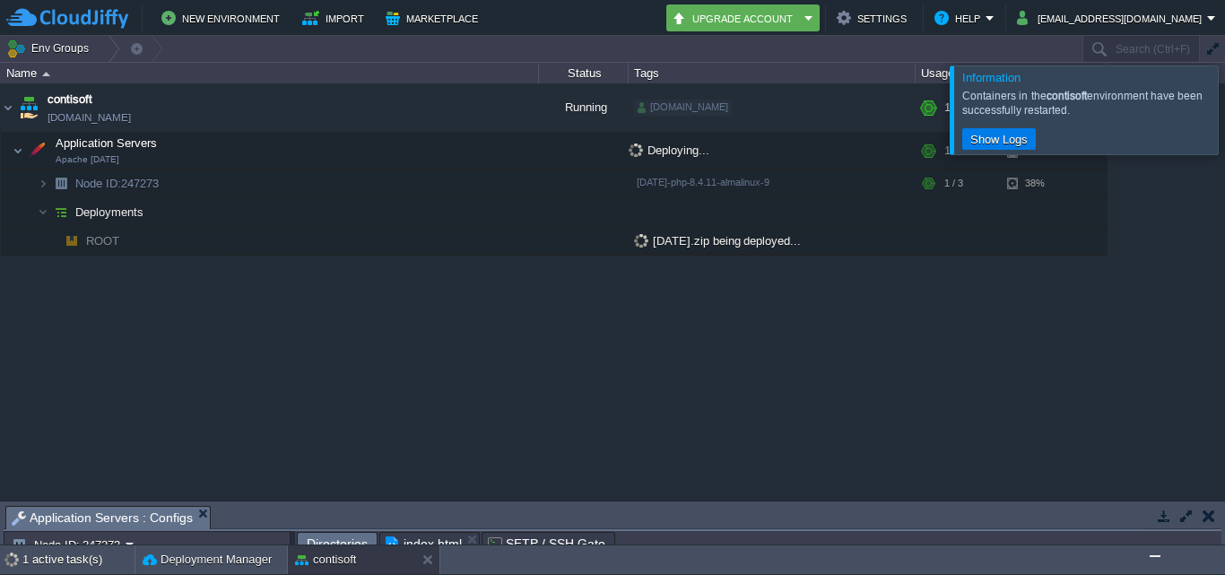
click at [1224, 126] on div at bounding box center [1247, 109] width 0 height 88
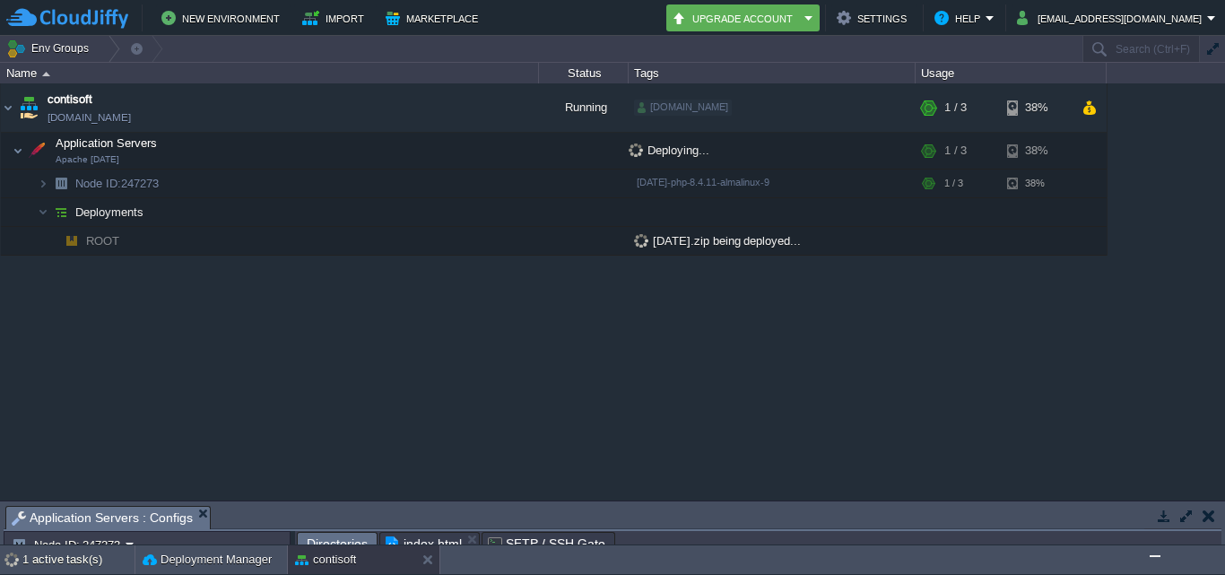
click at [1155, 556] on img "Chat widget" at bounding box center [1155, 556] width 0 height 0
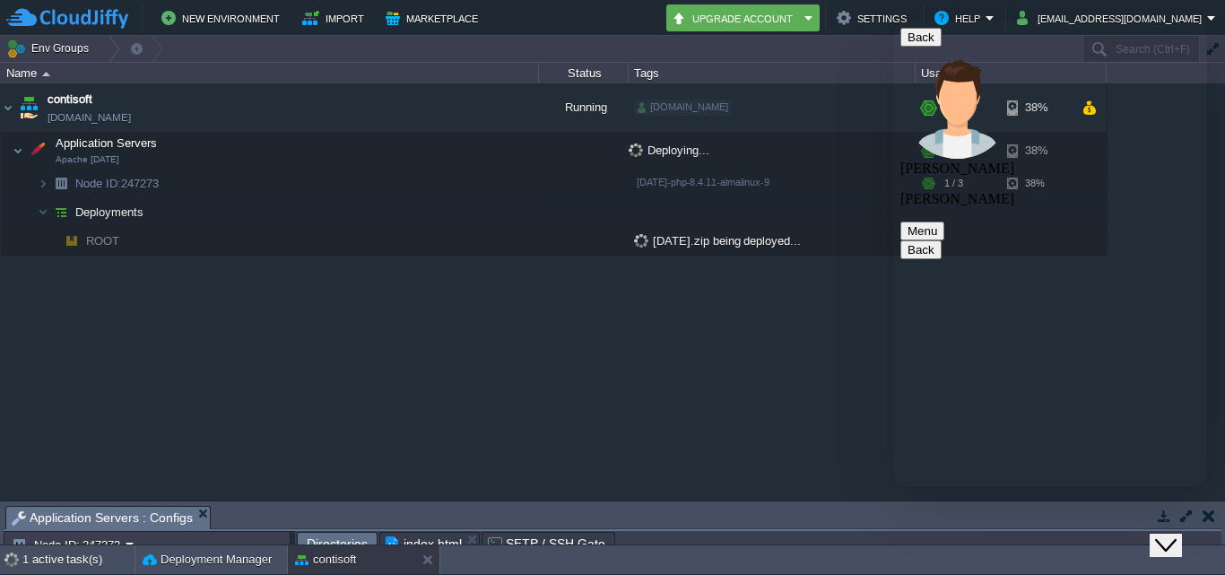
click at [767, 442] on div "contisoft [DOMAIN_NAME] Running [DOMAIN_NAME] + Add to Env Group RAM 20% CPU 10…" at bounding box center [612, 291] width 1225 height 416
click at [1177, 535] on icon "Close Chat This icon closes the chat window." at bounding box center [1166, 546] width 22 height 22
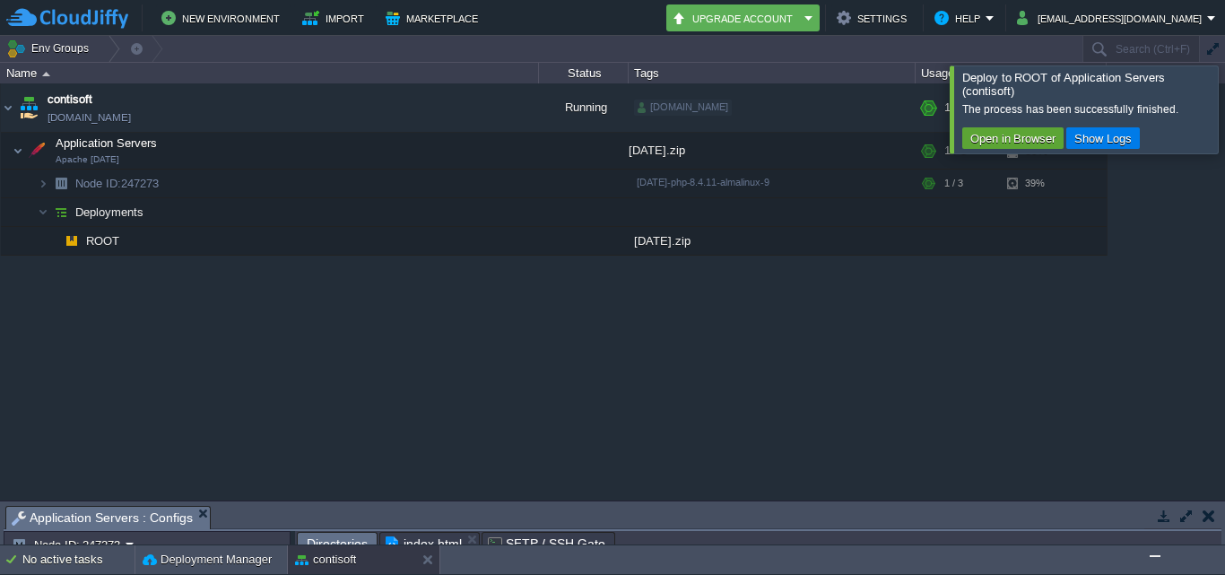
click at [1224, 98] on div at bounding box center [1247, 108] width 0 height 87
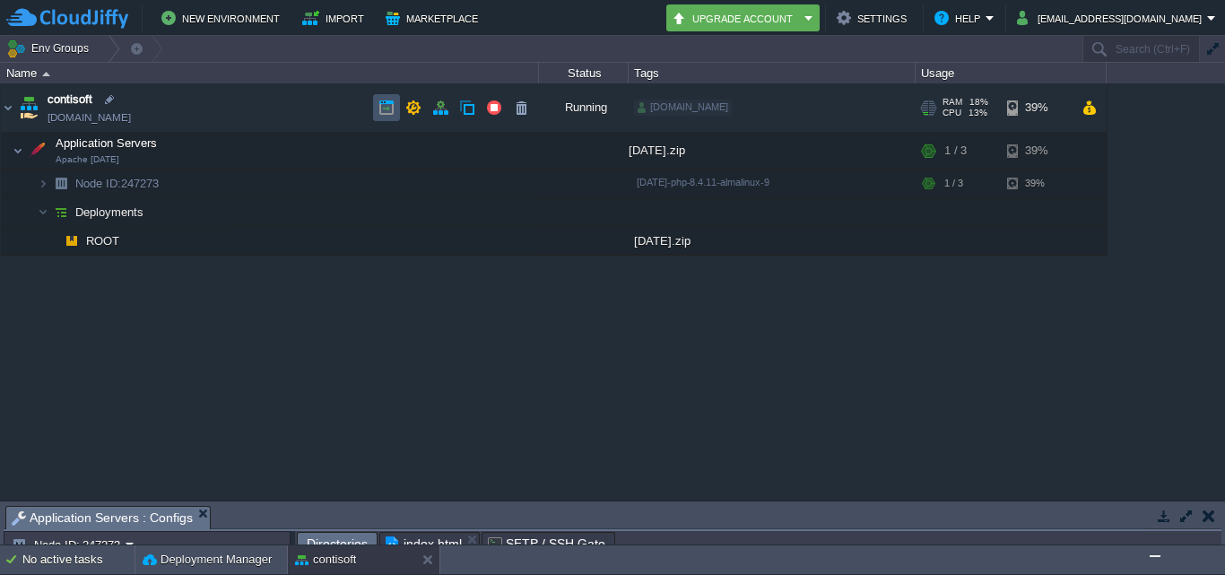
click at [383, 111] on button "button" at bounding box center [387, 108] width 16 height 16
click at [383, 107] on button "button" at bounding box center [387, 108] width 16 height 16
click at [385, 111] on button "button" at bounding box center [387, 108] width 16 height 16
click at [1155, 556] on img "Chat widget" at bounding box center [1155, 556] width 0 height 0
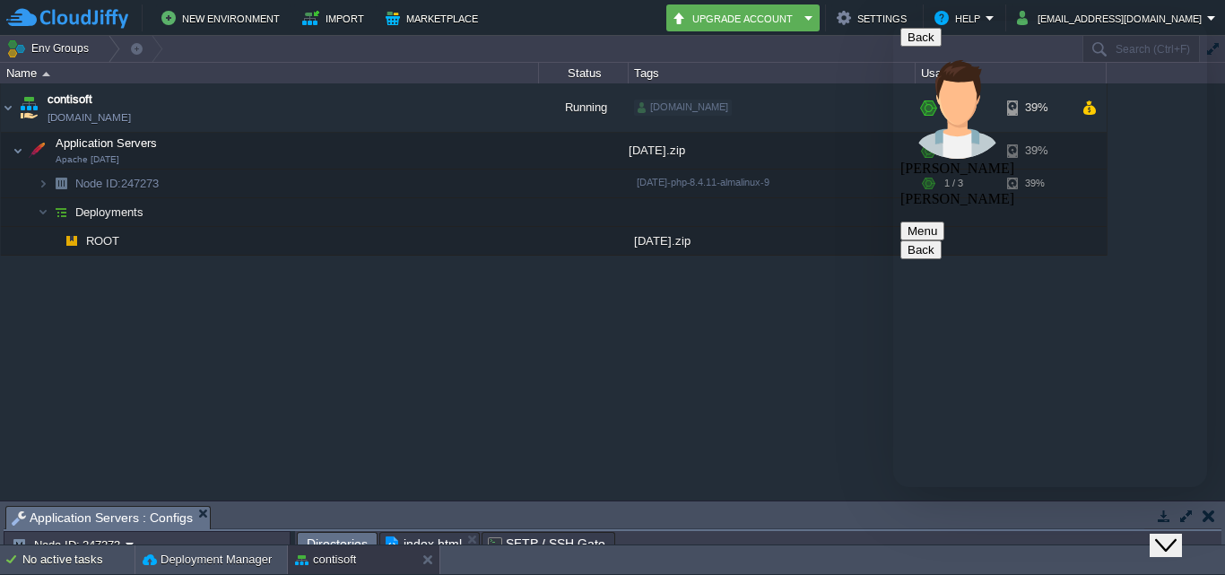
scroll to position [1978, 0]
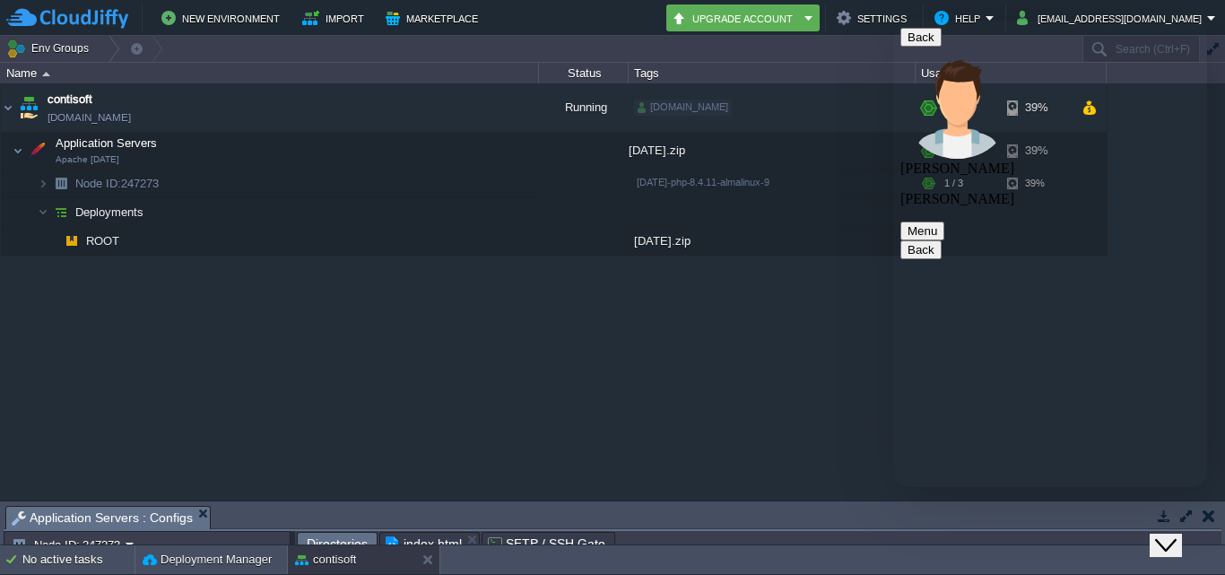
paste textarea "Forbidden You don't have permission to access this resource. Additionally, a 40…"
type textarea "F"
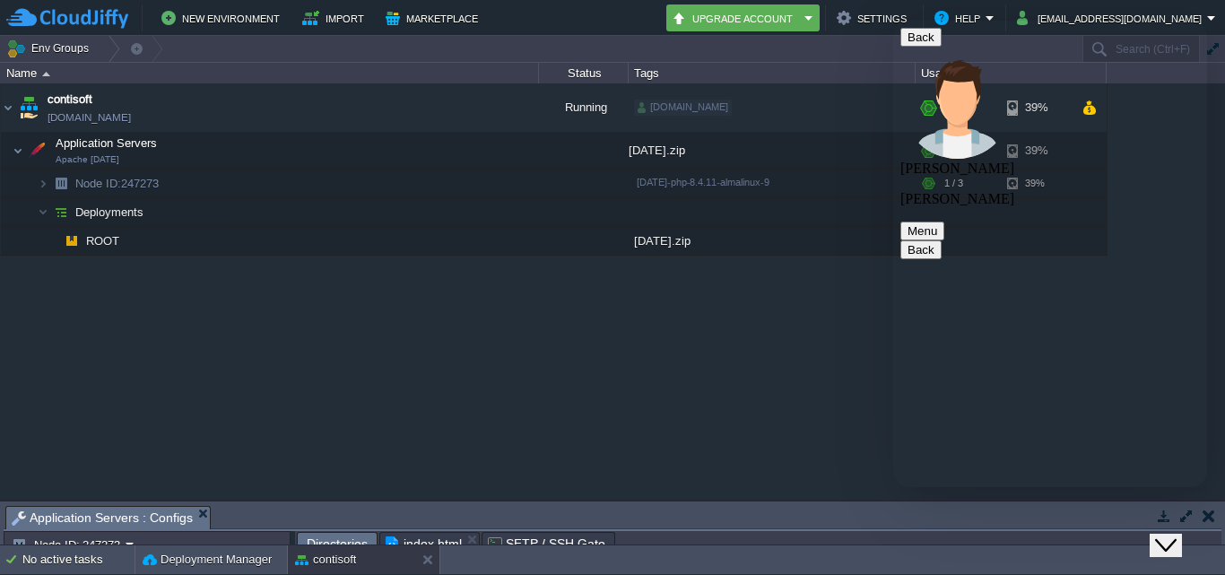
click at [1177, 535] on icon "Close Chat This icon closes the chat window." at bounding box center [1166, 546] width 22 height 22
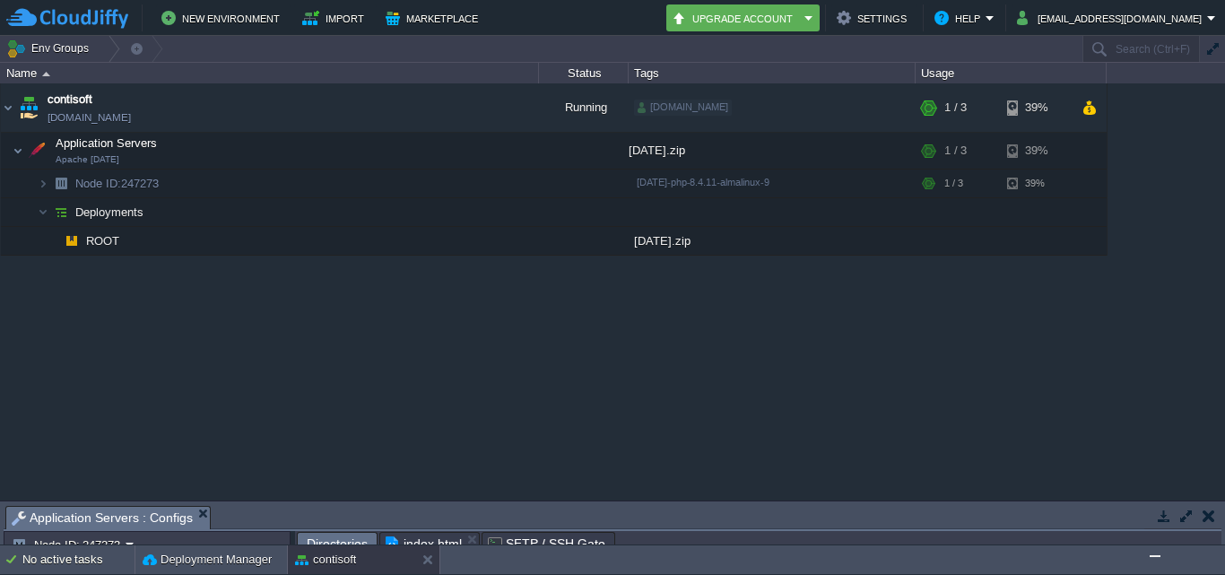
click at [1155, 556] on img "Chat widget" at bounding box center [1155, 556] width 0 height 0
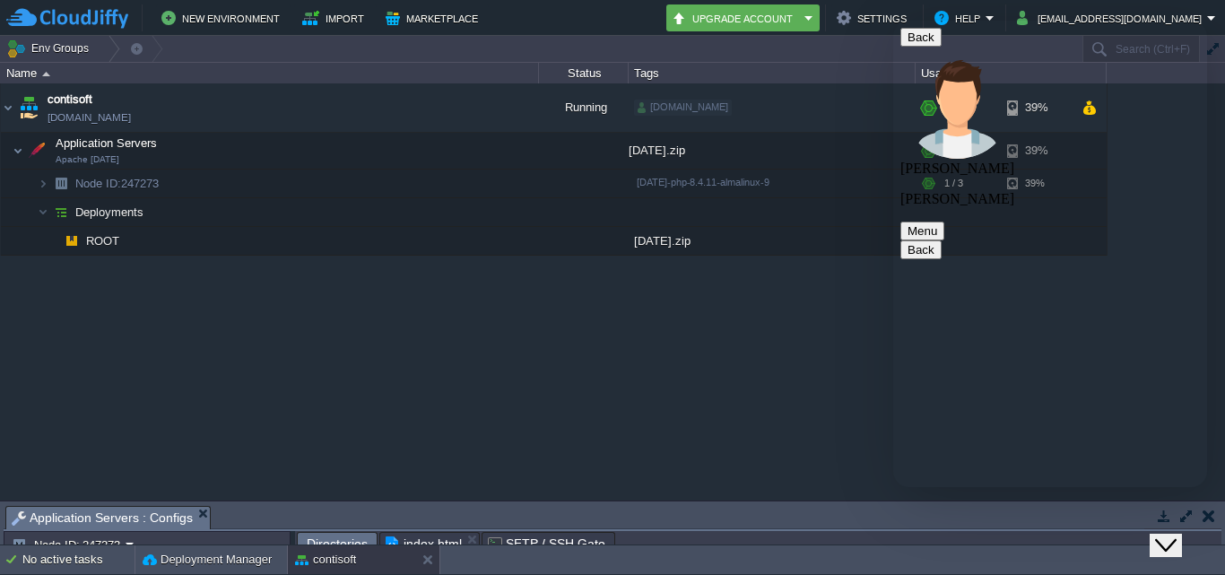
type textarea "updated code output okk but output code page refersh then getting this error"
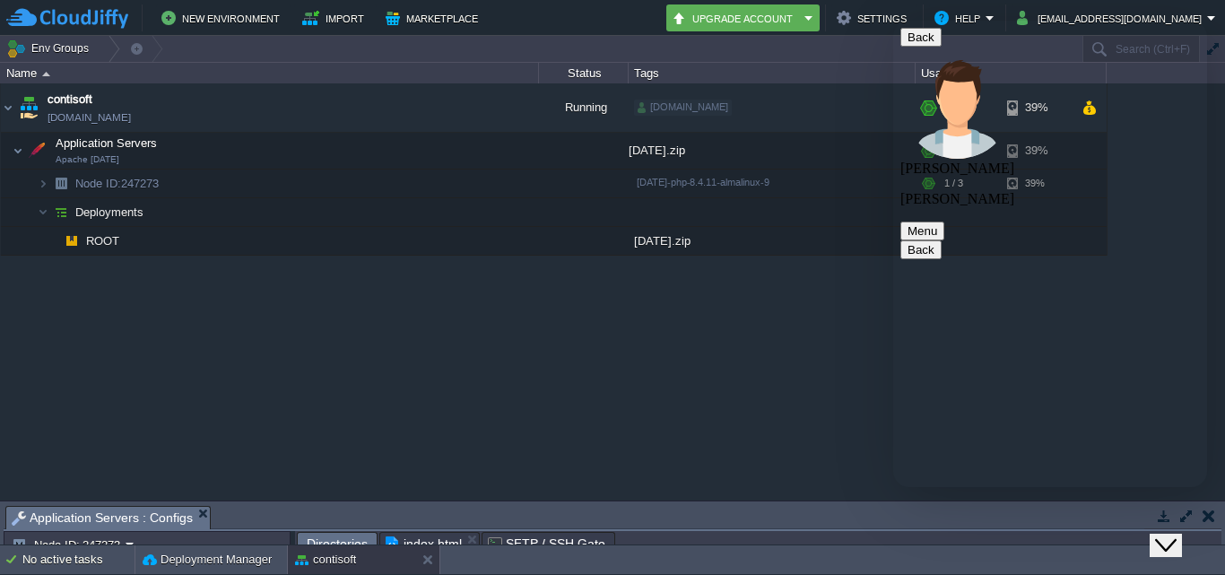
scroll to position [4718, 0]
type textarea "yes path is correct"
click at [382, 109] on button "button" at bounding box center [387, 108] width 16 height 16
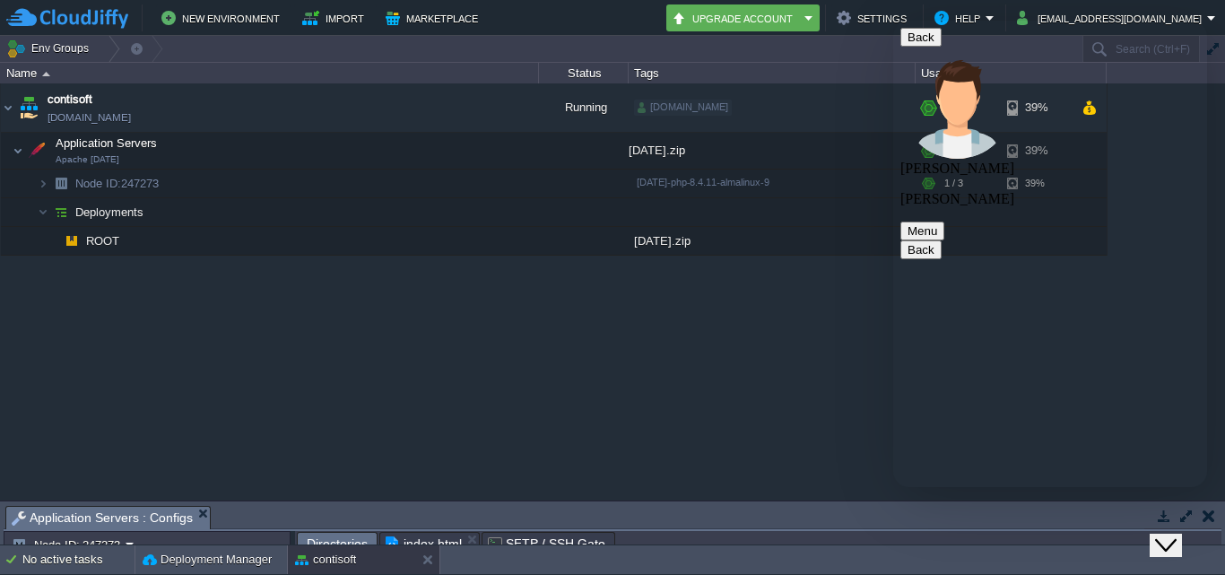
drag, startPoint x: 1061, startPoint y: 478, endPoint x: 918, endPoint y: 461, distance: 144.5
drag, startPoint x: 1022, startPoint y: 470, endPoint x: 906, endPoint y: 453, distance: 117.0
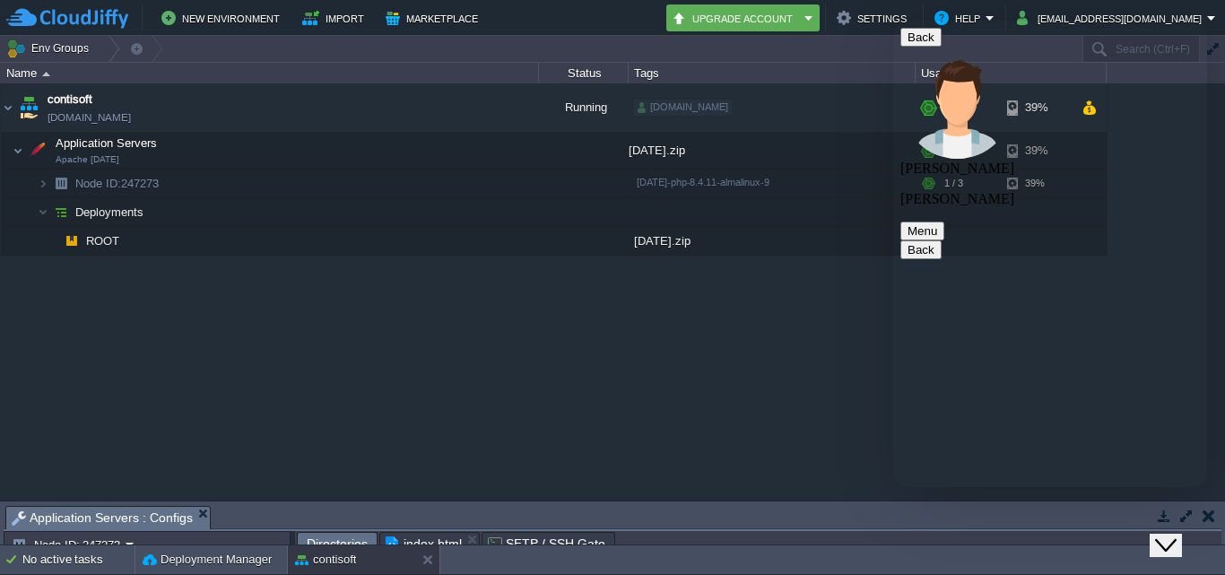
type textarea "but open this page and refersh it then getting not found error"
drag, startPoint x: 1047, startPoint y: 468, endPoint x: 902, endPoint y: 455, distance: 145.0
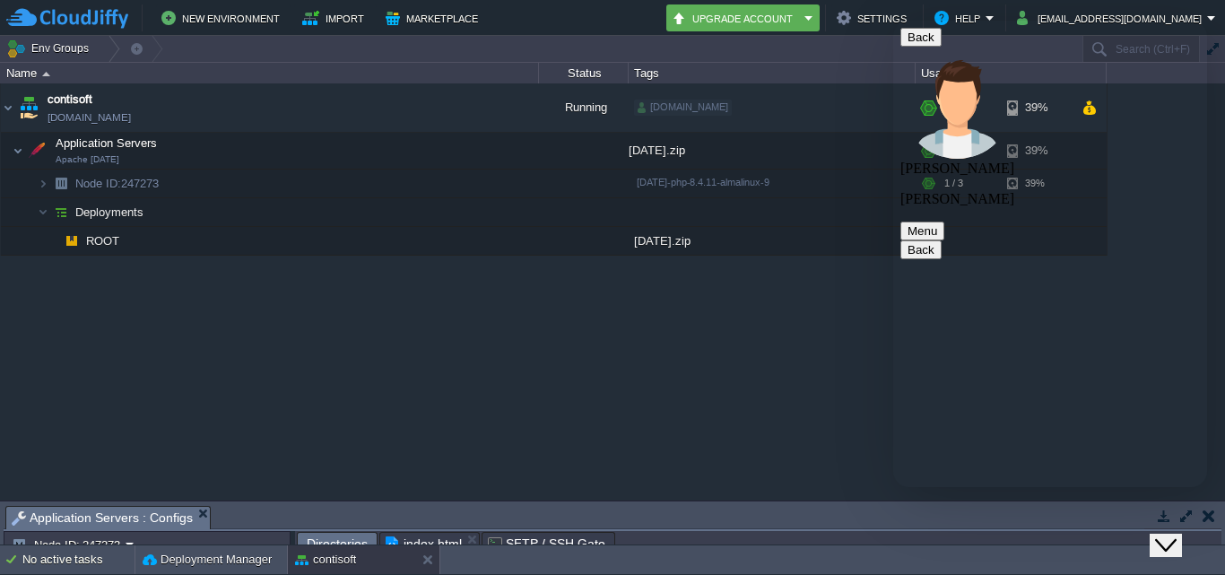
paste textarea "but open this page and refersh it then getting not found error"
type textarea "but open this page and refersh it then getting not found error"
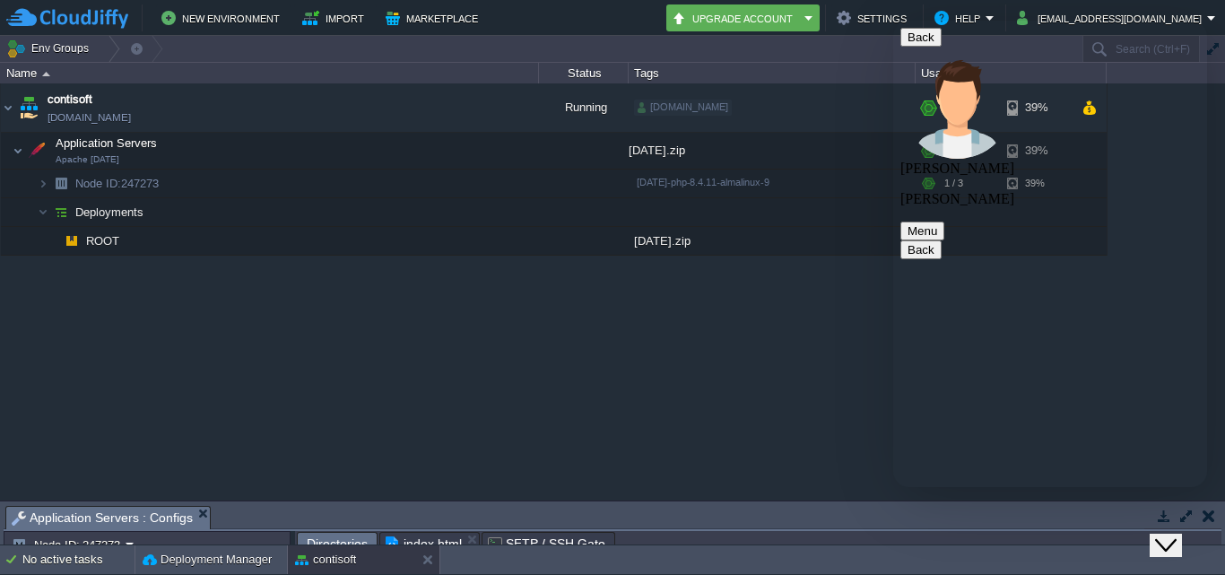
scroll to position [5163, 0]
click at [380, 111] on button "button" at bounding box center [387, 108] width 16 height 16
click at [381, 109] on button "button" at bounding box center [387, 108] width 16 height 16
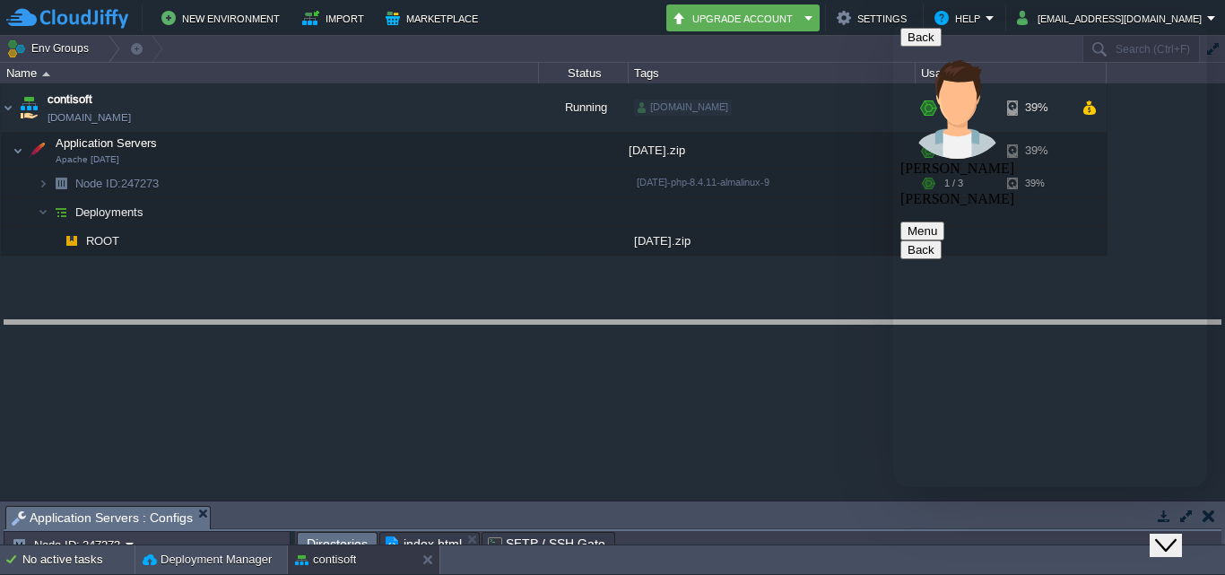
drag, startPoint x: 508, startPoint y: 509, endPoint x: 502, endPoint y: 257, distance: 253.0
click at [502, 260] on body "New Environment Import Marketplace Bonus ₹0.00 Upgrade Account Settings Help [E…" at bounding box center [612, 287] width 1225 height 575
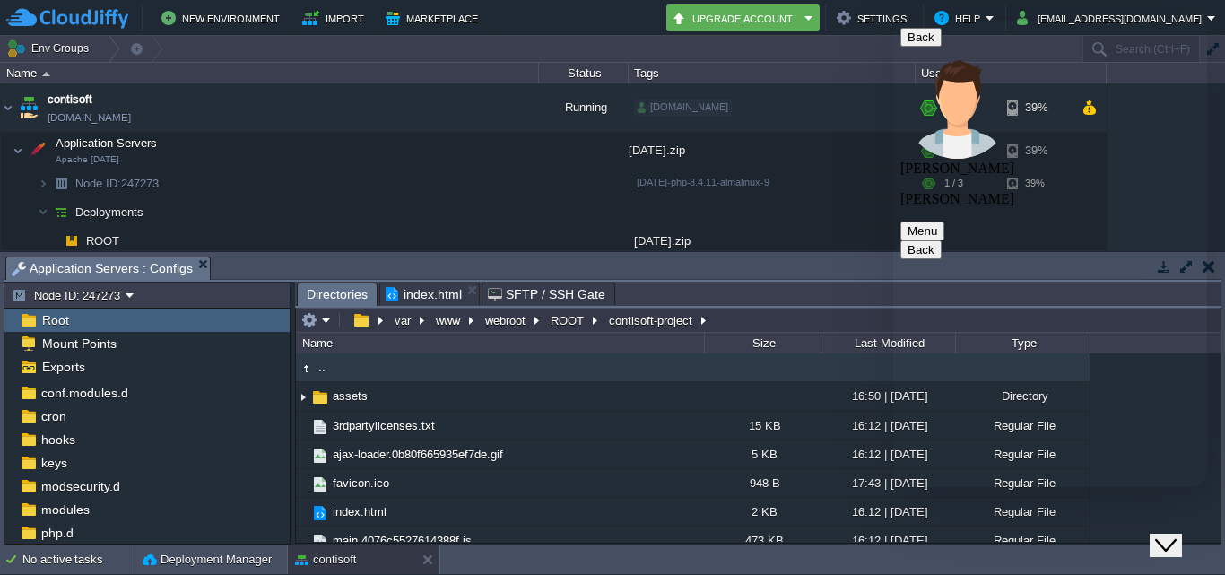
click at [503, 255] on div "Tasks Activity Log Archive Git / SVN Application Servers : Configs Upload Delet…" at bounding box center [612, 398] width 1225 height 292
click at [408, 321] on button "var" at bounding box center [403, 320] width 23 height 16
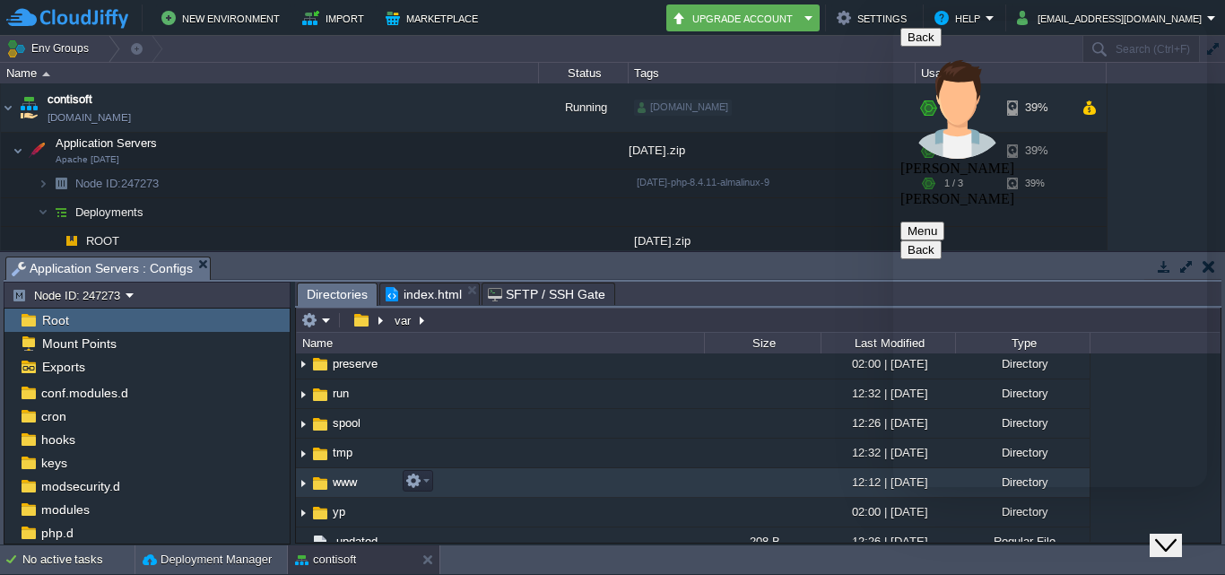
scroll to position [448, 0]
click at [369, 475] on td "www" at bounding box center [500, 482] width 408 height 30
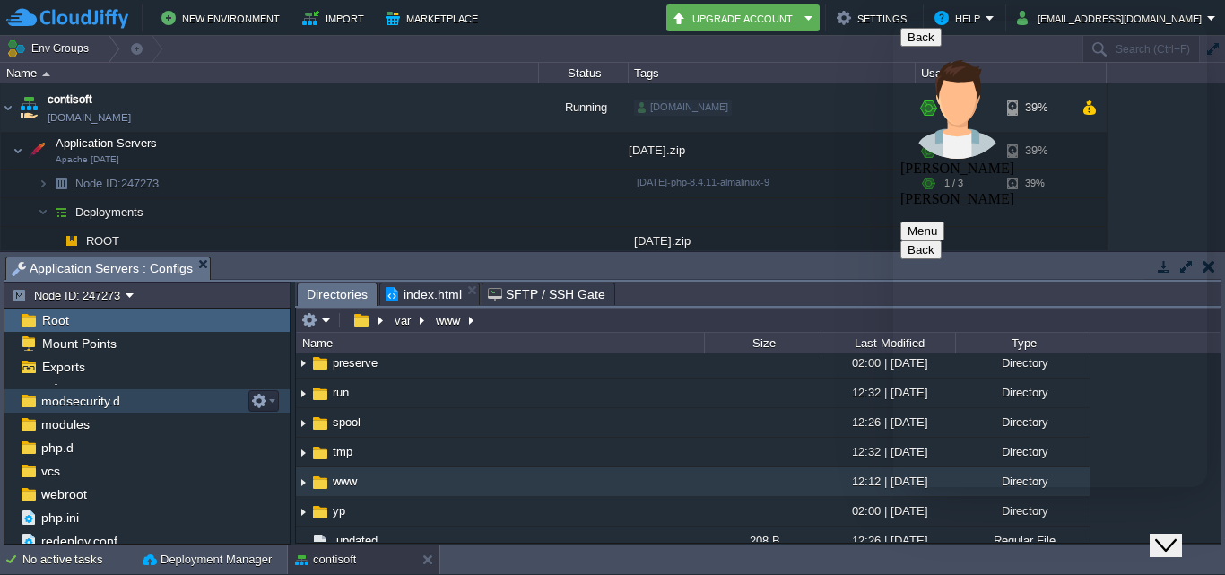
scroll to position [163, 0]
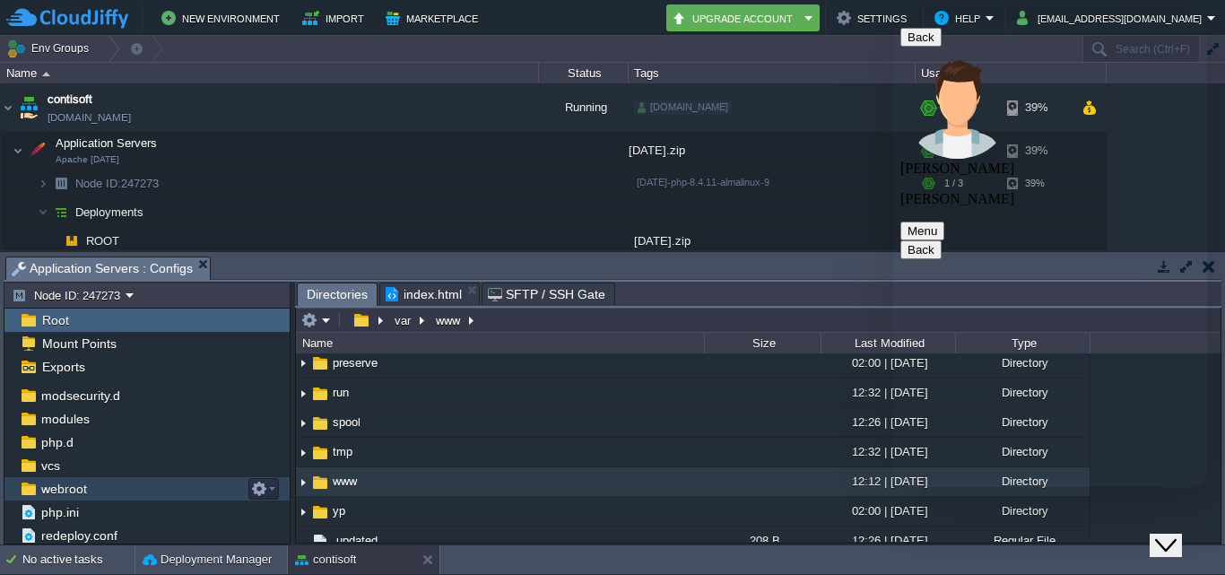
click at [66, 490] on span "webroot" at bounding box center [64, 489] width 52 height 16
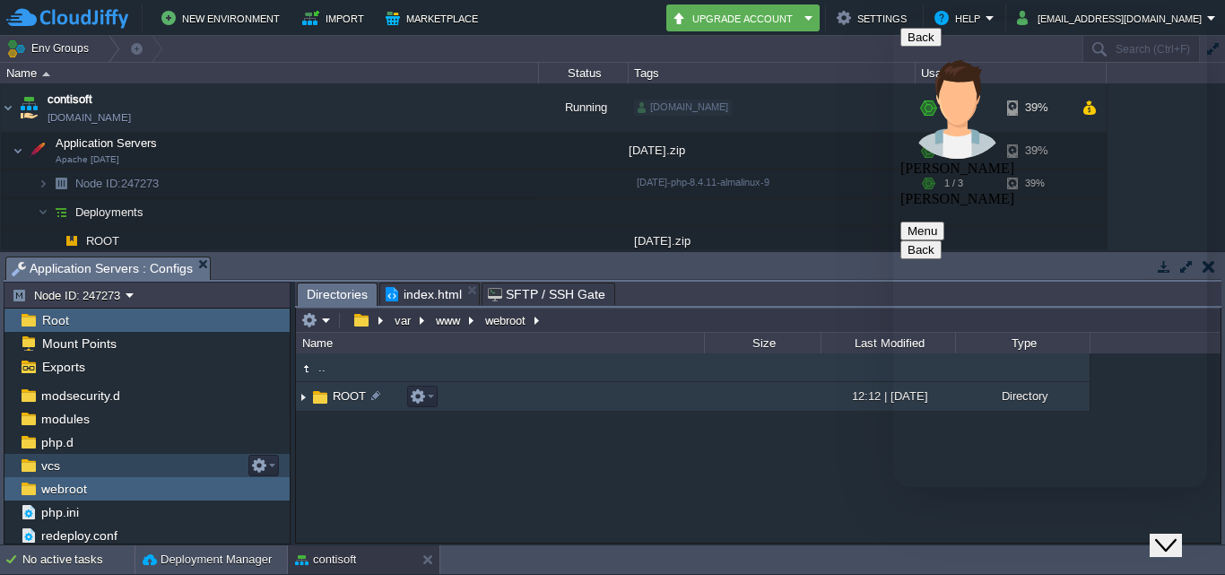
click at [544, 405] on td "ROOT" at bounding box center [500, 397] width 408 height 30
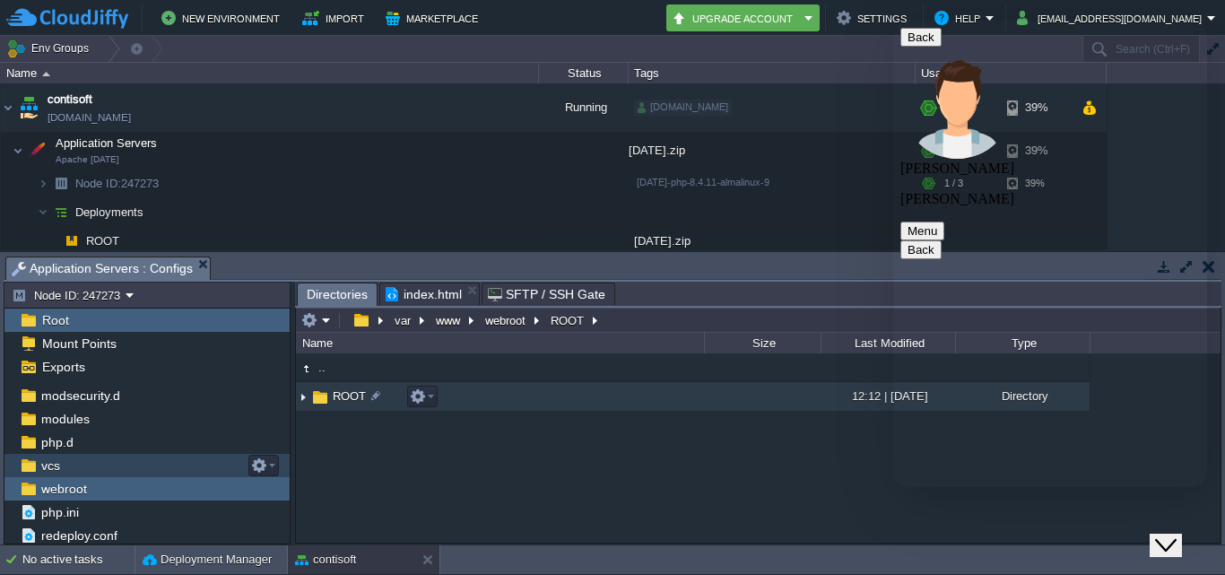
click at [543, 405] on td "ROOT" at bounding box center [500, 397] width 408 height 30
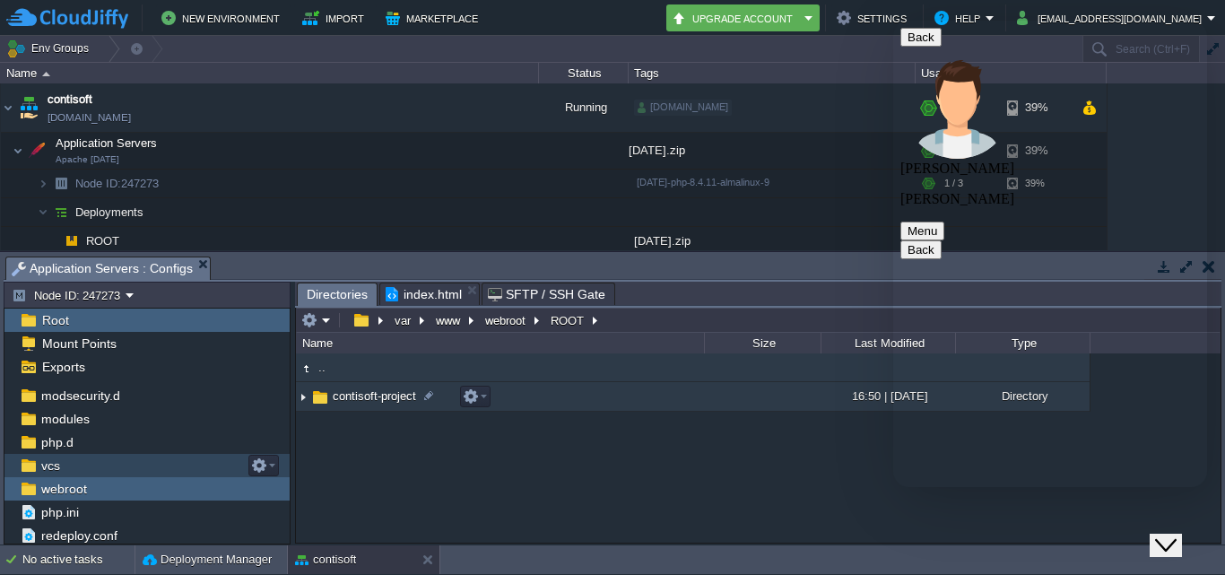
click at [543, 405] on td "contisoft-project" at bounding box center [500, 397] width 408 height 30
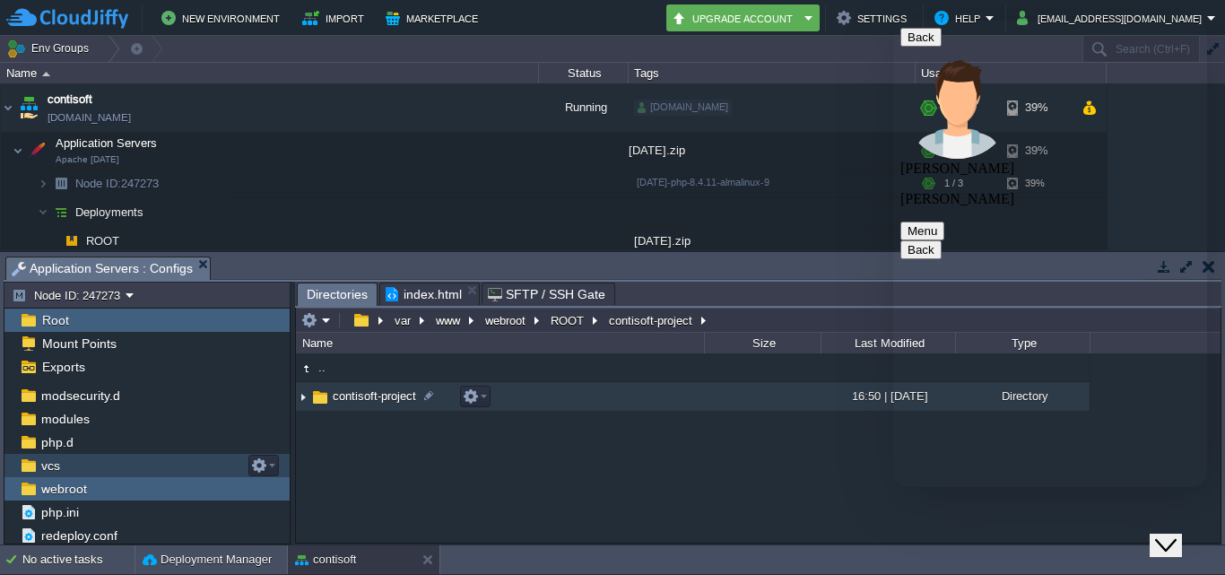
click at [543, 405] on td "contisoft-project" at bounding box center [500, 397] width 408 height 30
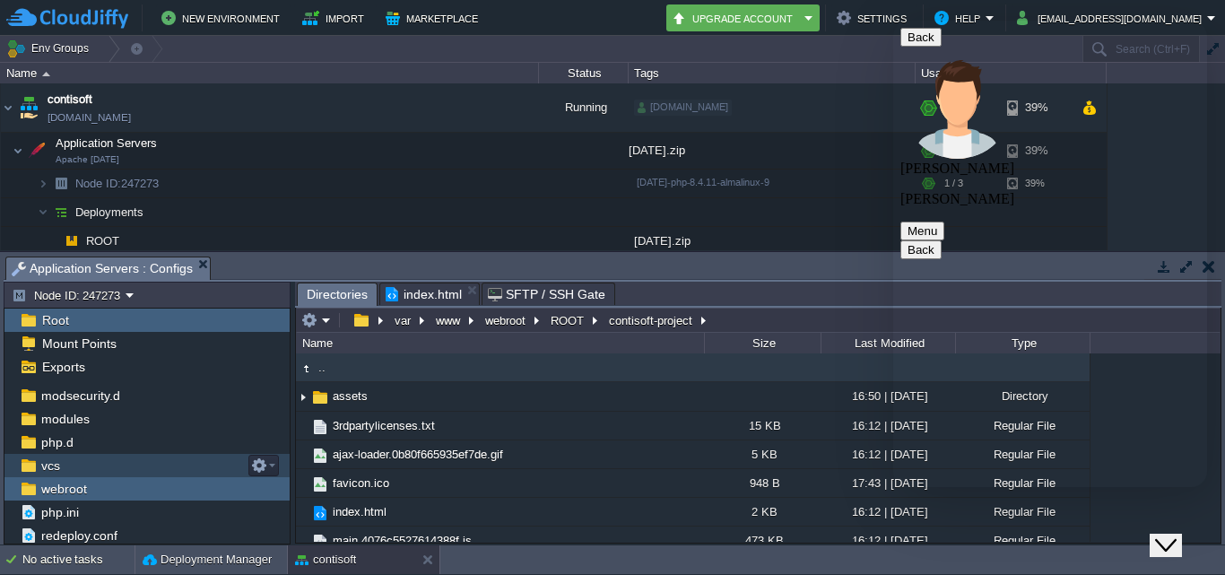
click at [1177, 535] on div "Close Chat This icon closes the chat window." at bounding box center [1166, 546] width 22 height 22
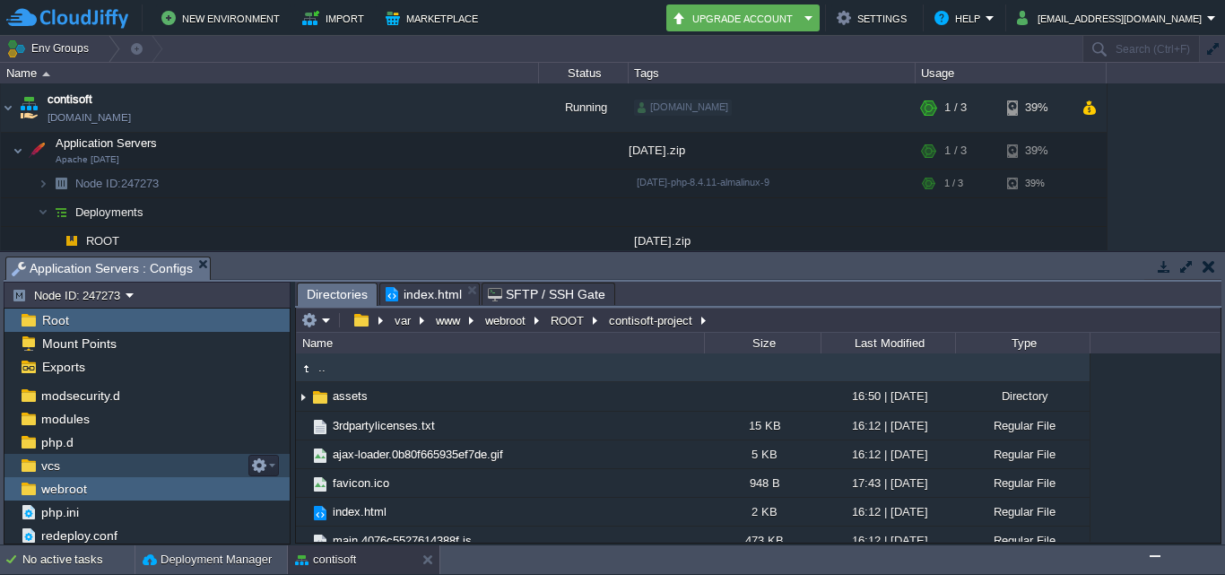
click at [1206, 266] on button "button" at bounding box center [1209, 266] width 13 height 16
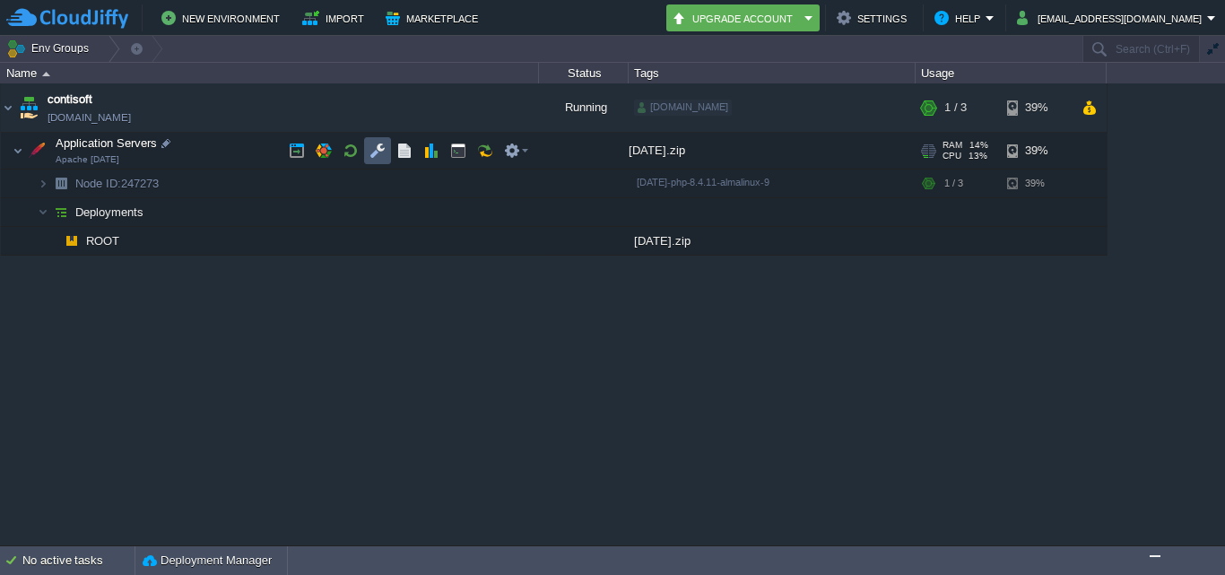
click at [375, 155] on button "button" at bounding box center [378, 151] width 16 height 16
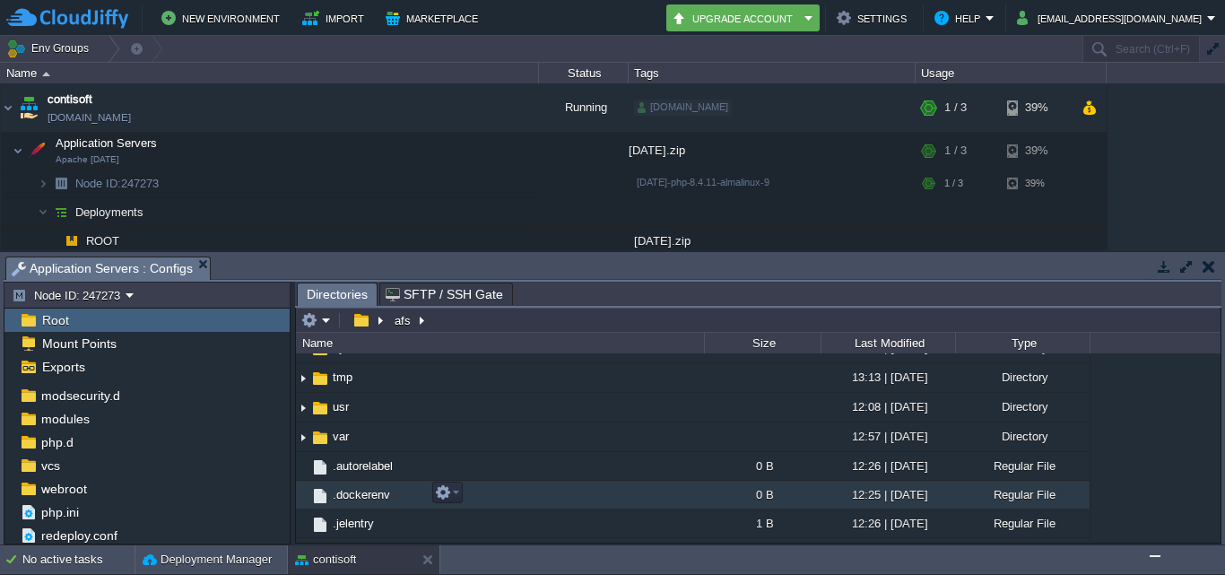
scroll to position [538, 0]
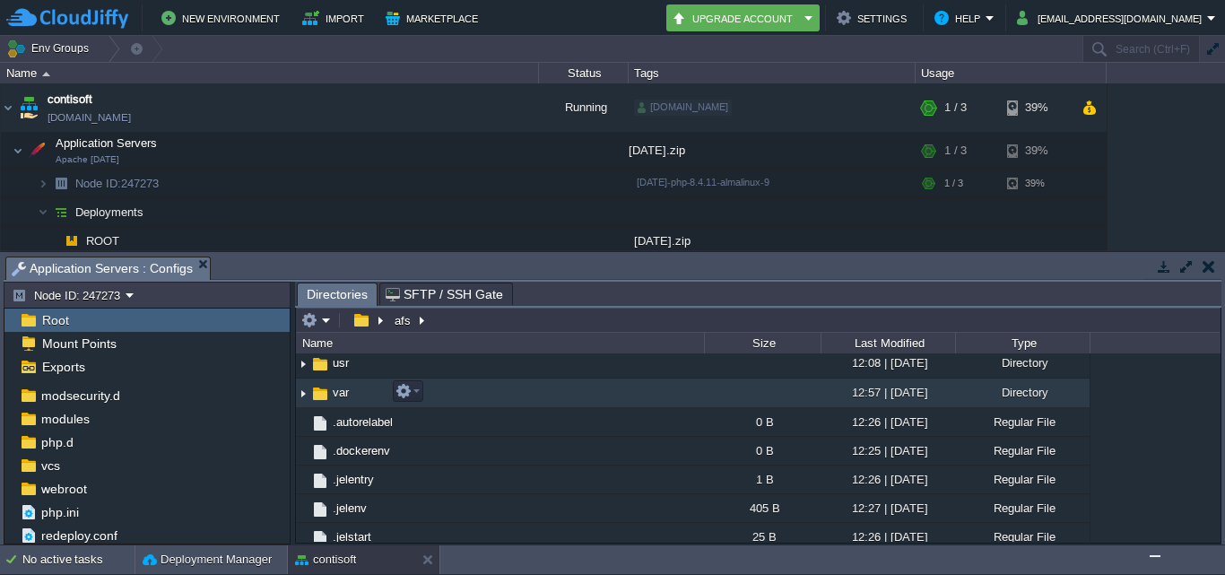
click at [358, 389] on td "var" at bounding box center [500, 394] width 408 height 30
click at [491, 400] on td "var" at bounding box center [500, 394] width 408 height 30
click at [484, 391] on td "var" at bounding box center [500, 394] width 408 height 30
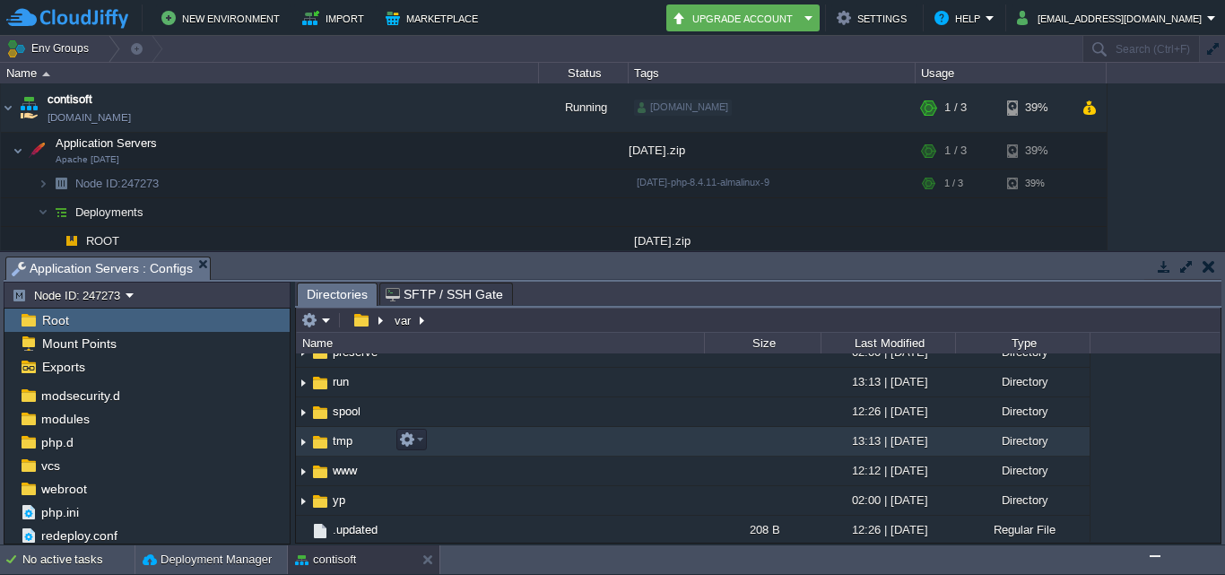
scroll to position [460, 0]
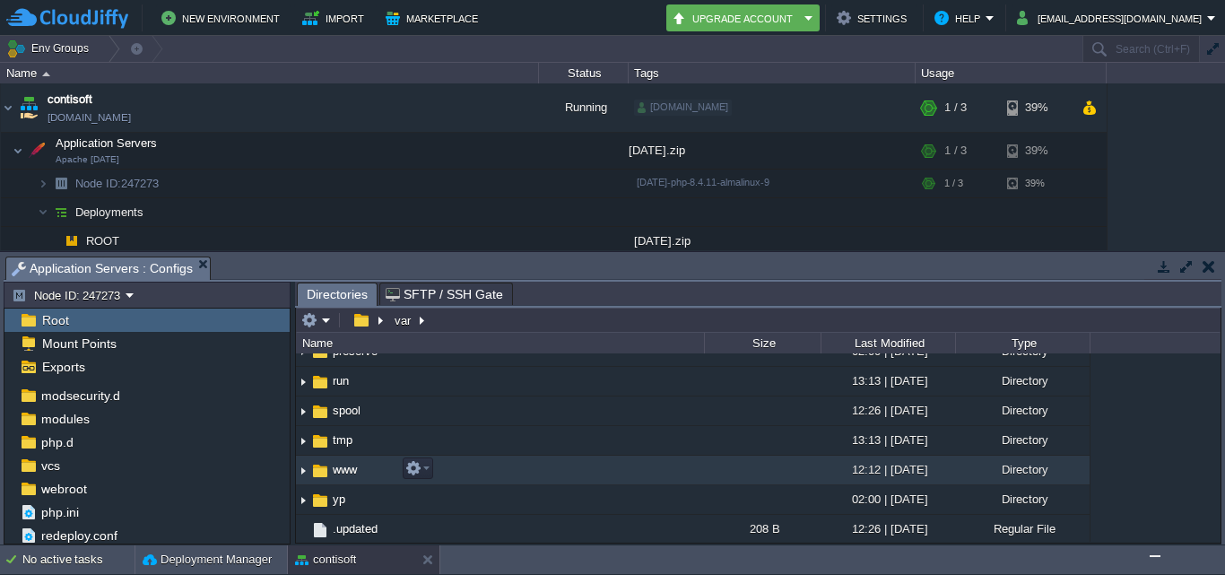
click at [365, 460] on td "www" at bounding box center [500, 471] width 408 height 30
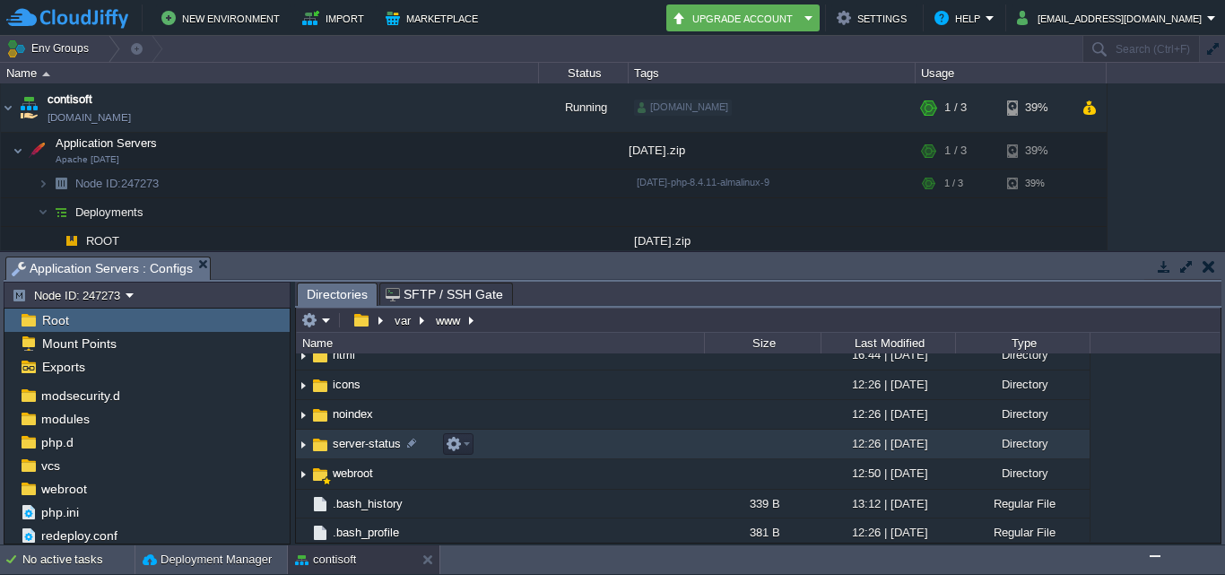
scroll to position [163, 0]
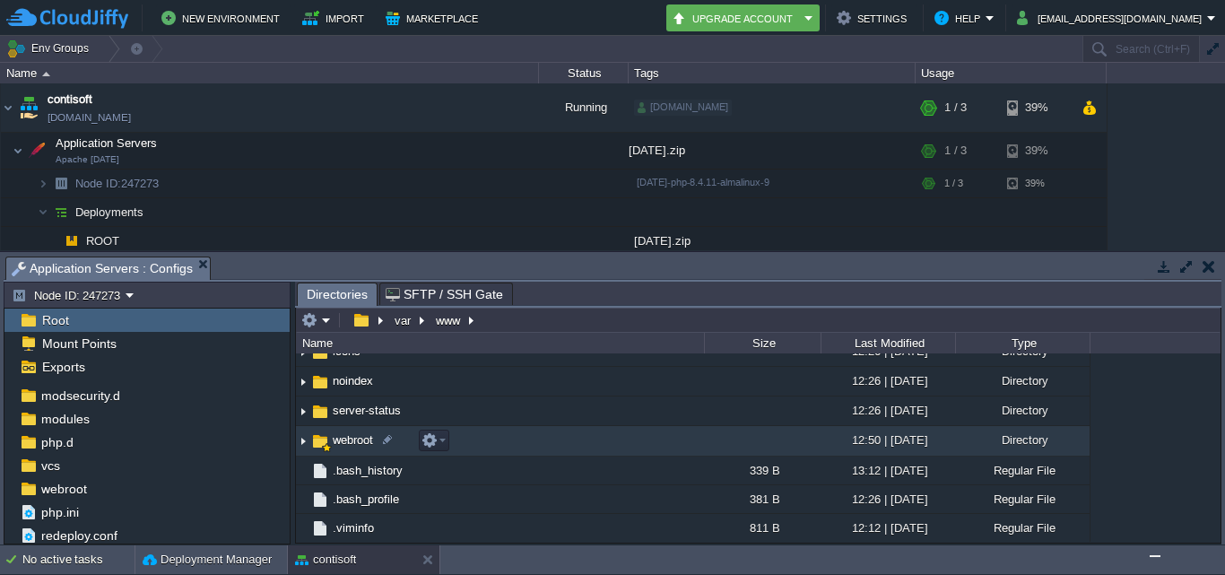
click at [561, 447] on td "webroot" at bounding box center [500, 441] width 408 height 30
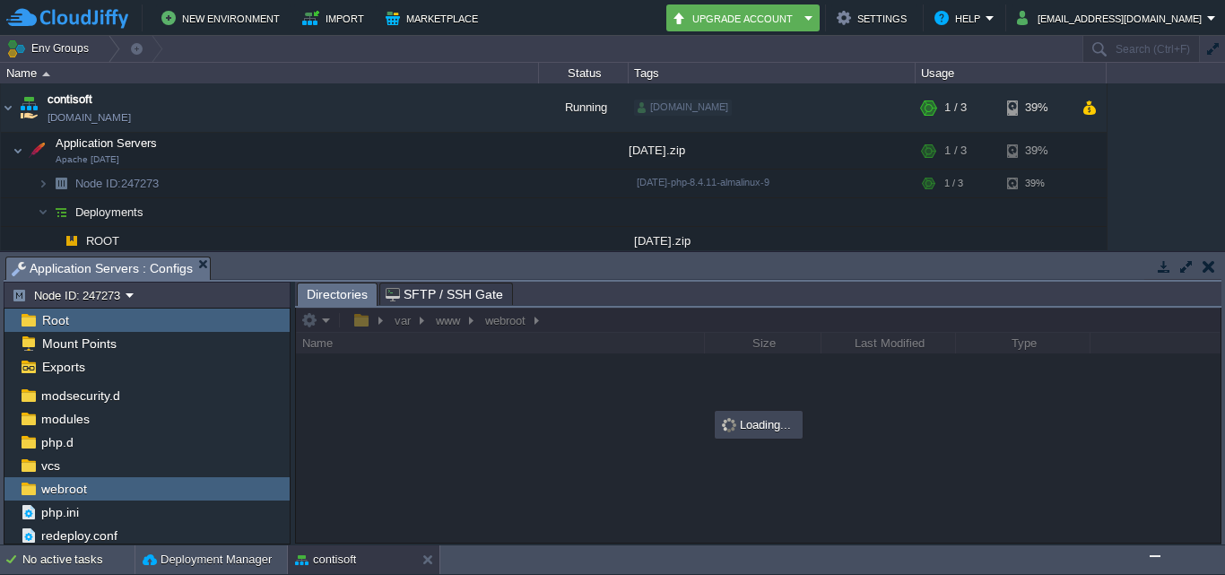
scroll to position [0, 0]
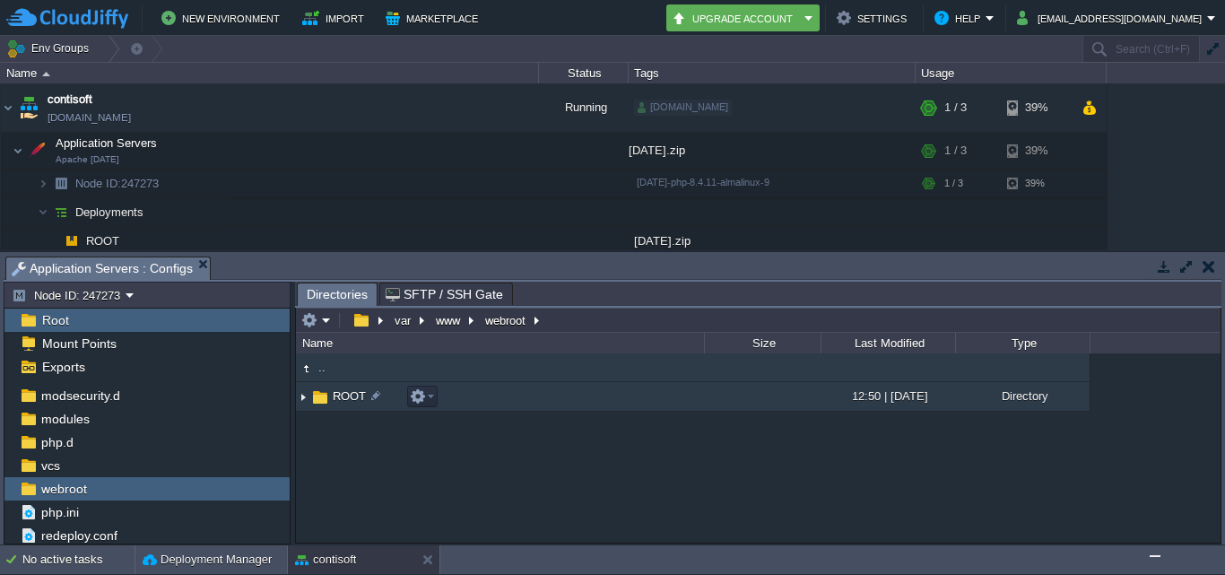
click at [569, 408] on td "ROOT" at bounding box center [500, 397] width 408 height 30
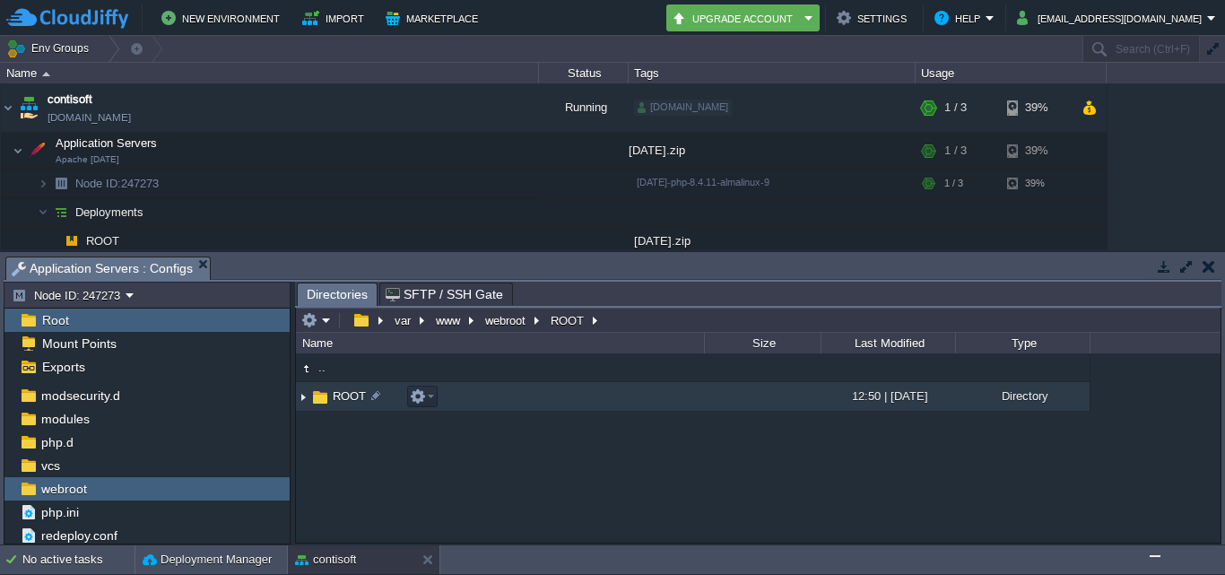
click at [569, 408] on td "ROOT" at bounding box center [500, 397] width 408 height 30
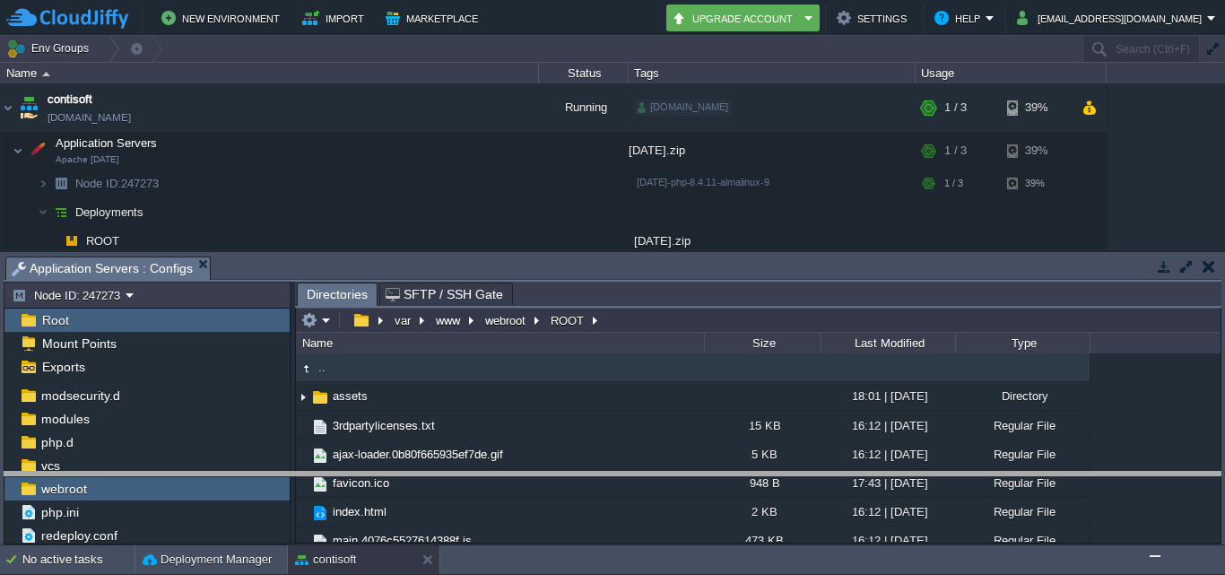
drag, startPoint x: 833, startPoint y: 260, endPoint x: 834, endPoint y: 475, distance: 215.3
click at [834, 475] on body "New Environment Import Marketplace Bonus ₹0.00 Upgrade Account Settings Help [E…" at bounding box center [612, 287] width 1225 height 575
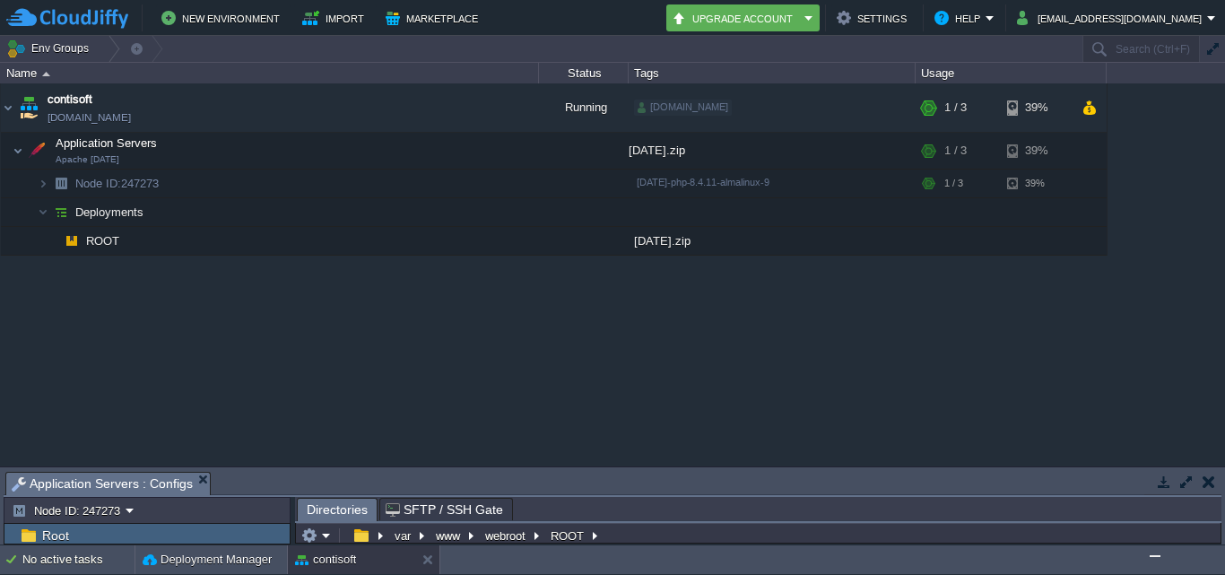
click at [1155, 556] on img "Chat widget" at bounding box center [1155, 556] width 0 height 0
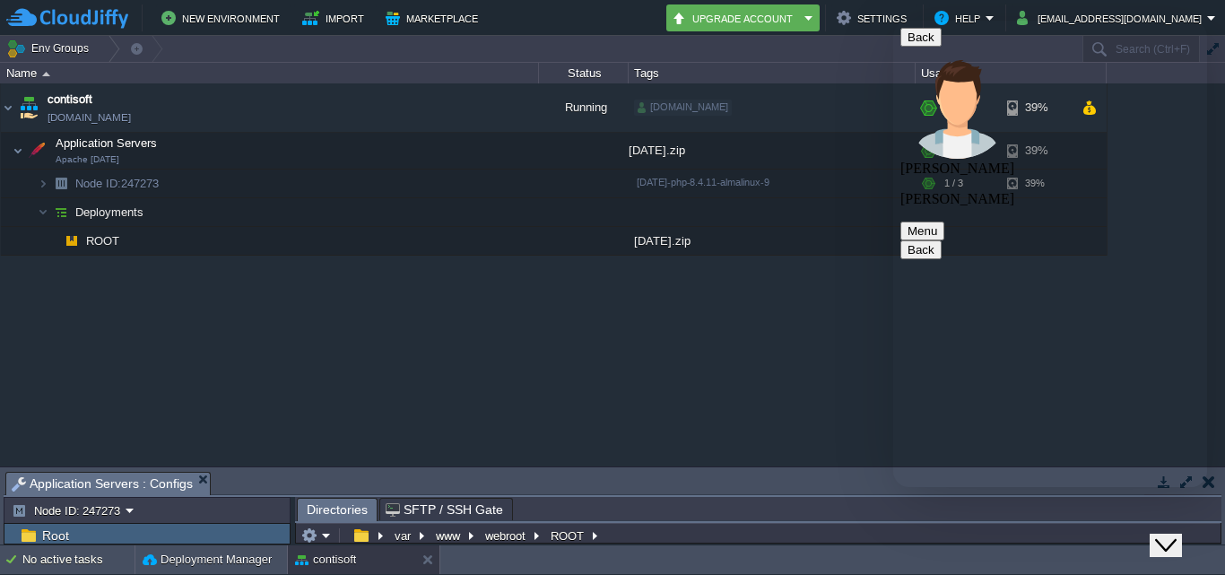
type textarea "ok"
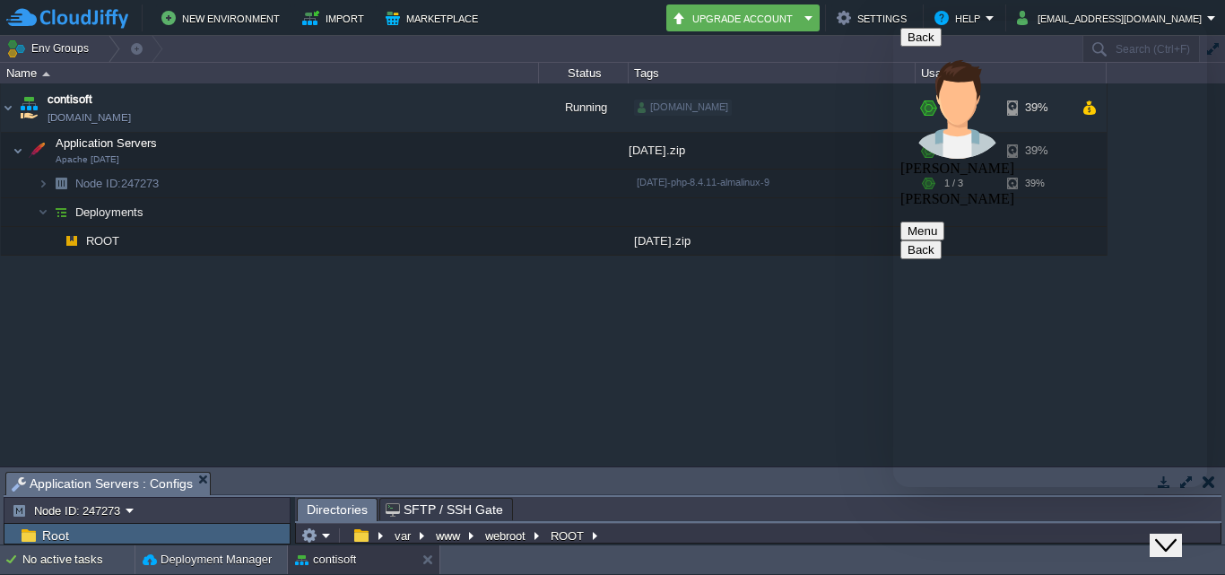
type textarea "b"
click at [817, 372] on div "contisoft [DOMAIN_NAME] Running [DOMAIN_NAME] + Add to Env Group RAM 14% CPU 2%…" at bounding box center [612, 274] width 1225 height 382
click at [1177, 535] on icon "Close Chat This icon closes the chat window." at bounding box center [1166, 546] width 22 height 22
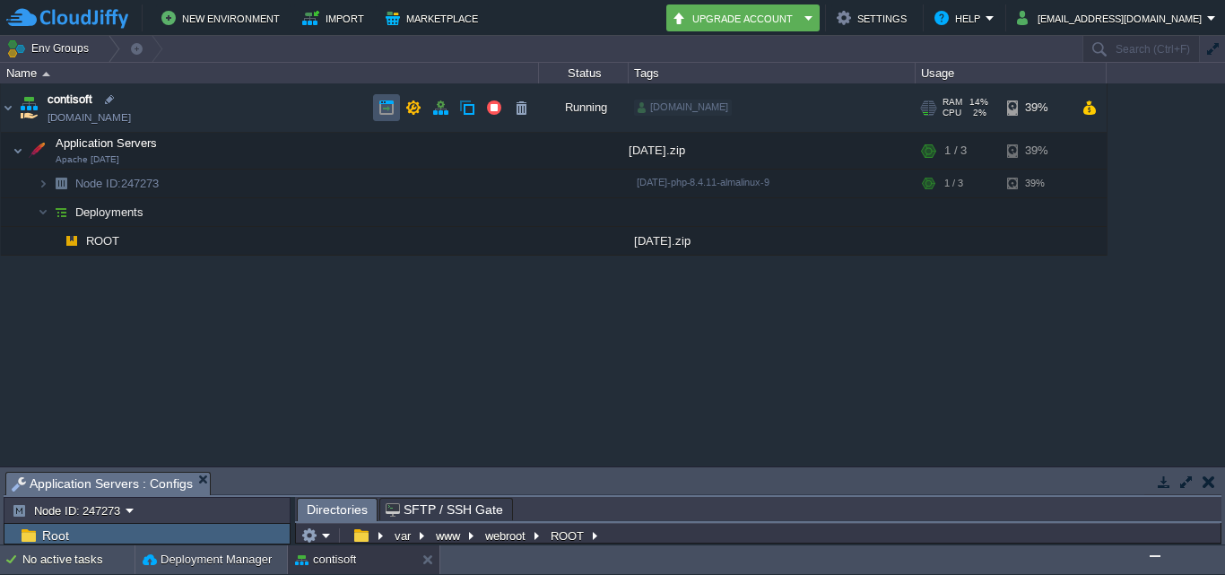
click at [379, 113] on button "button" at bounding box center [387, 108] width 16 height 16
click at [387, 339] on div "contisoft [DOMAIN_NAME] Running [DOMAIN_NAME] + Add to Env Group RAM 14% CPU 0%…" at bounding box center [612, 274] width 1225 height 382
click at [1155, 556] on img "Chat widget" at bounding box center [1155, 556] width 0 height 0
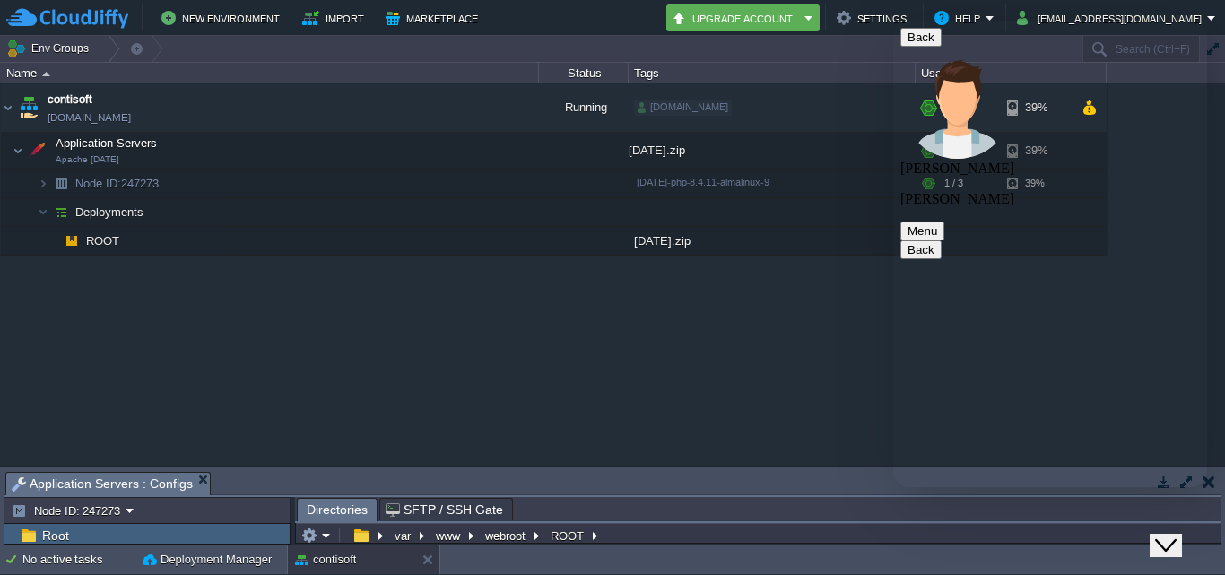
scroll to position [5420, 0]
type textarea "no thanks"
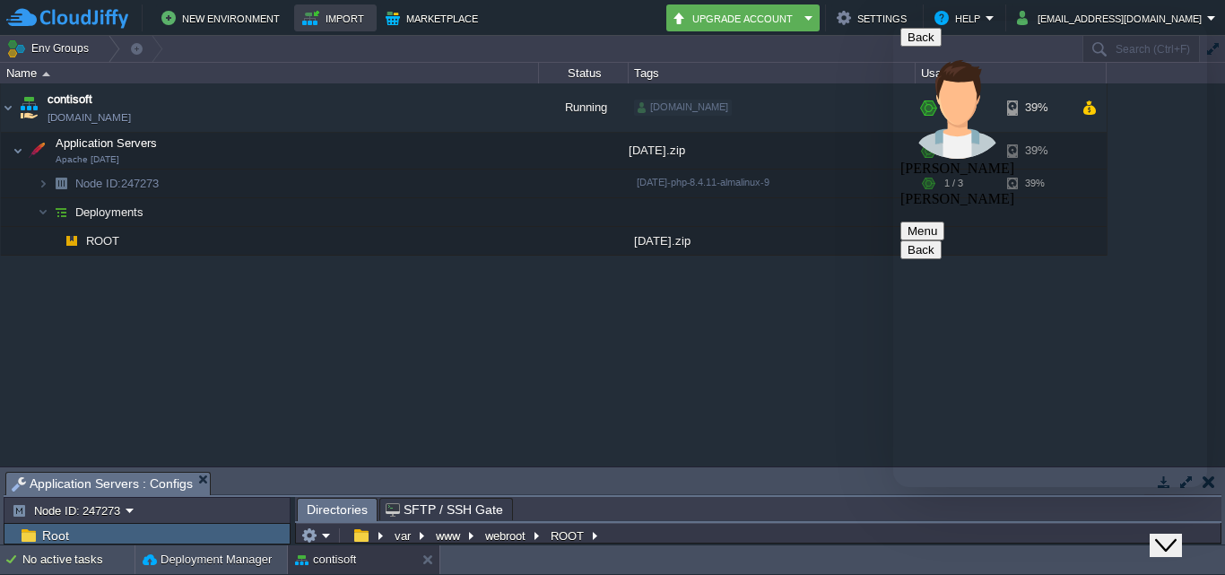
scroll to position [5855, 0]
click at [615, 405] on div "contisoft [DOMAIN_NAME] Running [DOMAIN_NAME] + Add to Env Group RAM 14% CPU 1%…" at bounding box center [612, 274] width 1225 height 382
click at [391, 109] on button "button" at bounding box center [387, 108] width 16 height 16
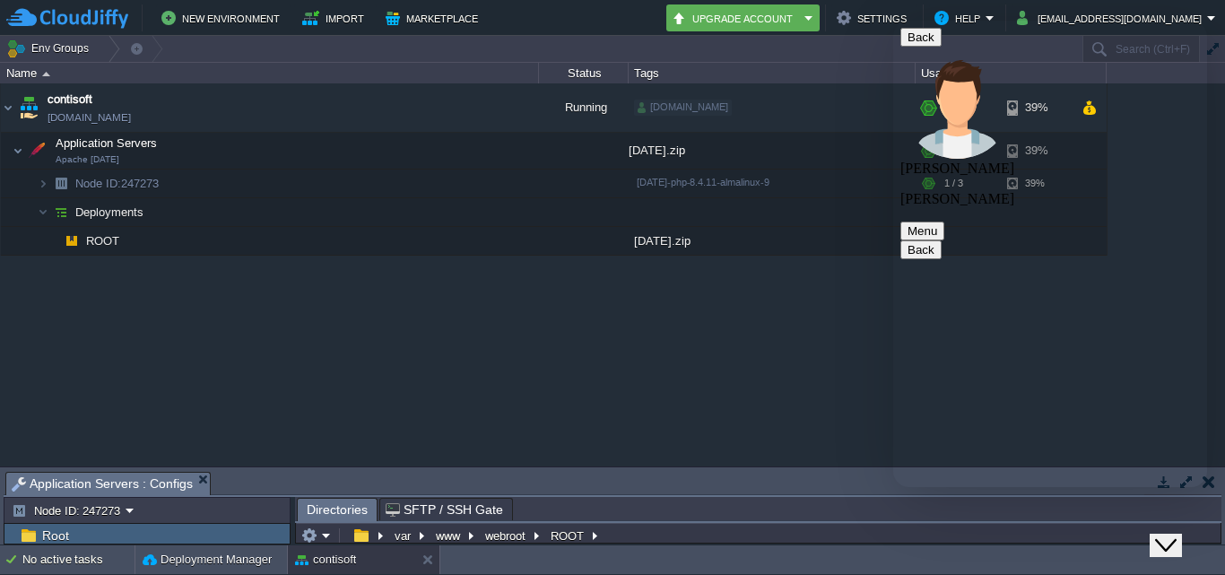
type textarea "call on this no [PHONE_NUMBER]"
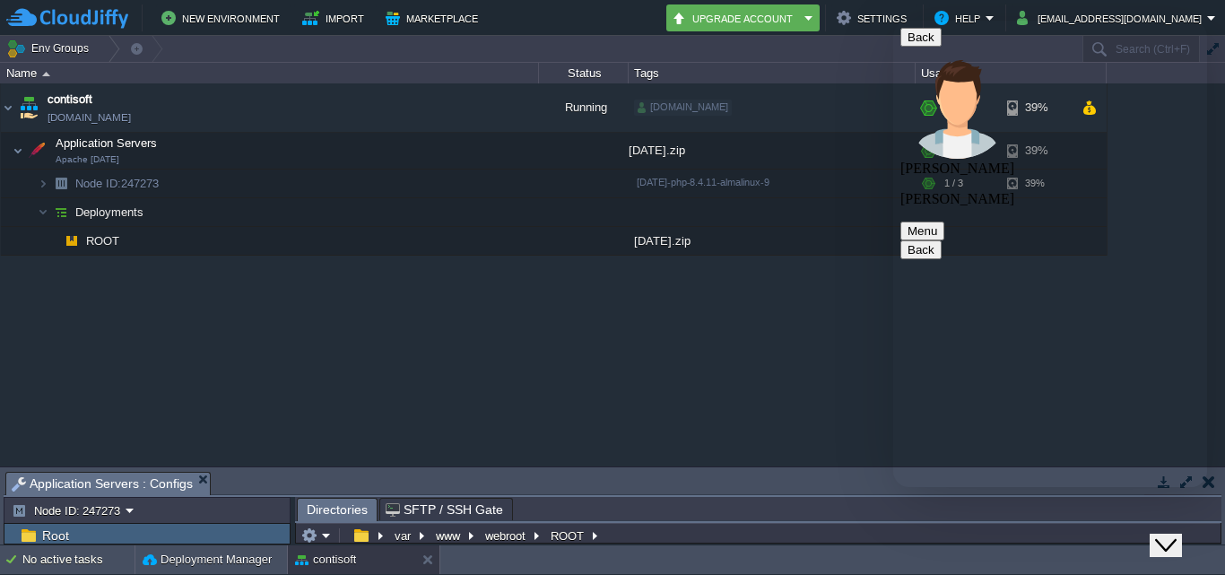
type textarea "hello [PERSON_NAME]"
drag, startPoint x: 1109, startPoint y: 360, endPoint x: 1185, endPoint y: 363, distance: 76.3
copy span "9823366045"
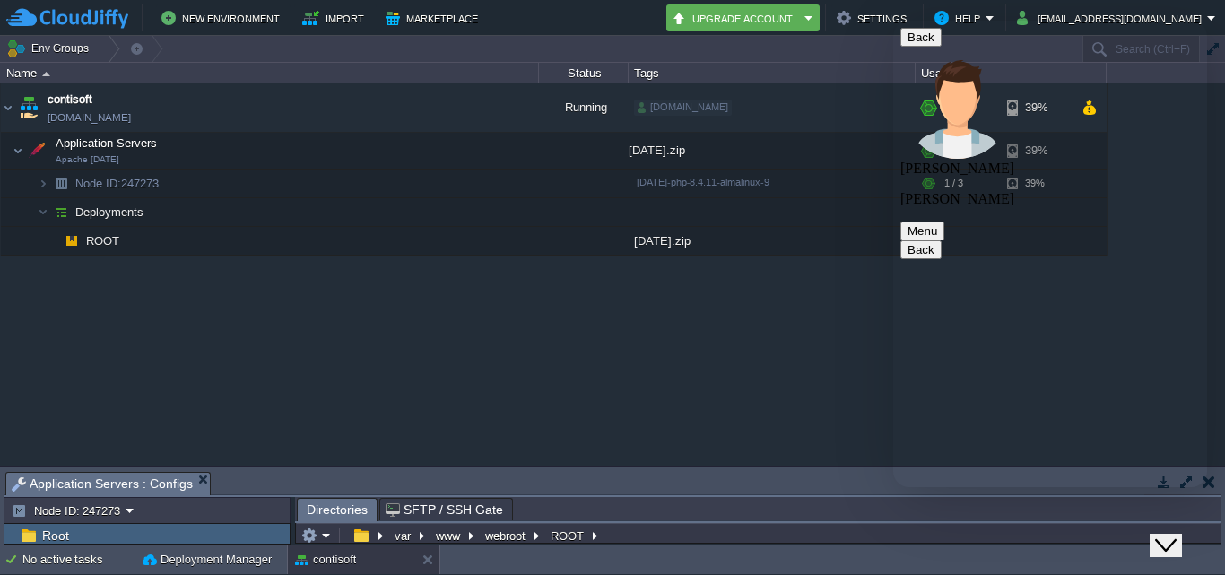
paste textarea "9823366045"
type textarea "please call on this no [PHONE_NUMBER]"
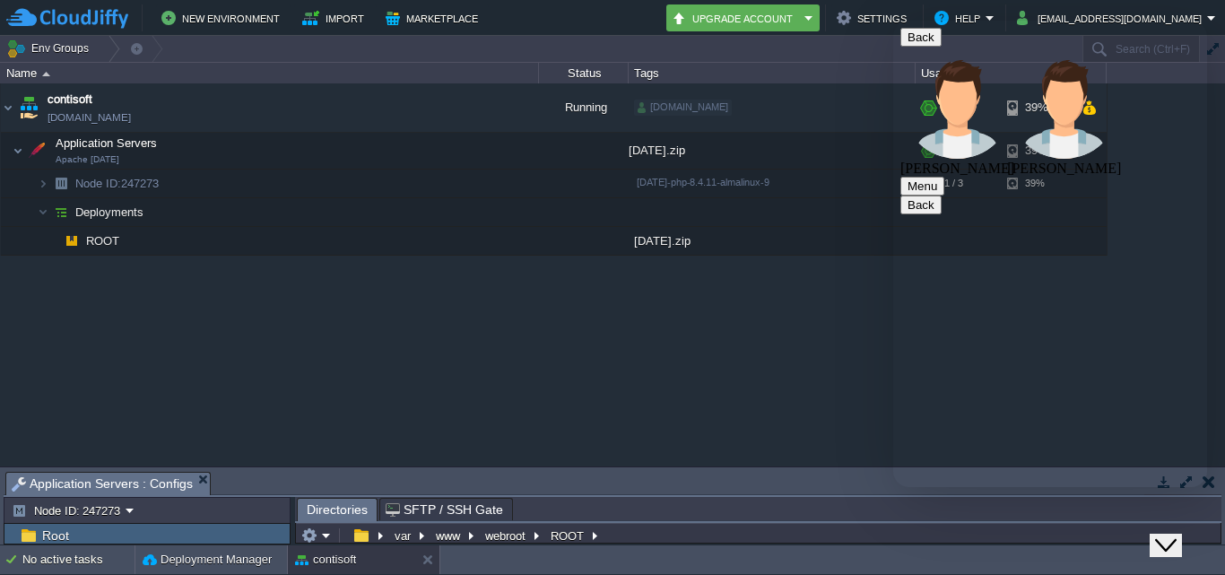
scroll to position [6293, 0]
type textarea "ok"
drag, startPoint x: 906, startPoint y: 60, endPoint x: 690, endPoint y: 14, distance: 221.0
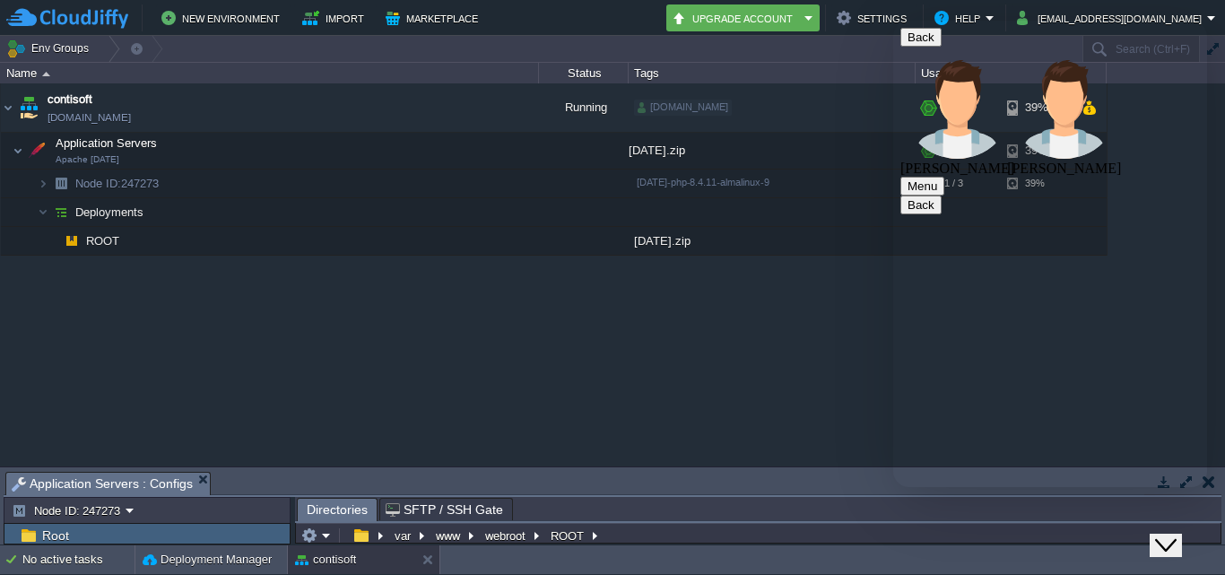
drag, startPoint x: -204, startPoint y: -6, endPoint x: 518, endPoint y: 409, distance: 833.0
click at [518, 409] on div "contisoft [DOMAIN_NAME] Running [DOMAIN_NAME] + Add to Env Group RAM 14% CPU 1%…" at bounding box center [612, 274] width 1225 height 382
type textarea "ok"
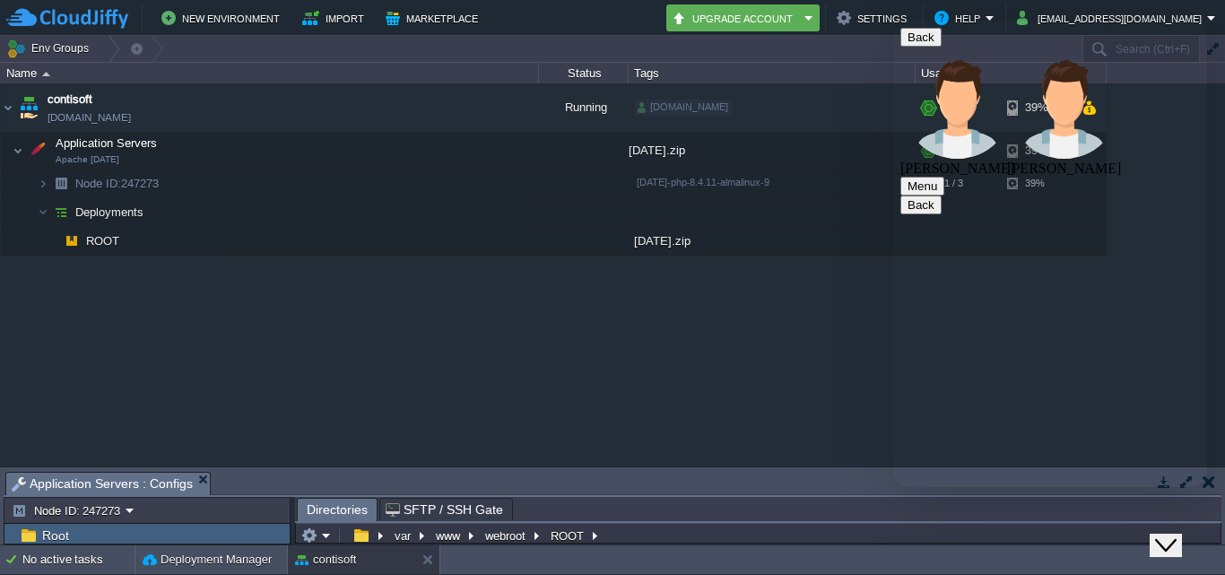
scroll to position [6661, 0]
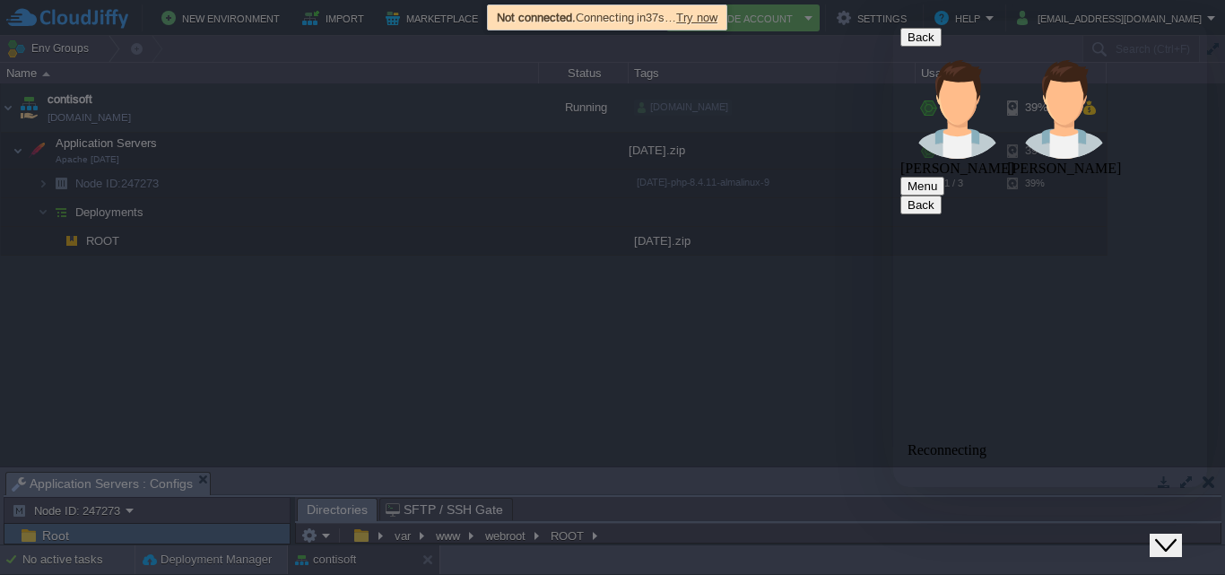
click at [941, 435] on div "Reconnecting" at bounding box center [1050, 450] width 285 height 45
click at [549, 347] on div at bounding box center [612, 287] width 1225 height 575
click at [1179, 545] on button "Close Chat This icon closes the chat window." at bounding box center [1166, 545] width 32 height 23
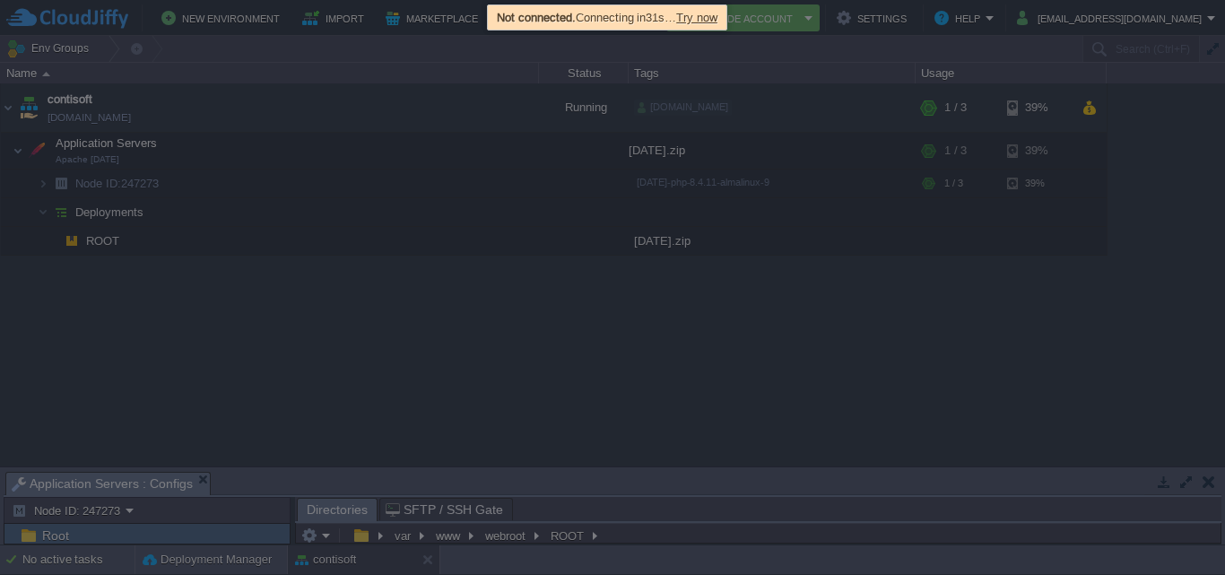
click at [499, 364] on div at bounding box center [612, 287] width 1225 height 575
click at [519, 12] on b "Not connected." at bounding box center [536, 17] width 79 height 13
click at [708, 23] on span "Try now" at bounding box center [696, 17] width 41 height 13
click at [709, 22] on span "Try now" at bounding box center [696, 17] width 41 height 13
click at [640, 18] on div "Not connected. Connecting in 2:38 … Try now" at bounding box center [608, 17] width 233 height 21
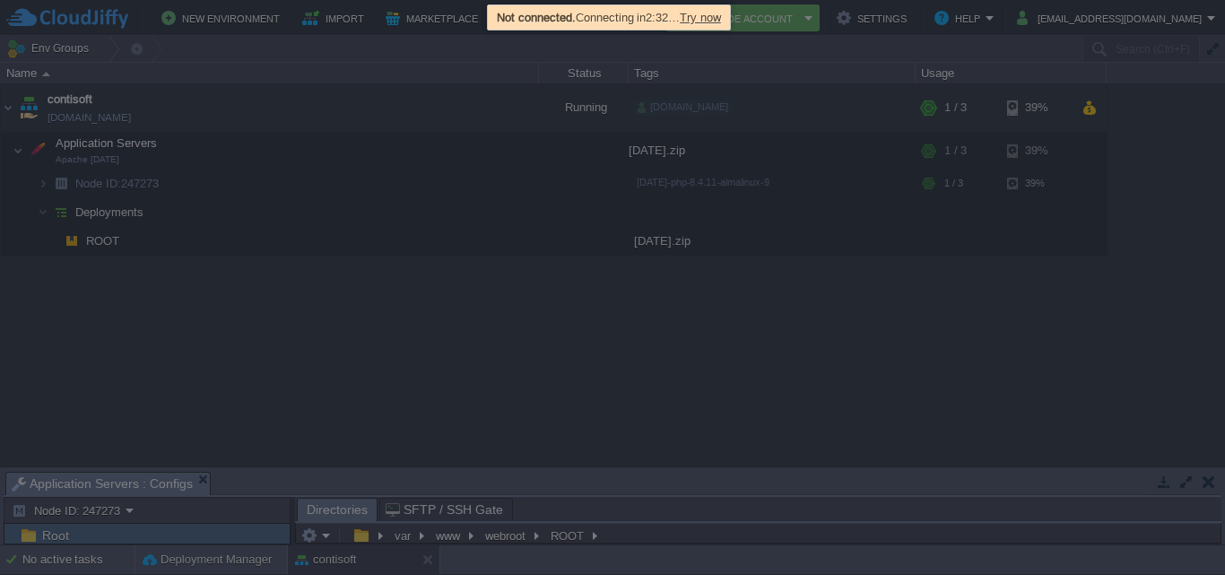
click at [85, 75] on div at bounding box center [612, 287] width 1225 height 575
